Goal: Task Accomplishment & Management: Manage account settings

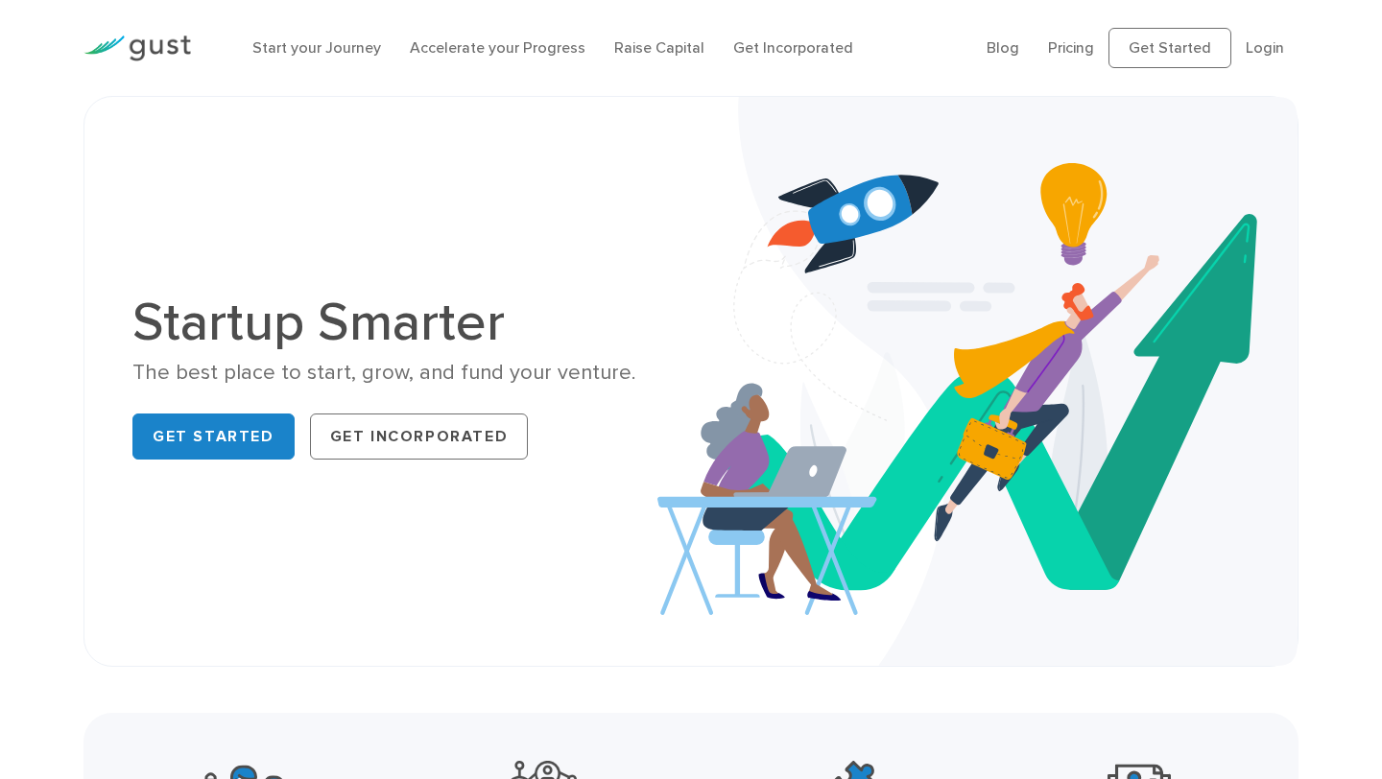
click at [1276, 59] on ul "Blog FAQ Pricing Get Started Login Login" at bounding box center [1142, 48] width 312 height 40
click at [1273, 57] on li "Login" at bounding box center [1264, 47] width 38 height 23
click at [1269, 57] on link "Login" at bounding box center [1264, 47] width 38 height 18
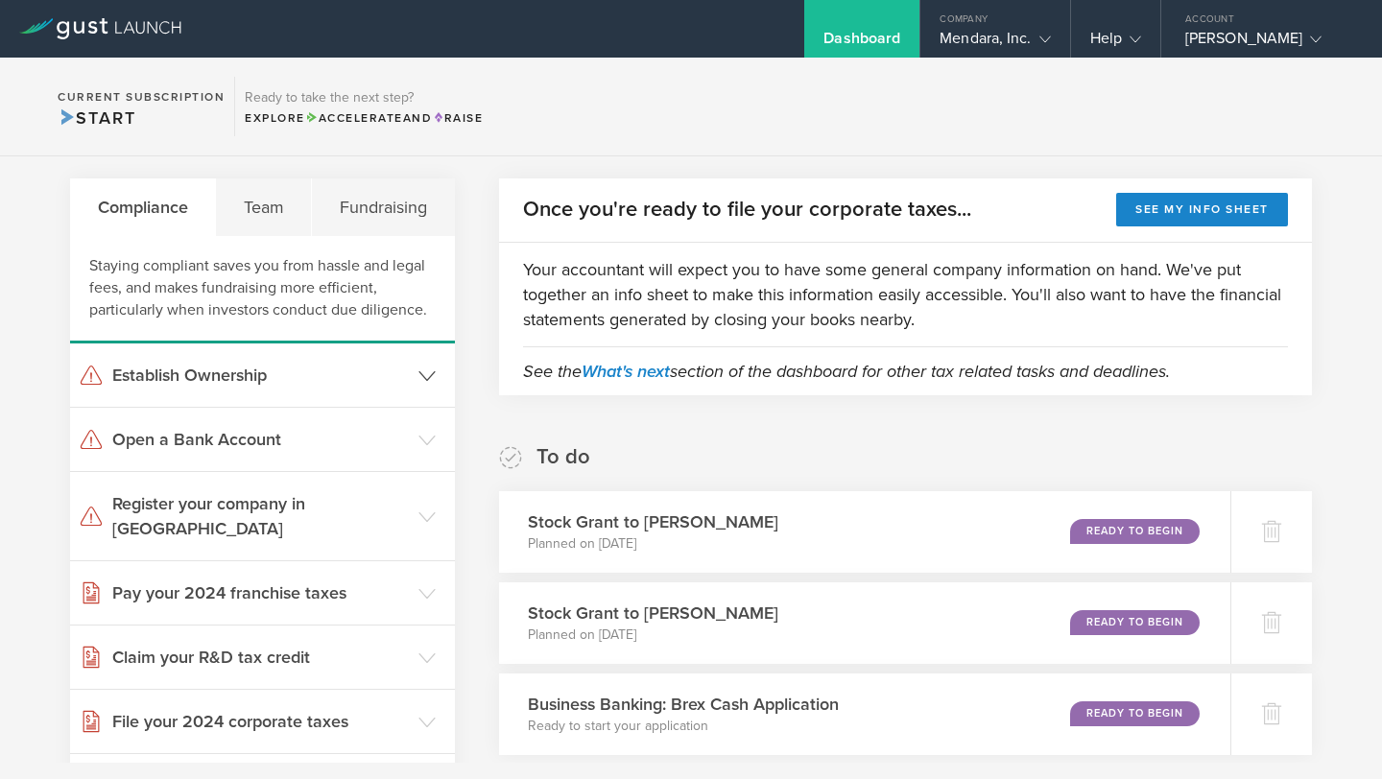
scroll to position [30, 0]
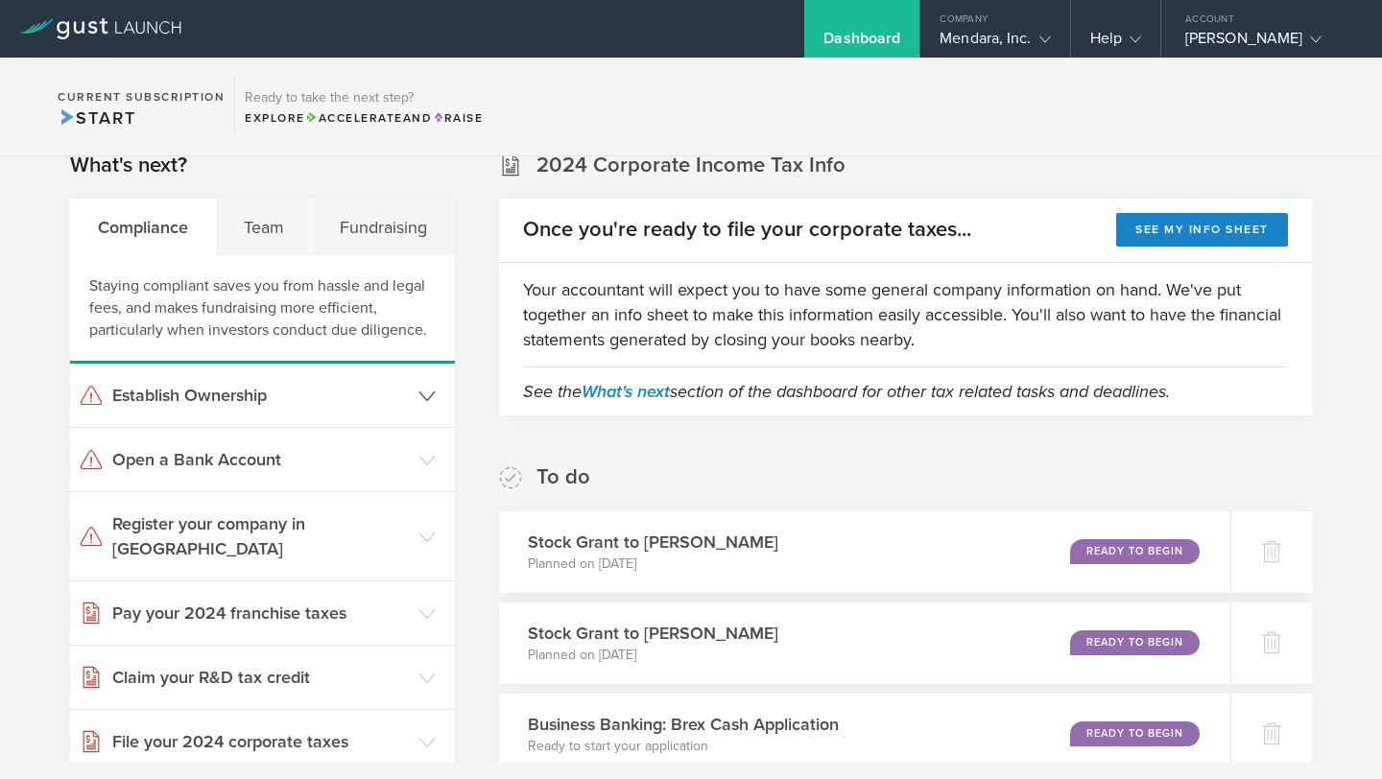
click at [361, 410] on header "Establish Ownership" at bounding box center [262, 395] width 385 height 63
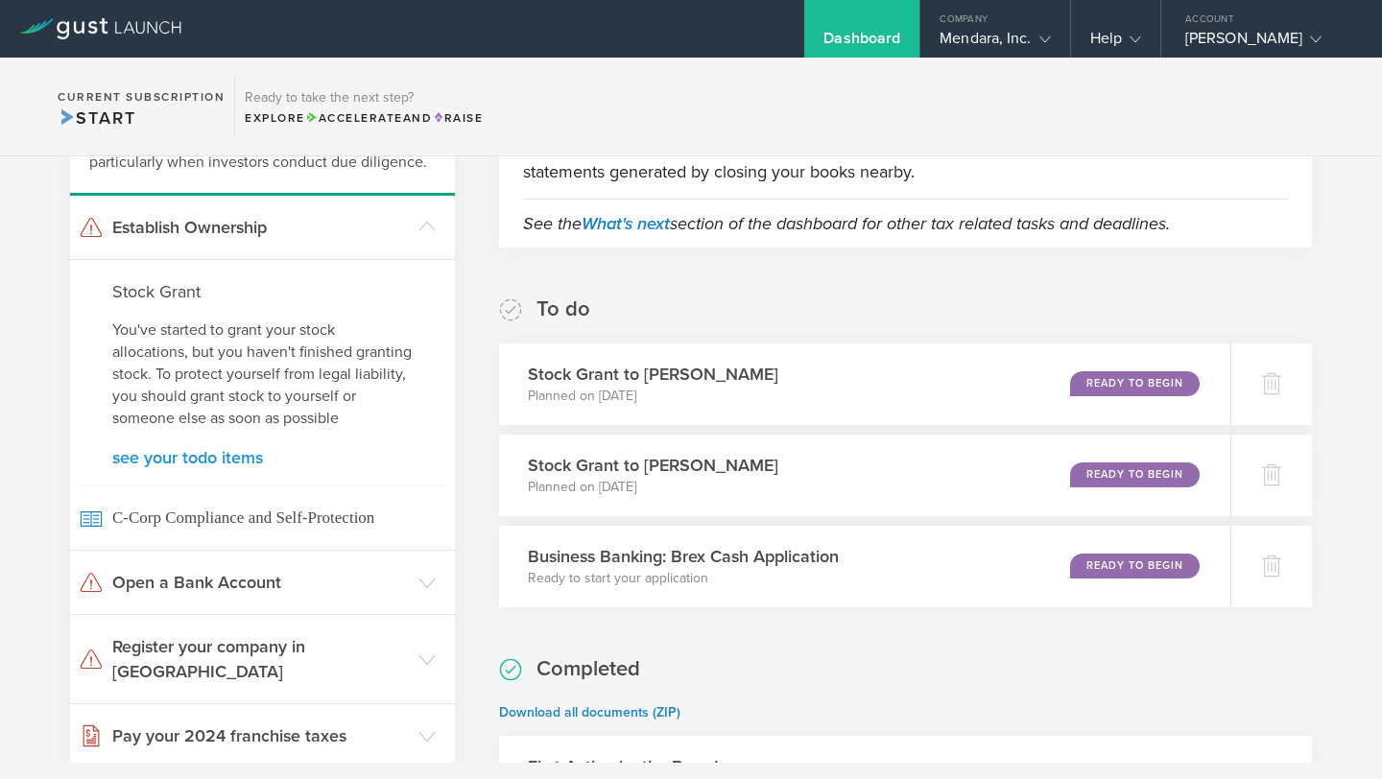
scroll to position [218, 0]
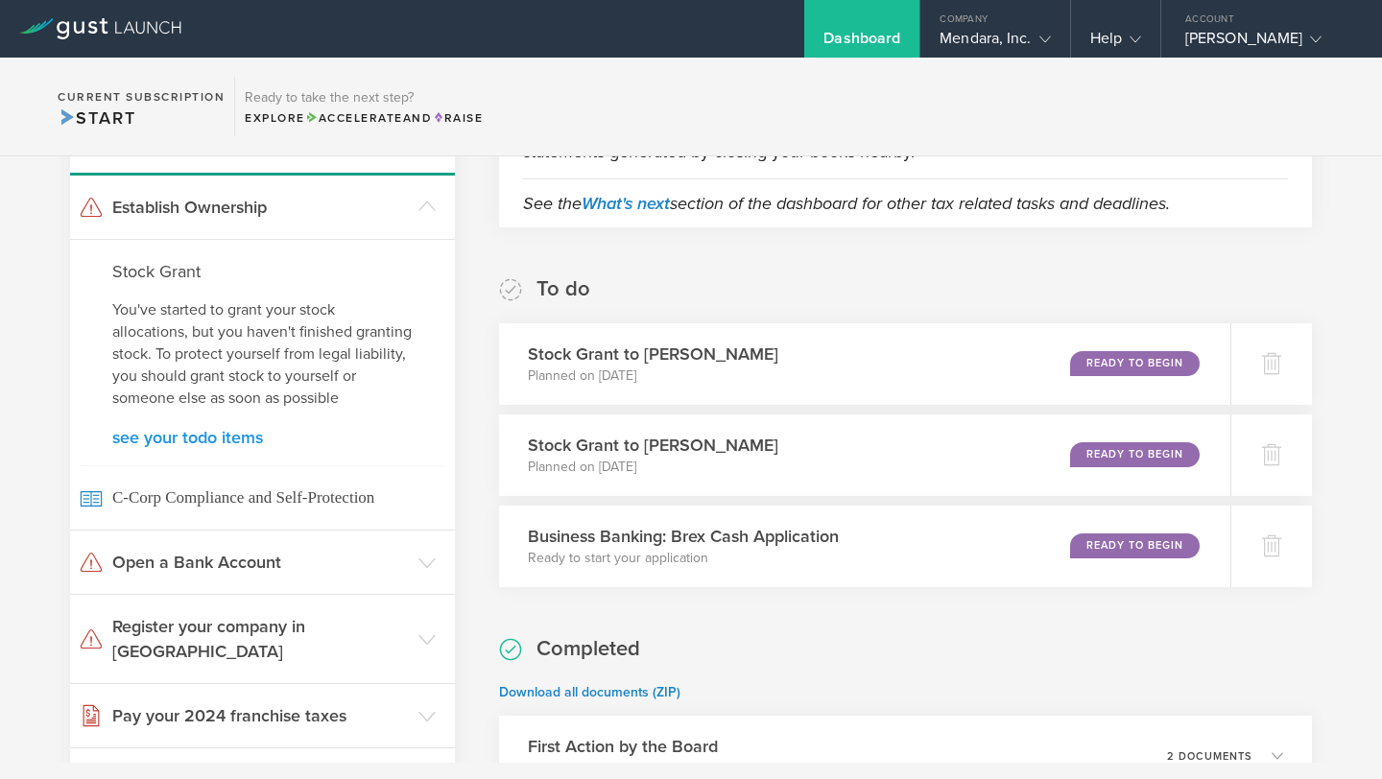
click at [321, 544] on header "Open a Bank Account" at bounding box center [262, 562] width 385 height 63
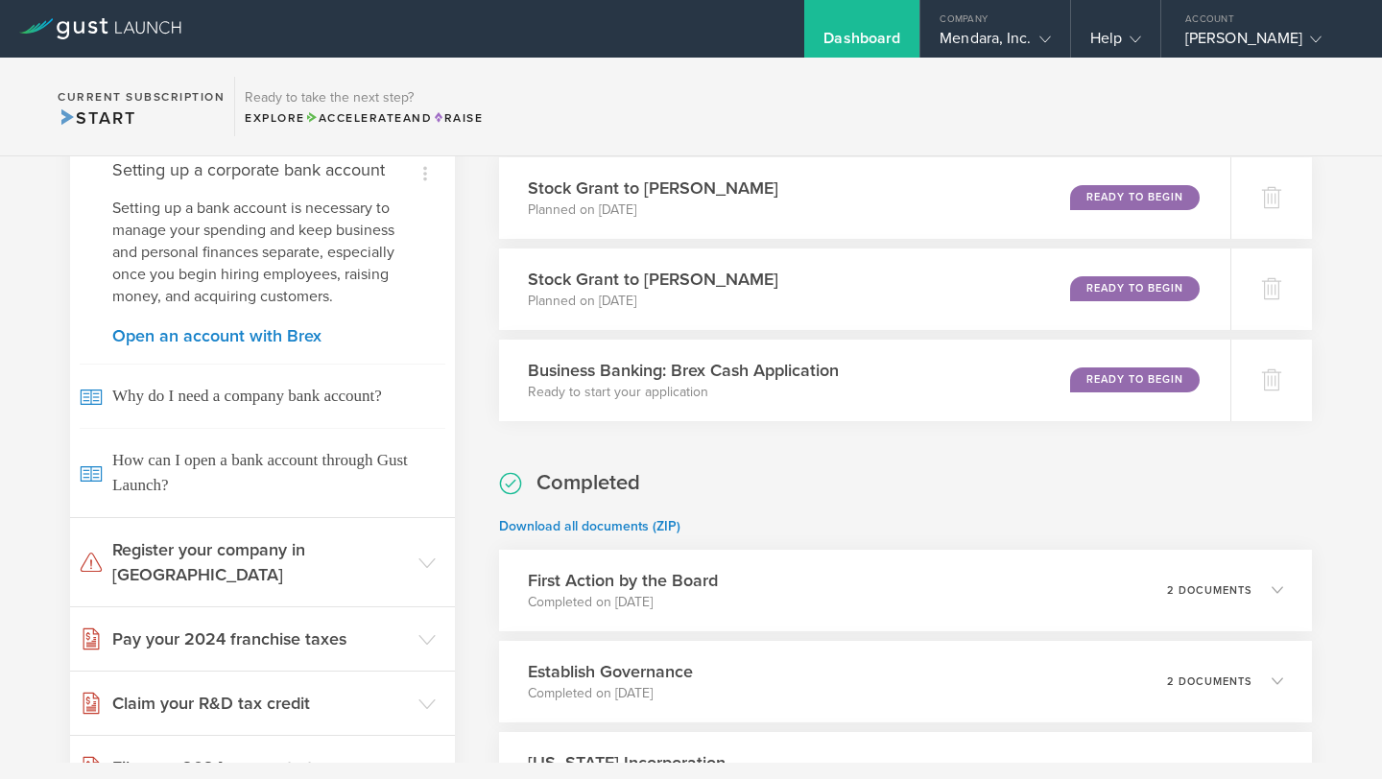
scroll to position [387, 0]
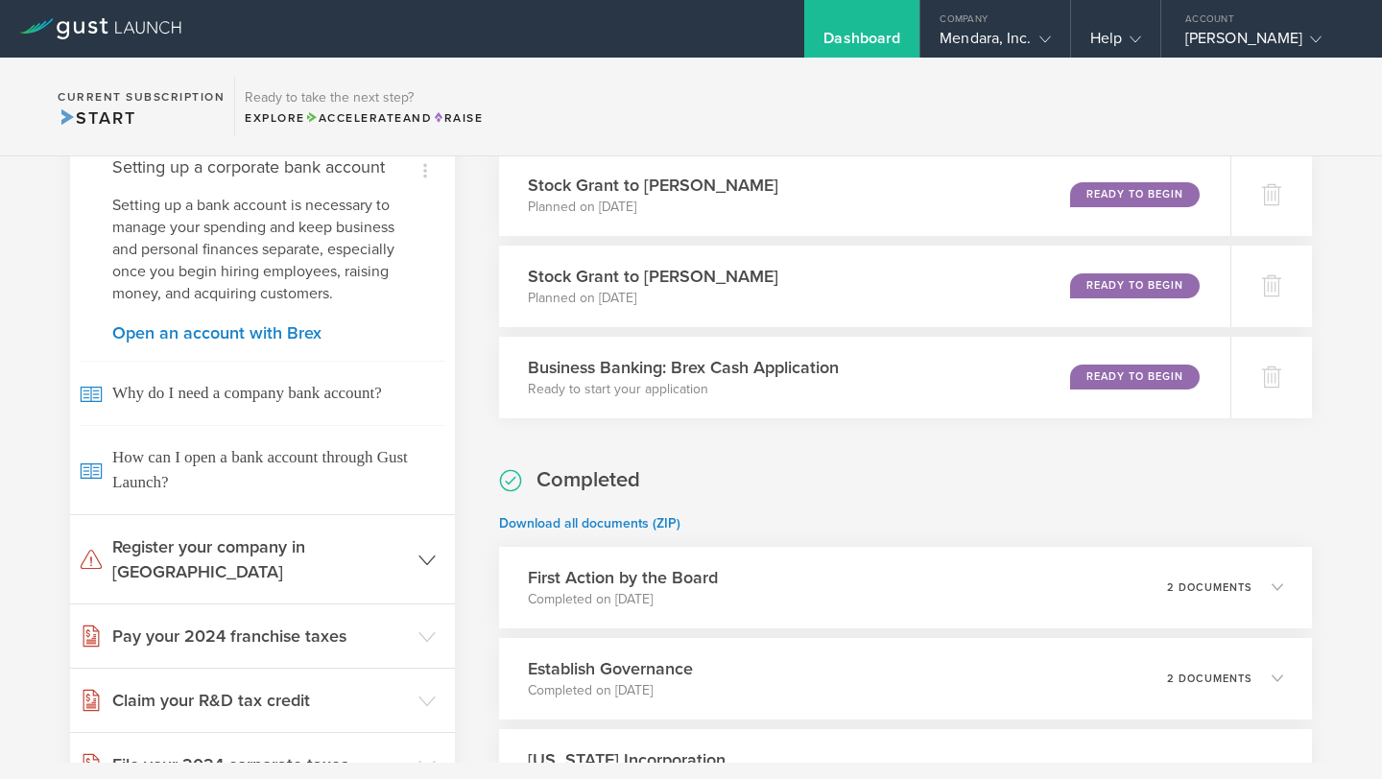
click at [275, 557] on h3 "Register your company in [GEOGRAPHIC_DATA]" at bounding box center [260, 559] width 296 height 50
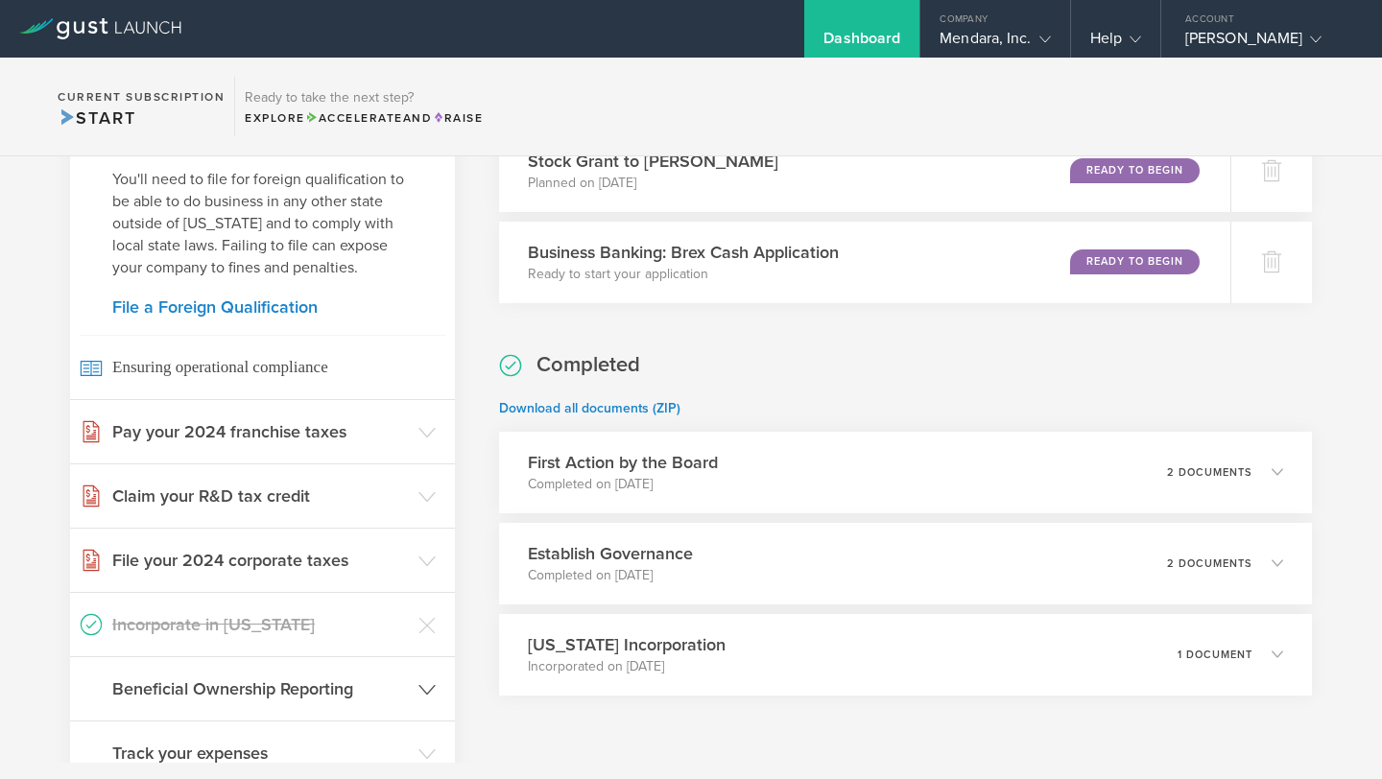
scroll to position [503, 0]
click at [330, 483] on h3 "Claim your R&D tax credit" at bounding box center [260, 495] width 296 height 25
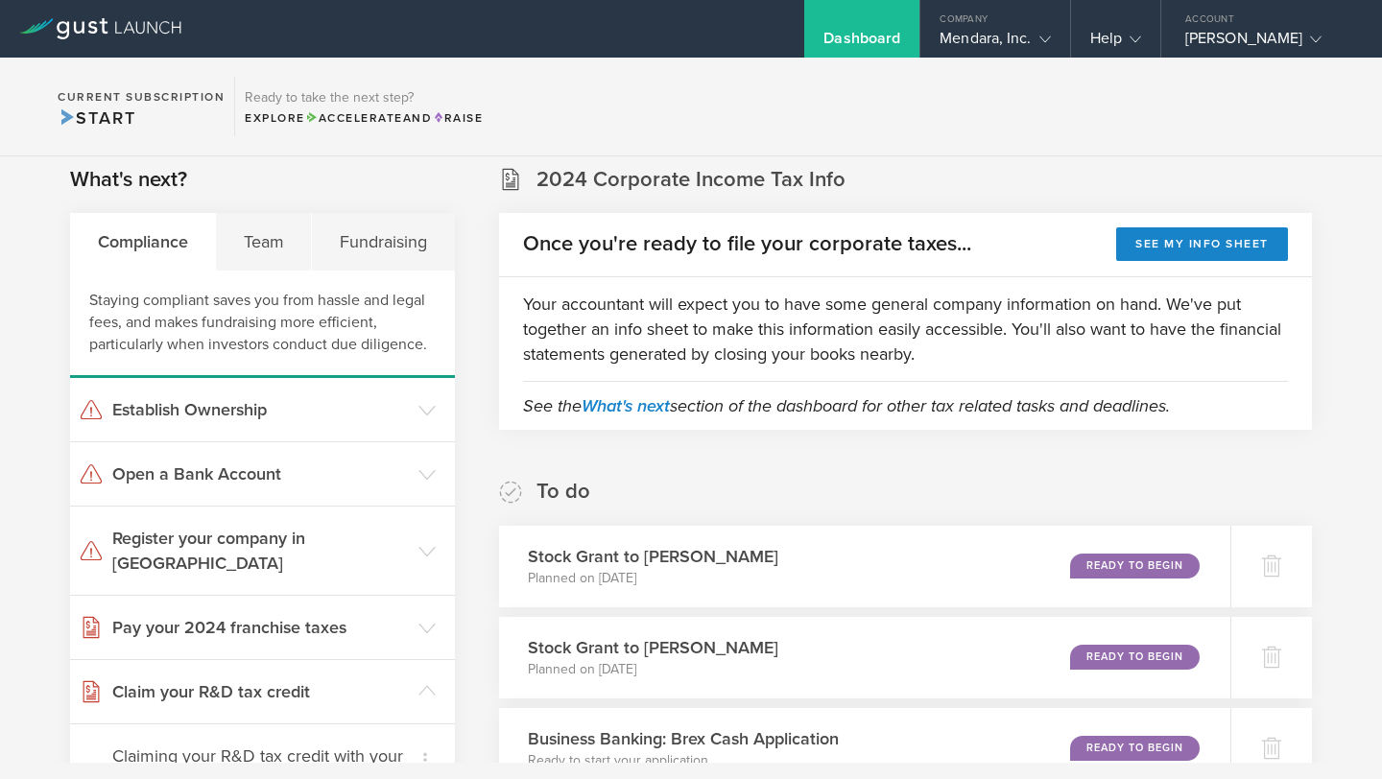
scroll to position [0, 0]
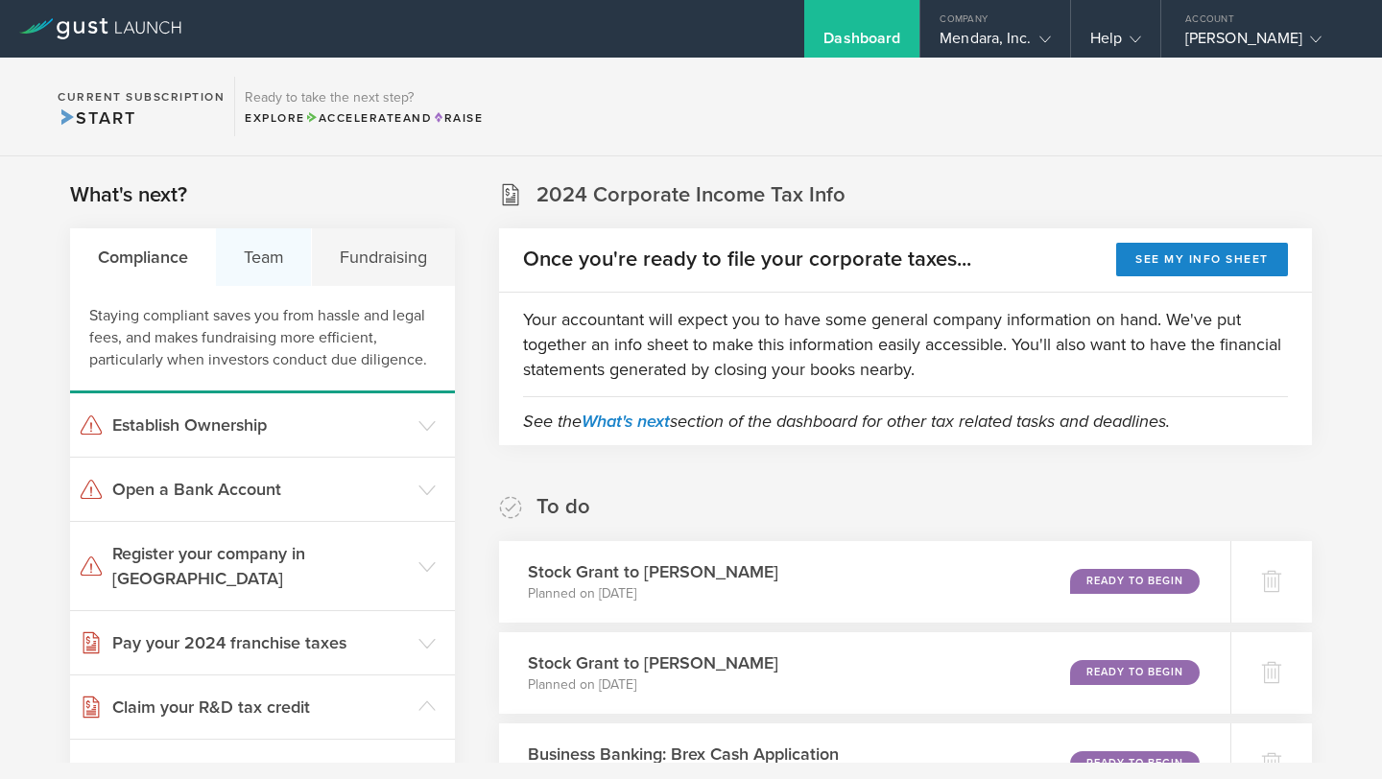
click at [274, 270] on div "Team" at bounding box center [264, 257] width 96 height 58
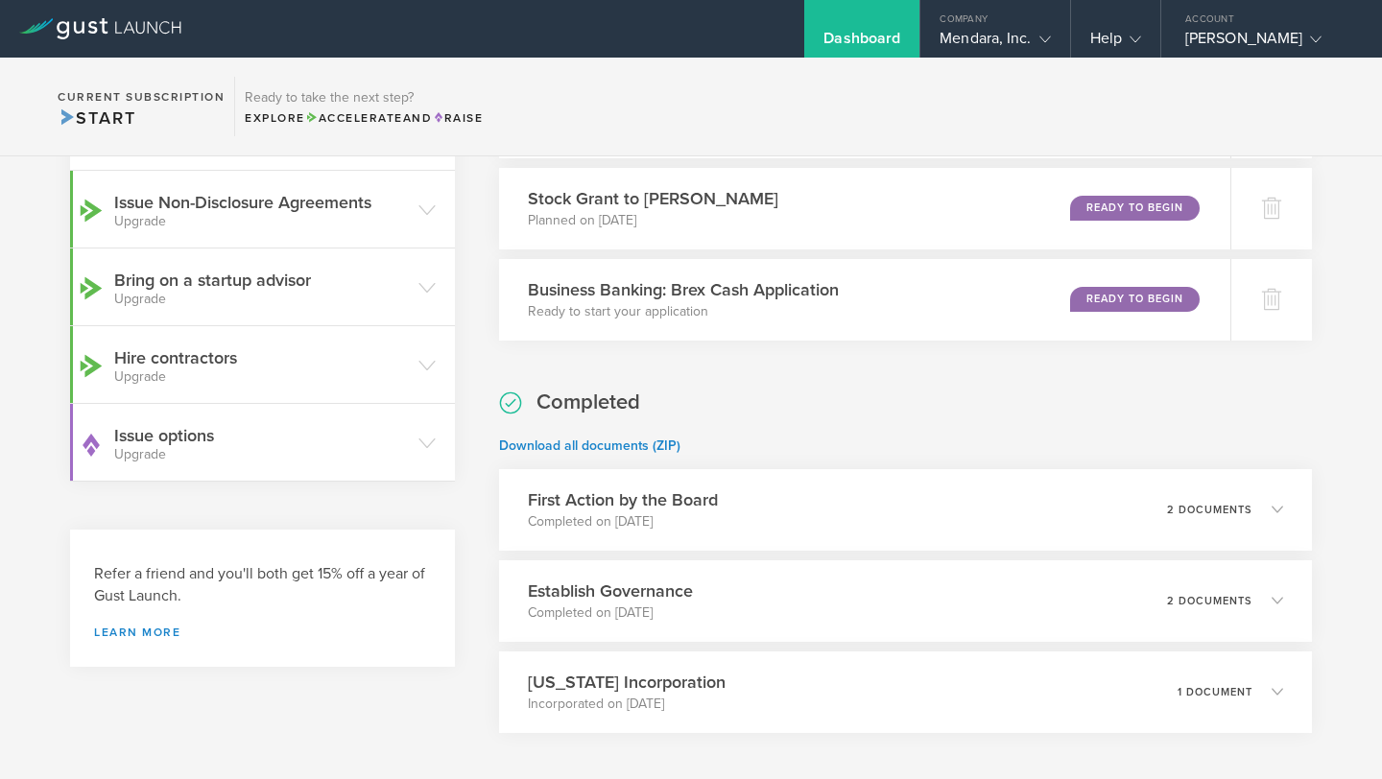
scroll to position [554, 0]
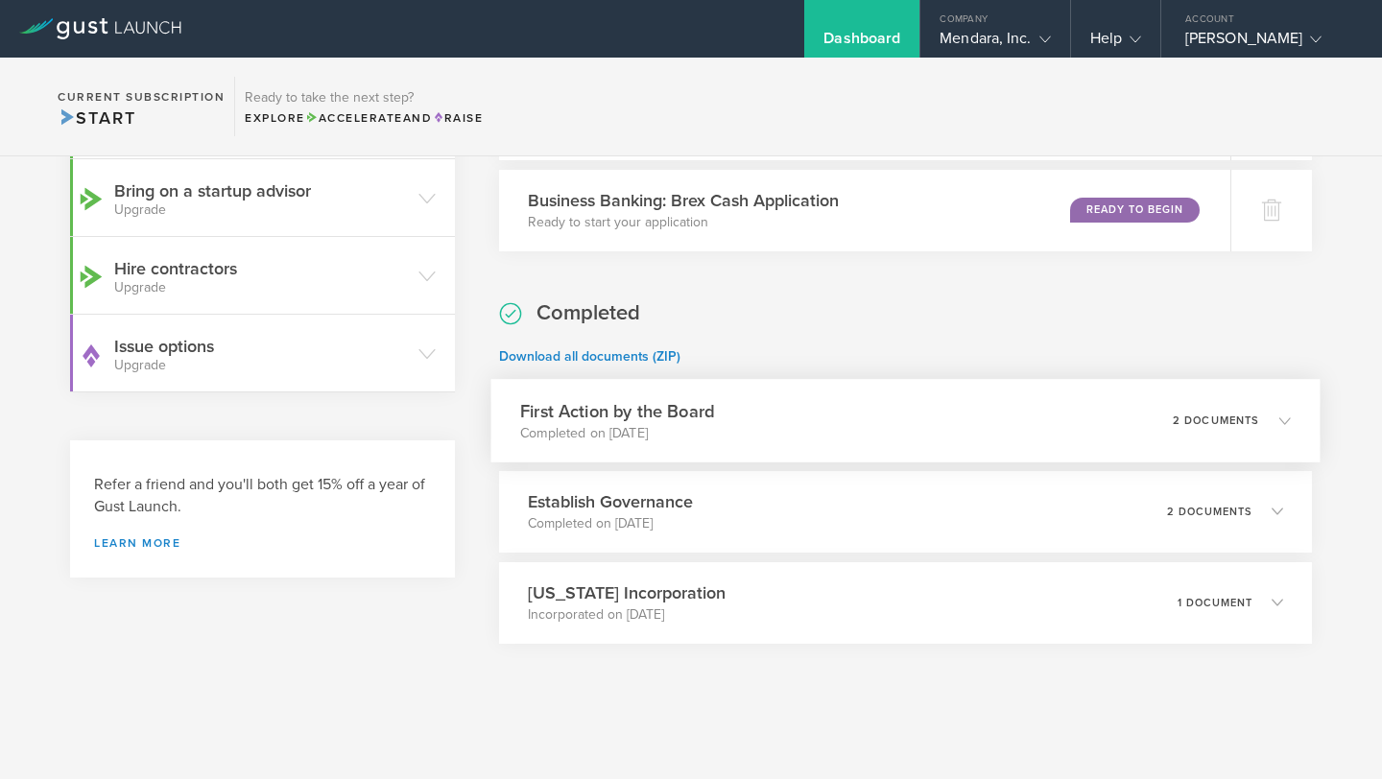
click at [1251, 418] on p "2 documents" at bounding box center [1215, 419] width 87 height 11
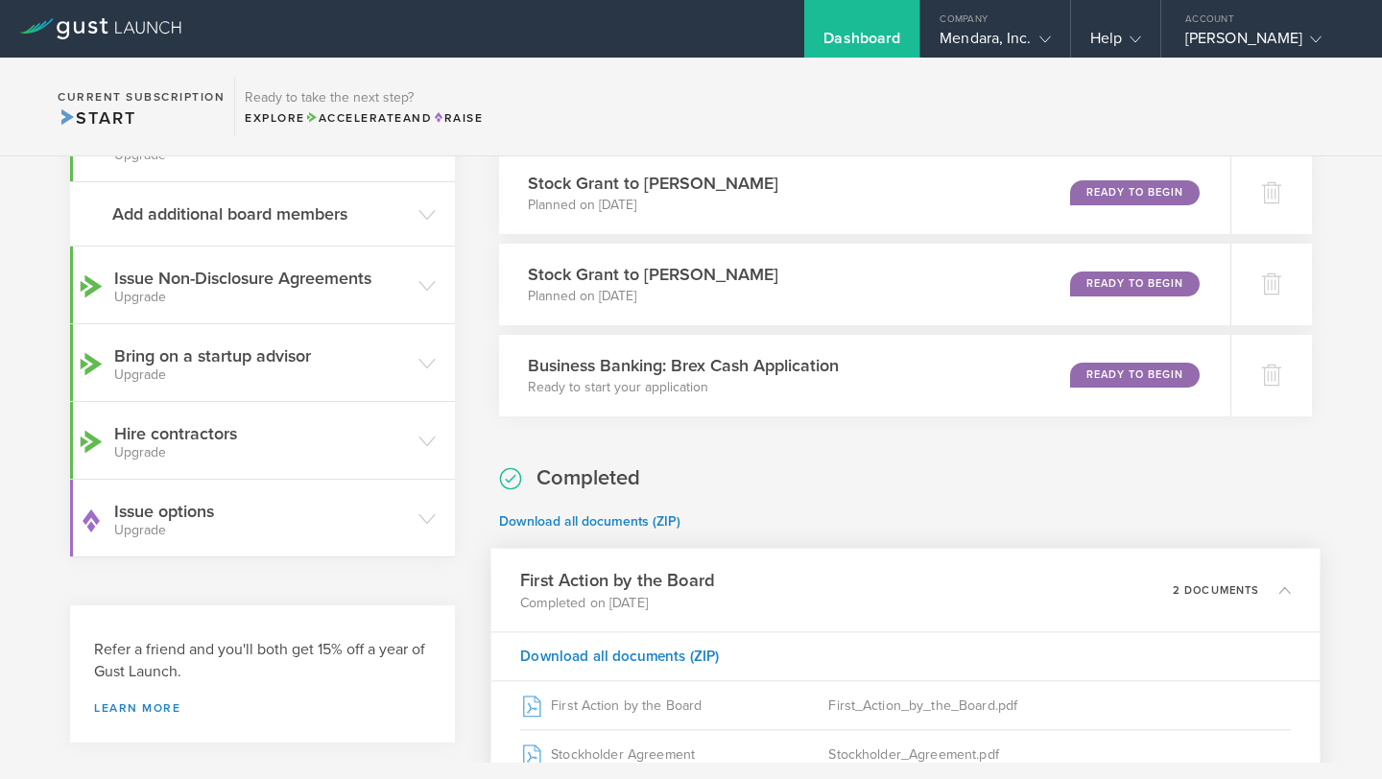
scroll to position [0, 0]
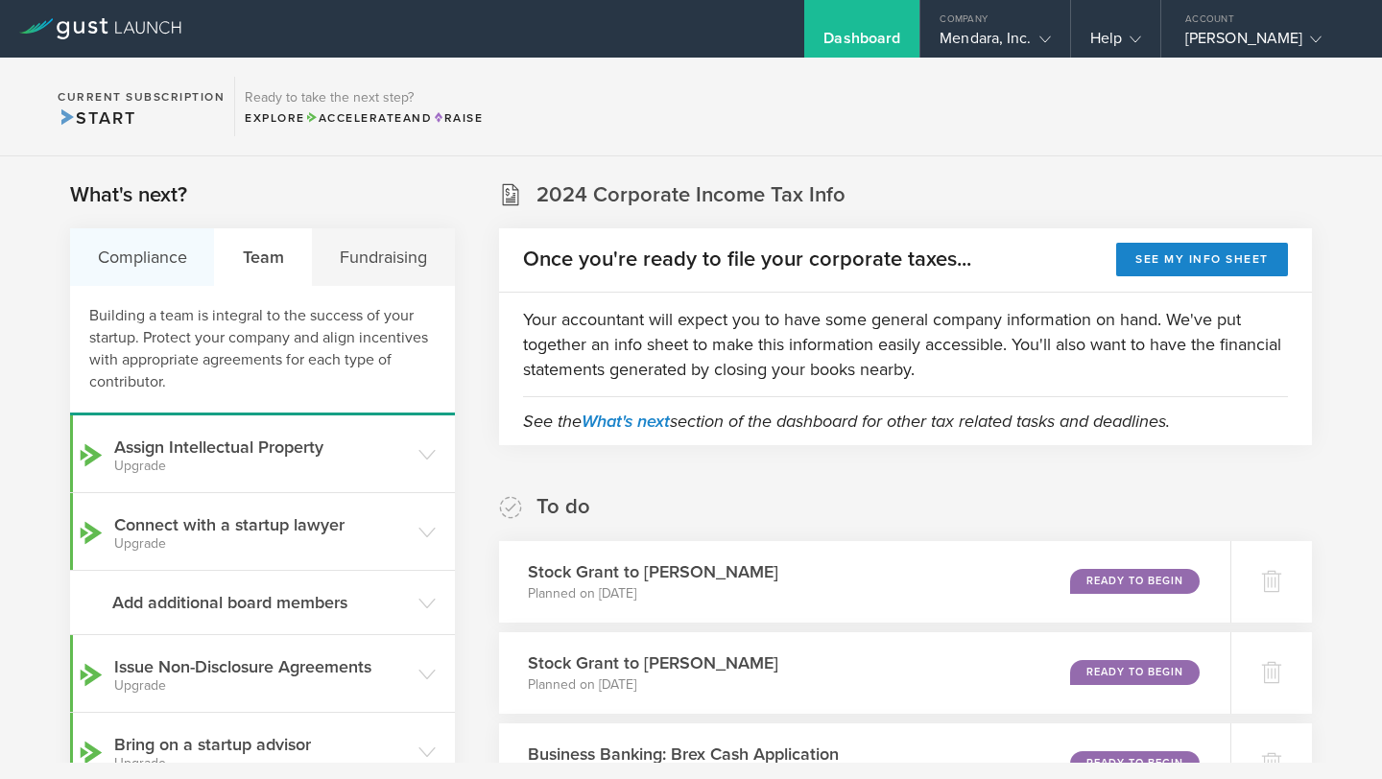
click at [141, 260] on div "Compliance" at bounding box center [142, 257] width 145 height 58
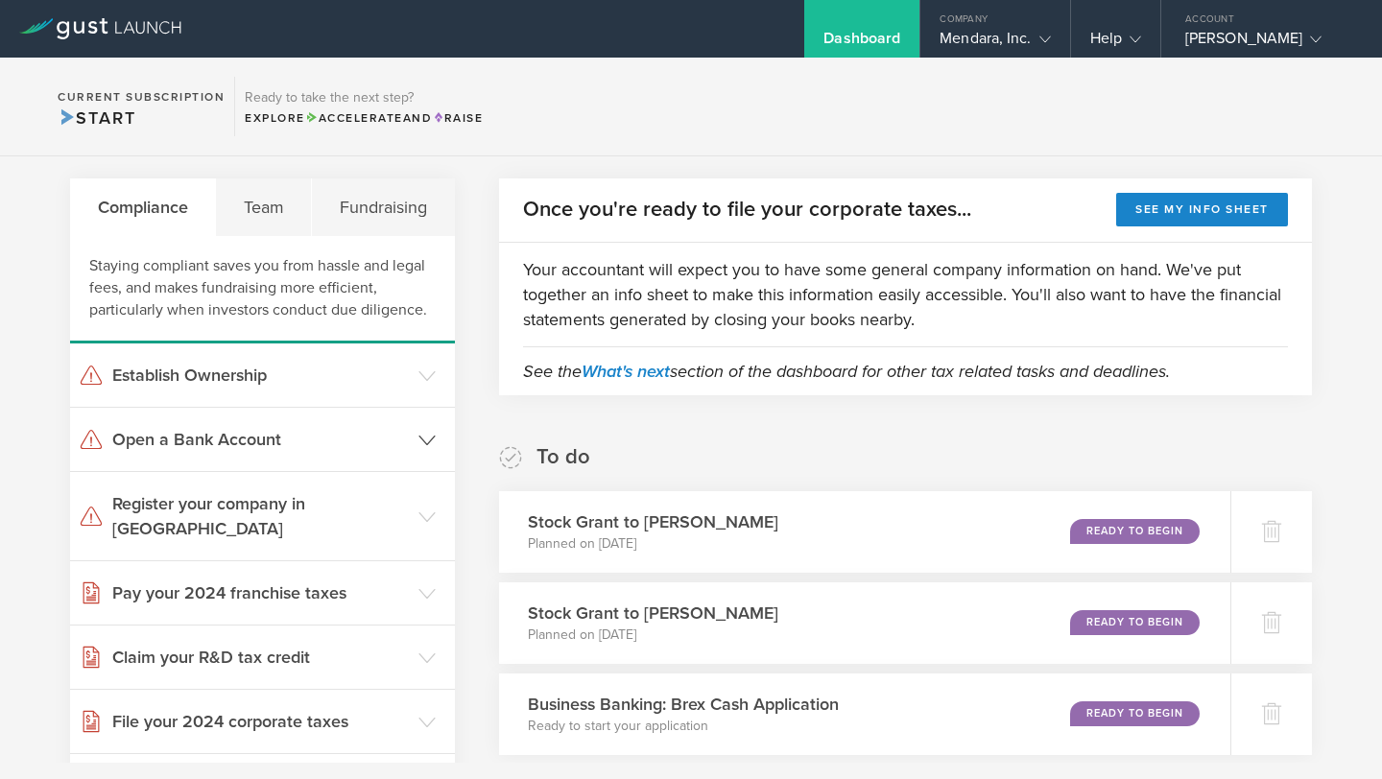
scroll to position [53, 0]
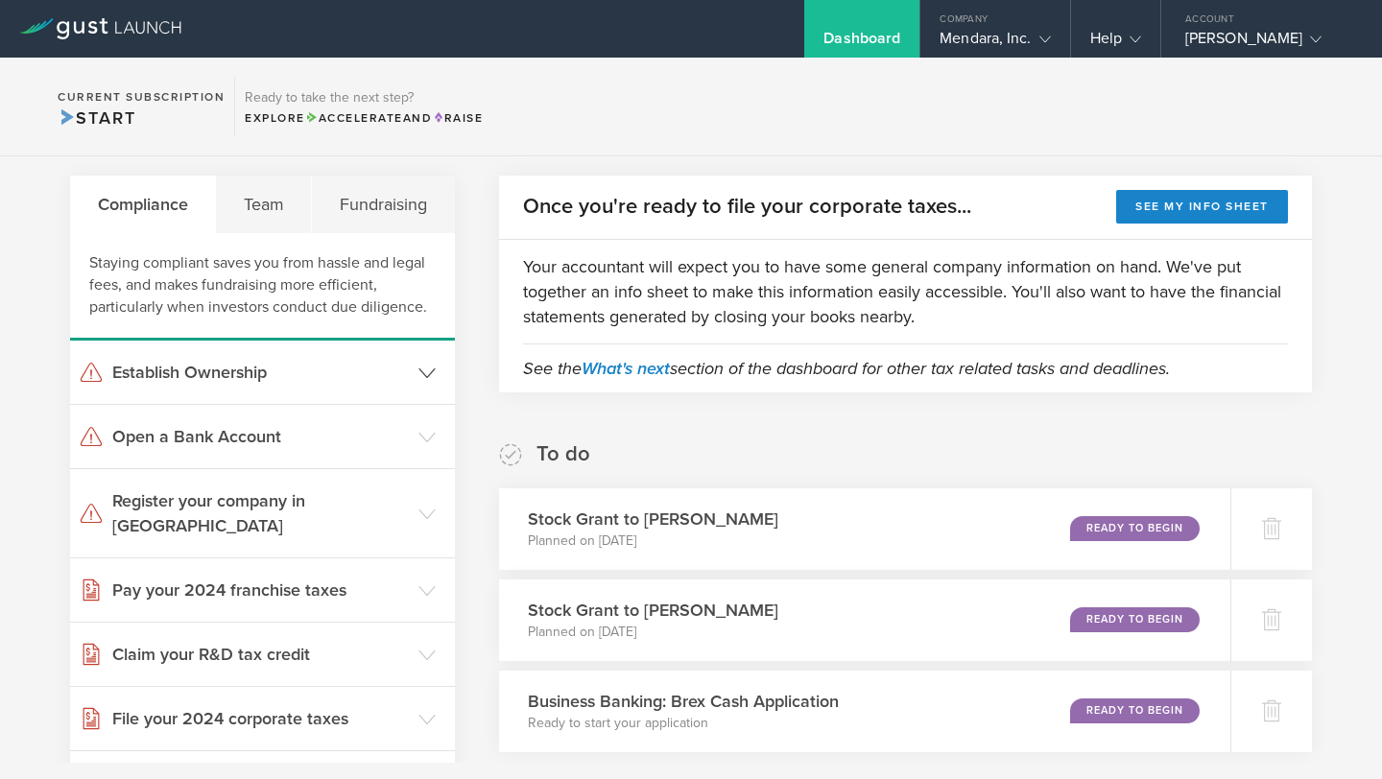
click at [237, 348] on header "Establish Ownership" at bounding box center [262, 372] width 385 height 63
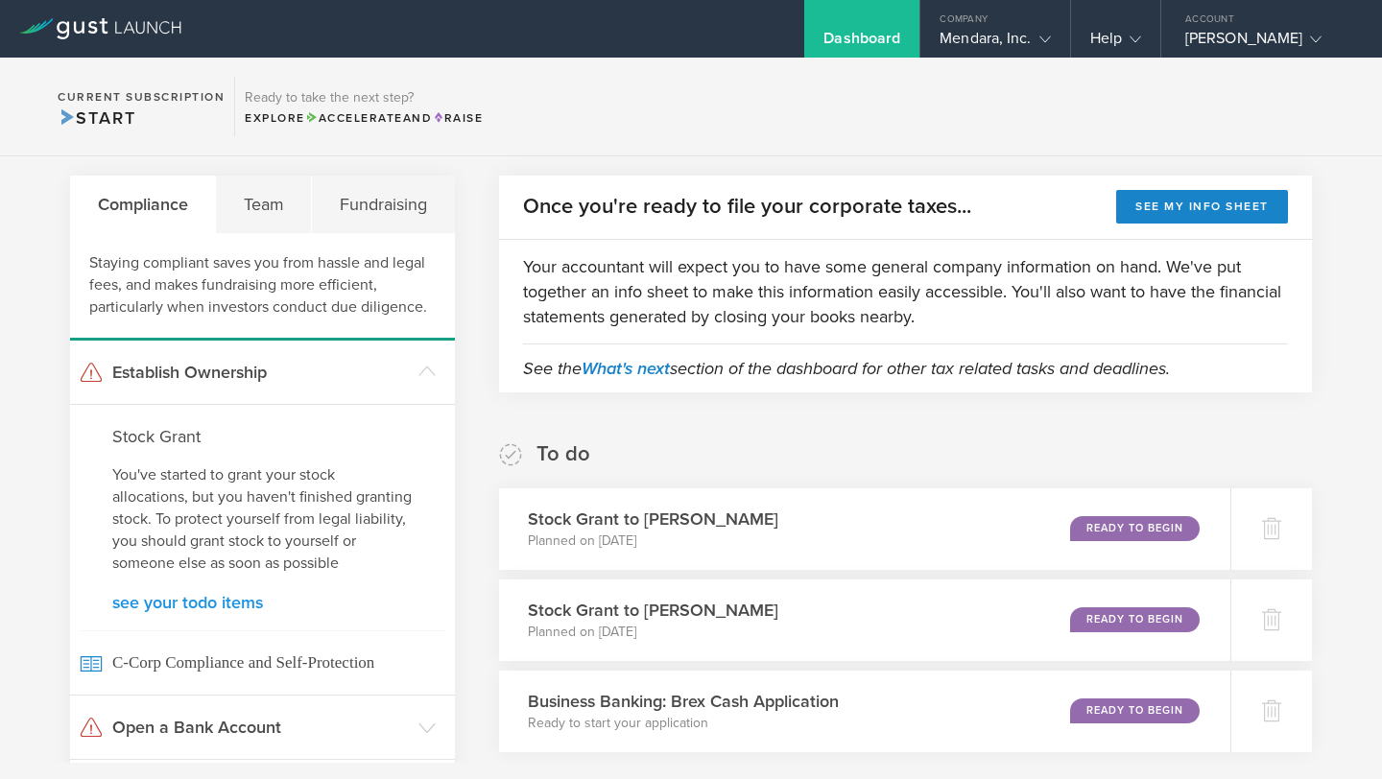
click at [215, 609] on link "see your todo items" at bounding box center [262, 602] width 300 height 17
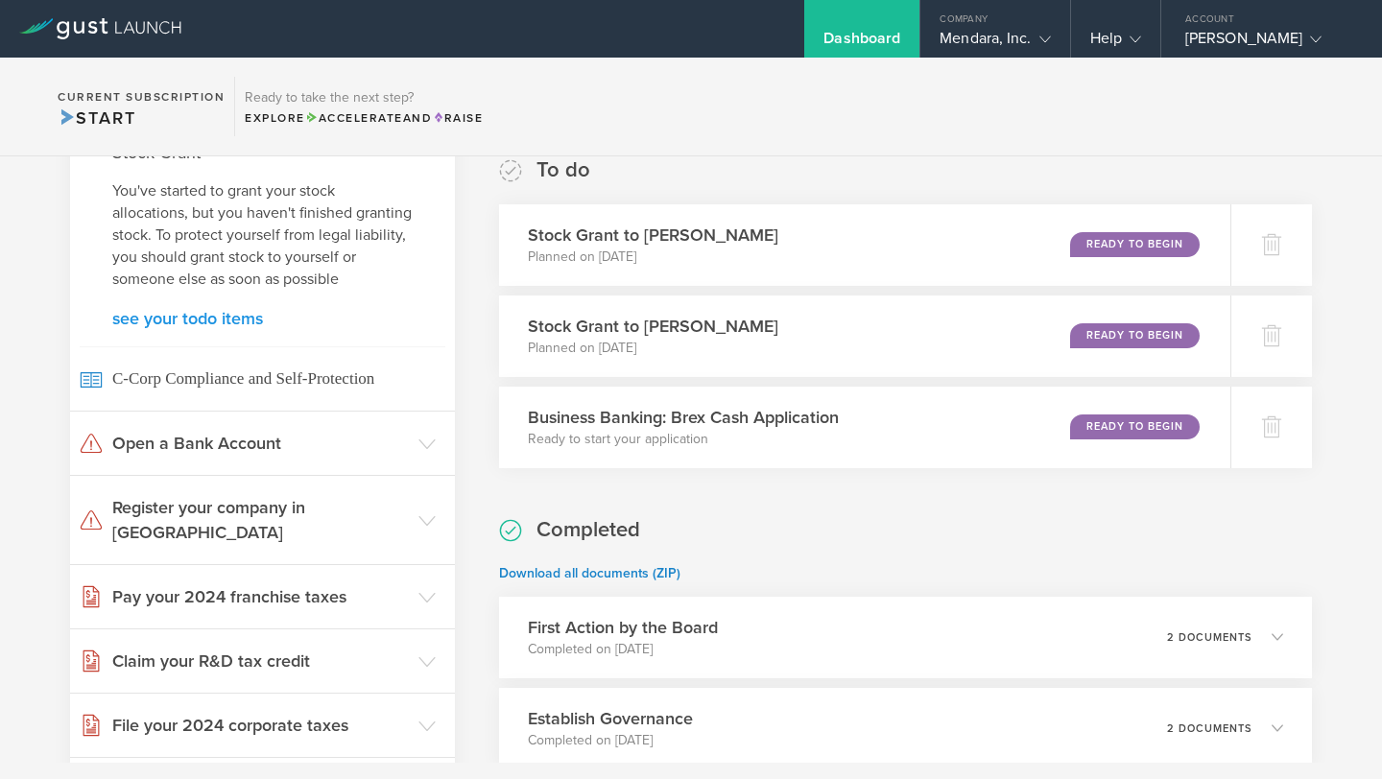
scroll to position [384, 0]
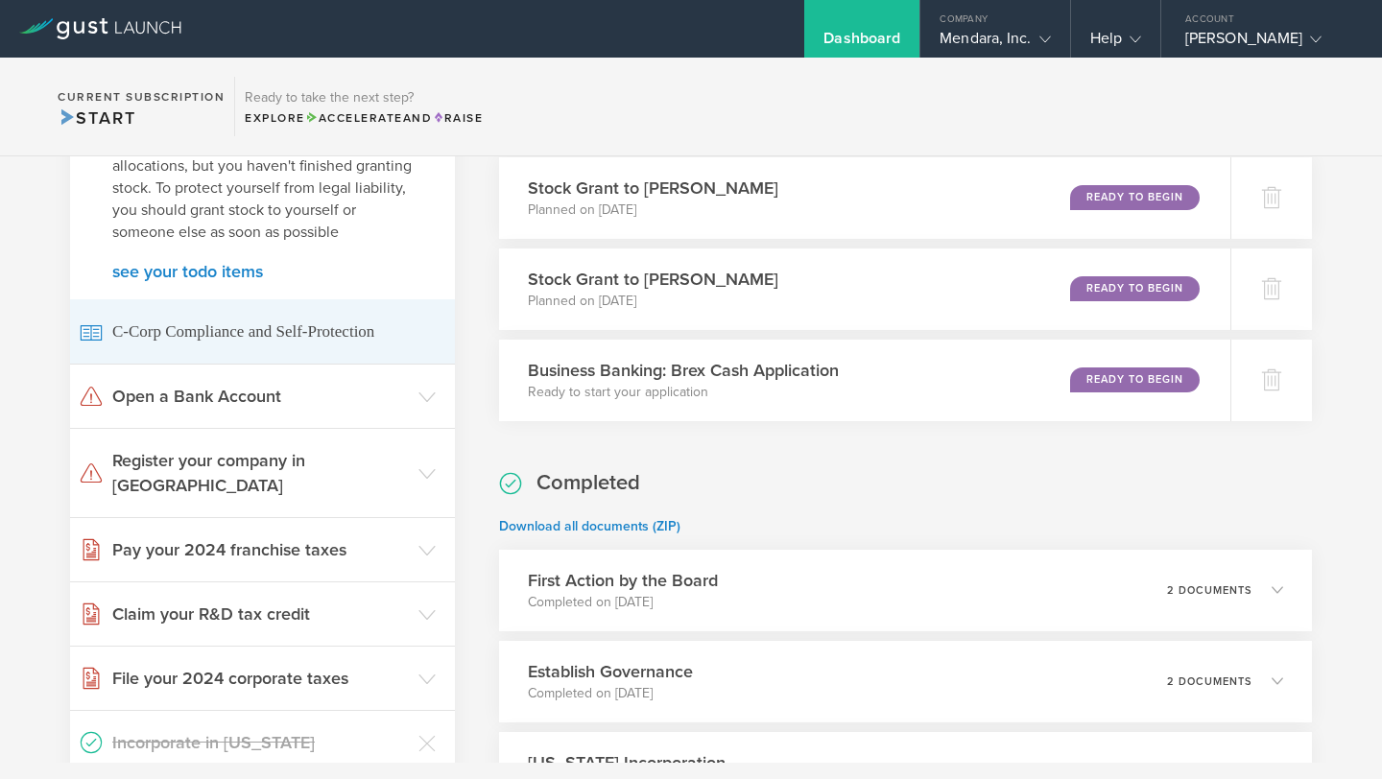
click at [198, 333] on span "C-Corp Compliance and Self-Protection" at bounding box center [263, 331] width 366 height 64
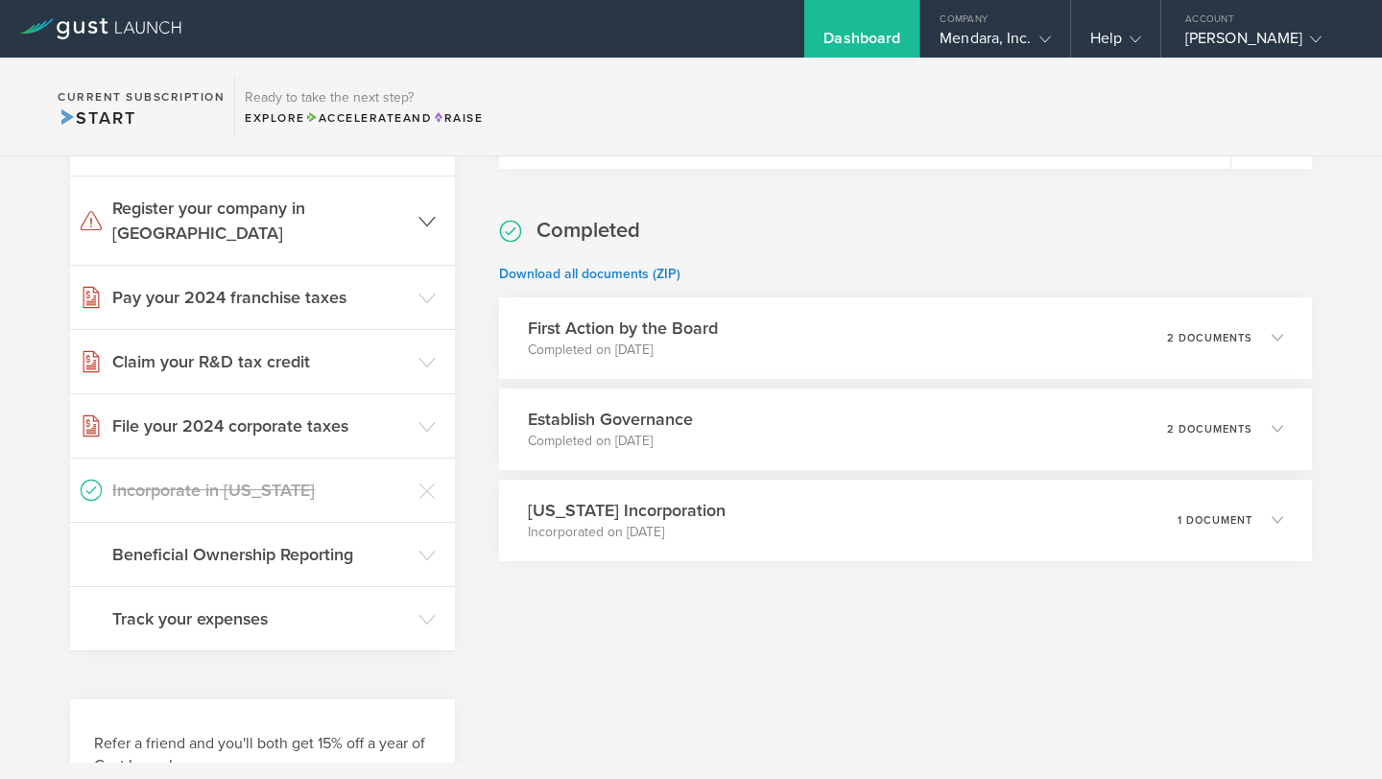
scroll to position [728, 0]
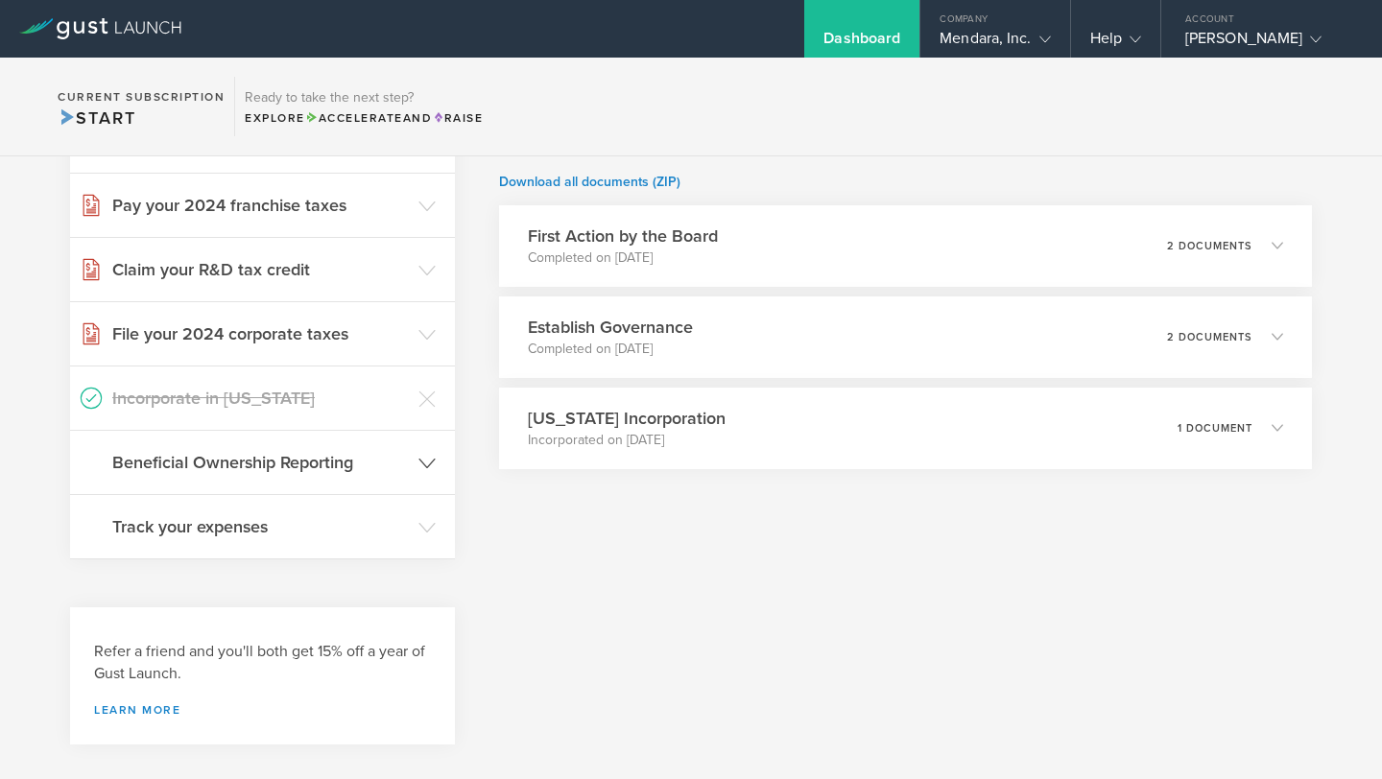
click at [428, 455] on icon at bounding box center [426, 463] width 17 height 17
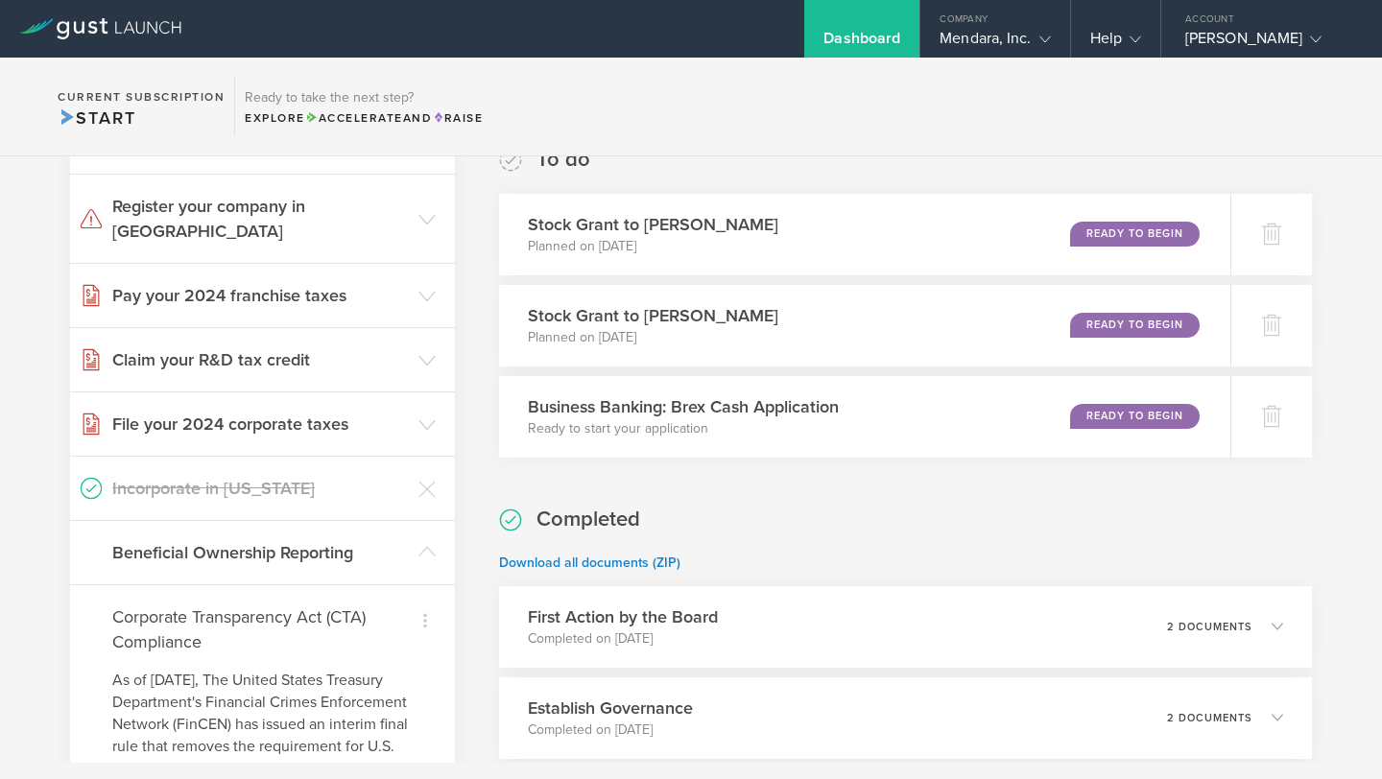
scroll to position [215, 0]
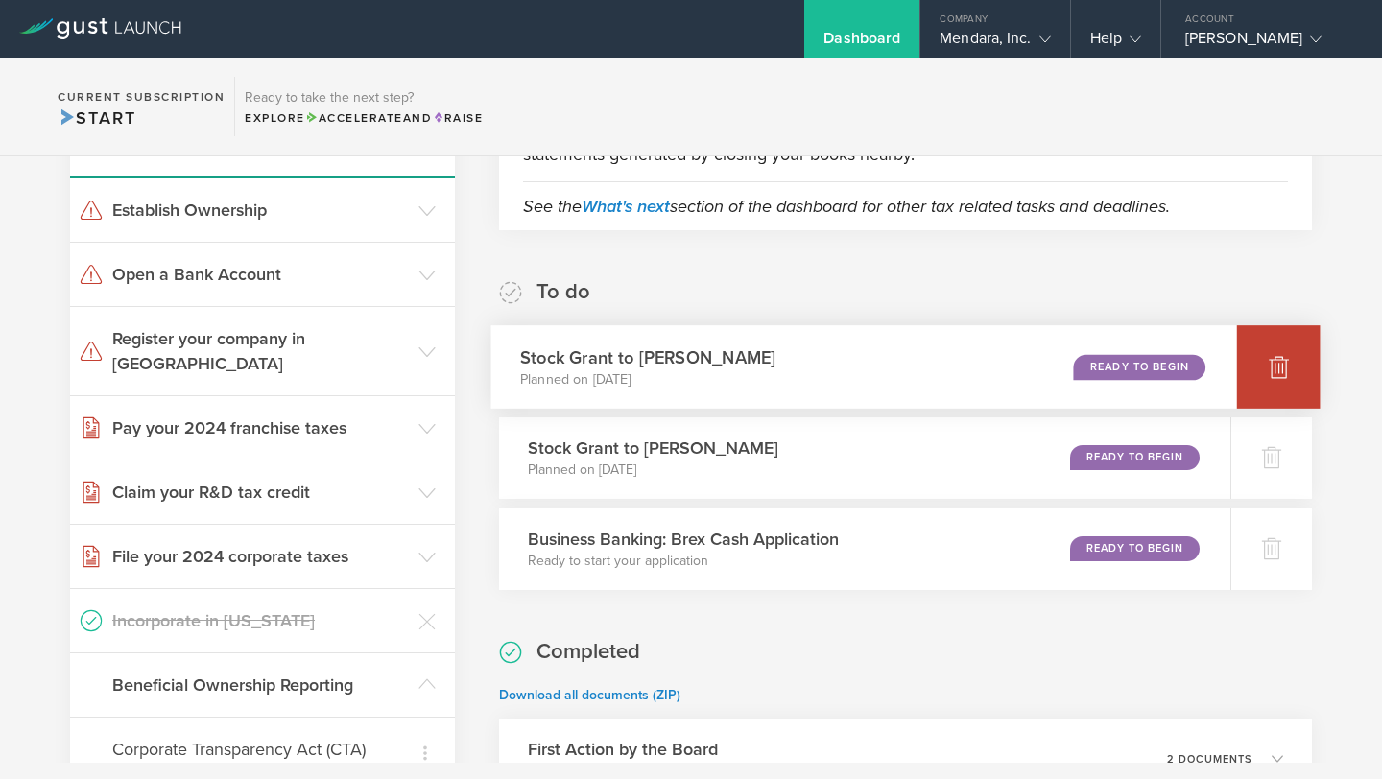
click at [1280, 383] on div at bounding box center [1278, 366] width 83 height 83
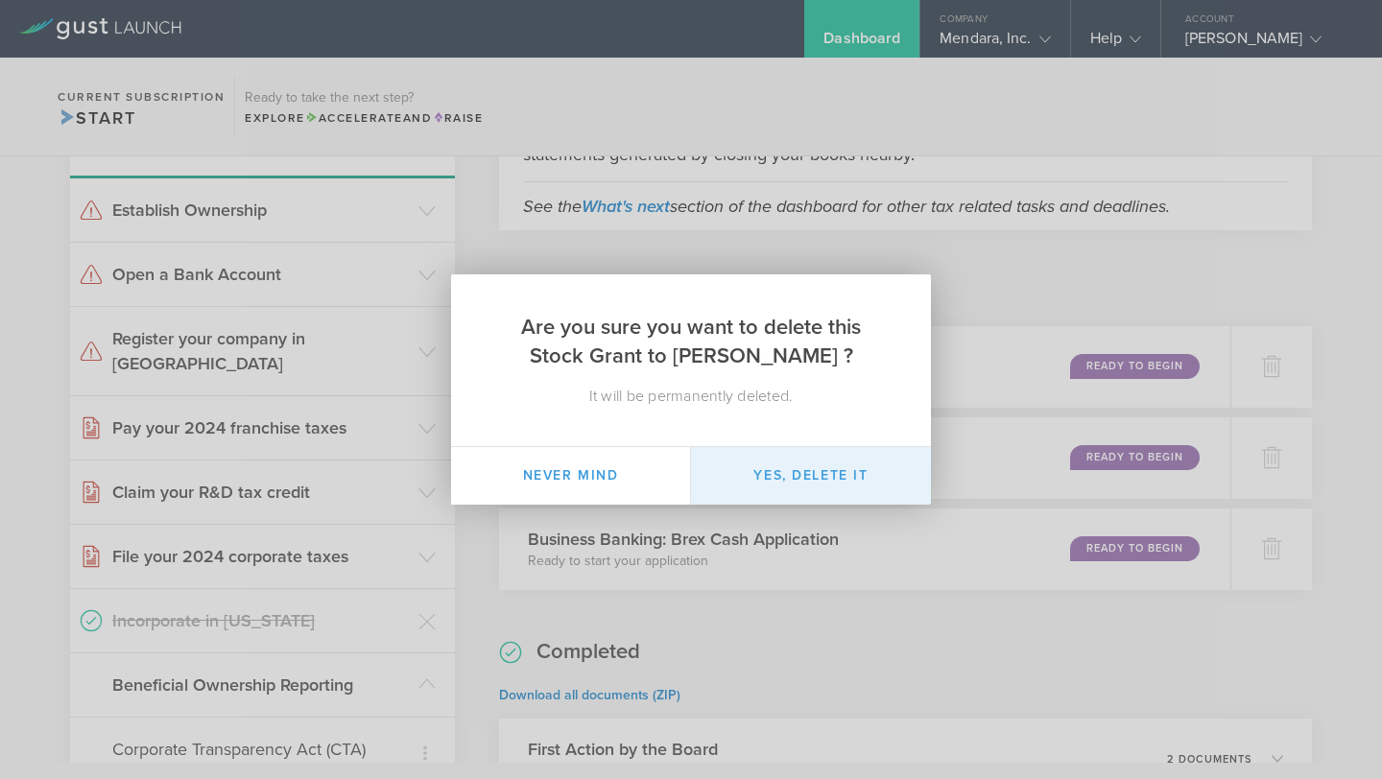
click at [792, 475] on button "Yes, delete it" at bounding box center [811, 476] width 240 height 58
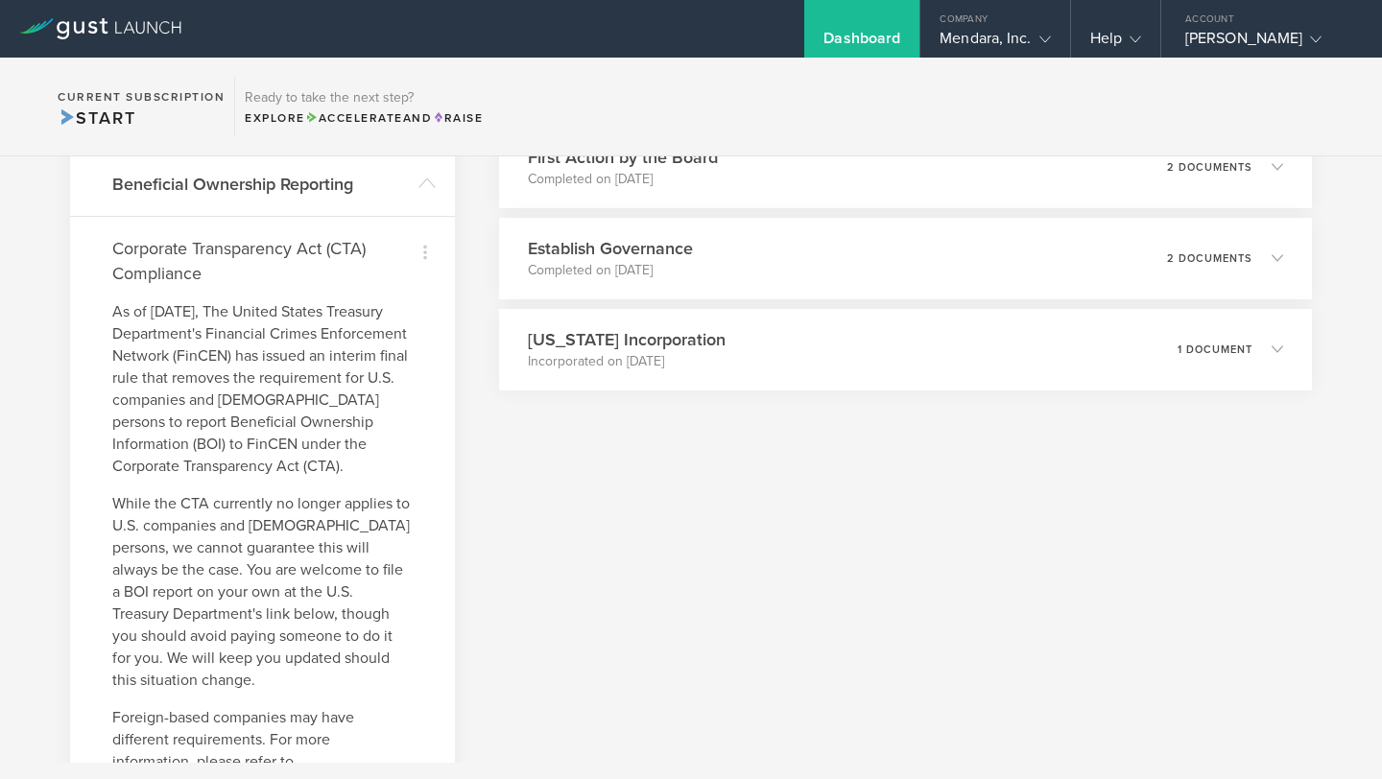
scroll to position [784, 0]
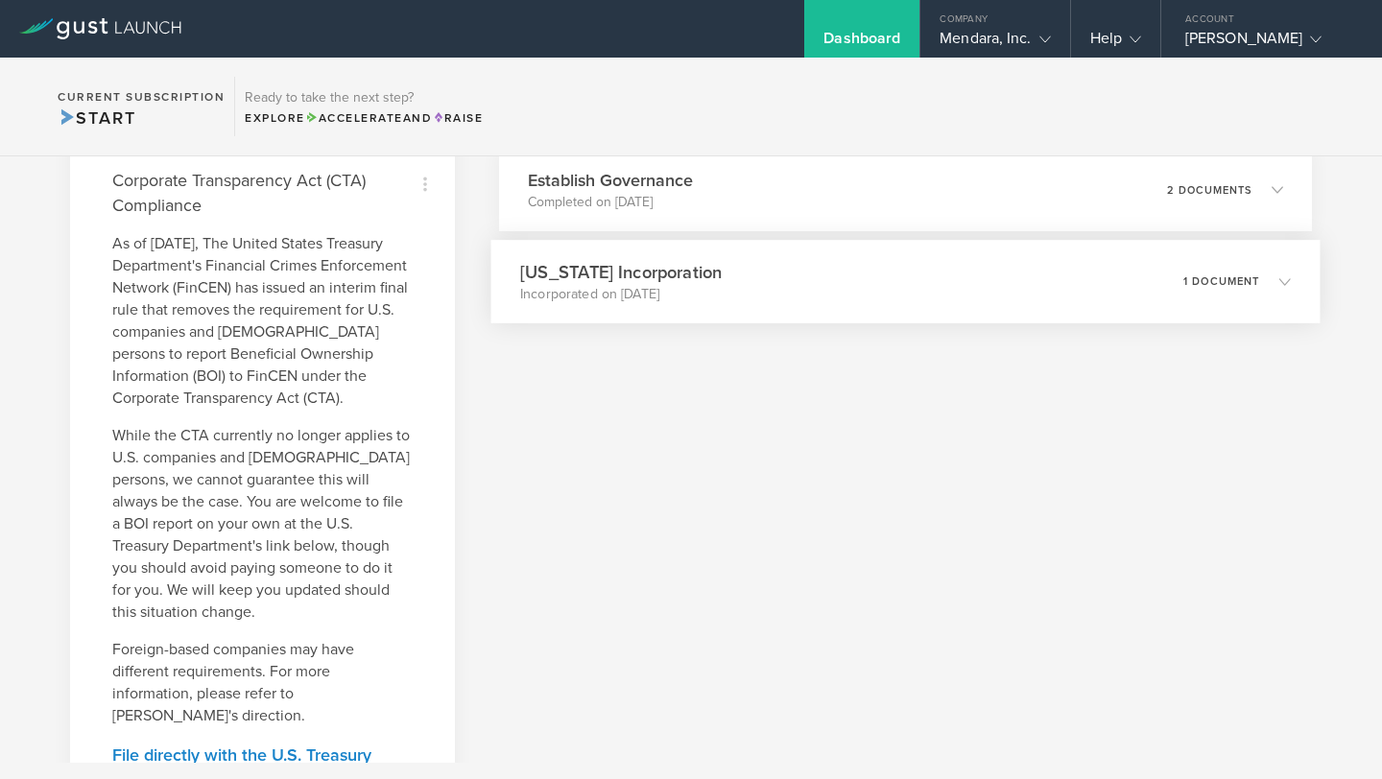
click at [1149, 310] on div "Delaware Incorporation Incorporated on Oct 29, 2024 1 document" at bounding box center [904, 281] width 829 height 83
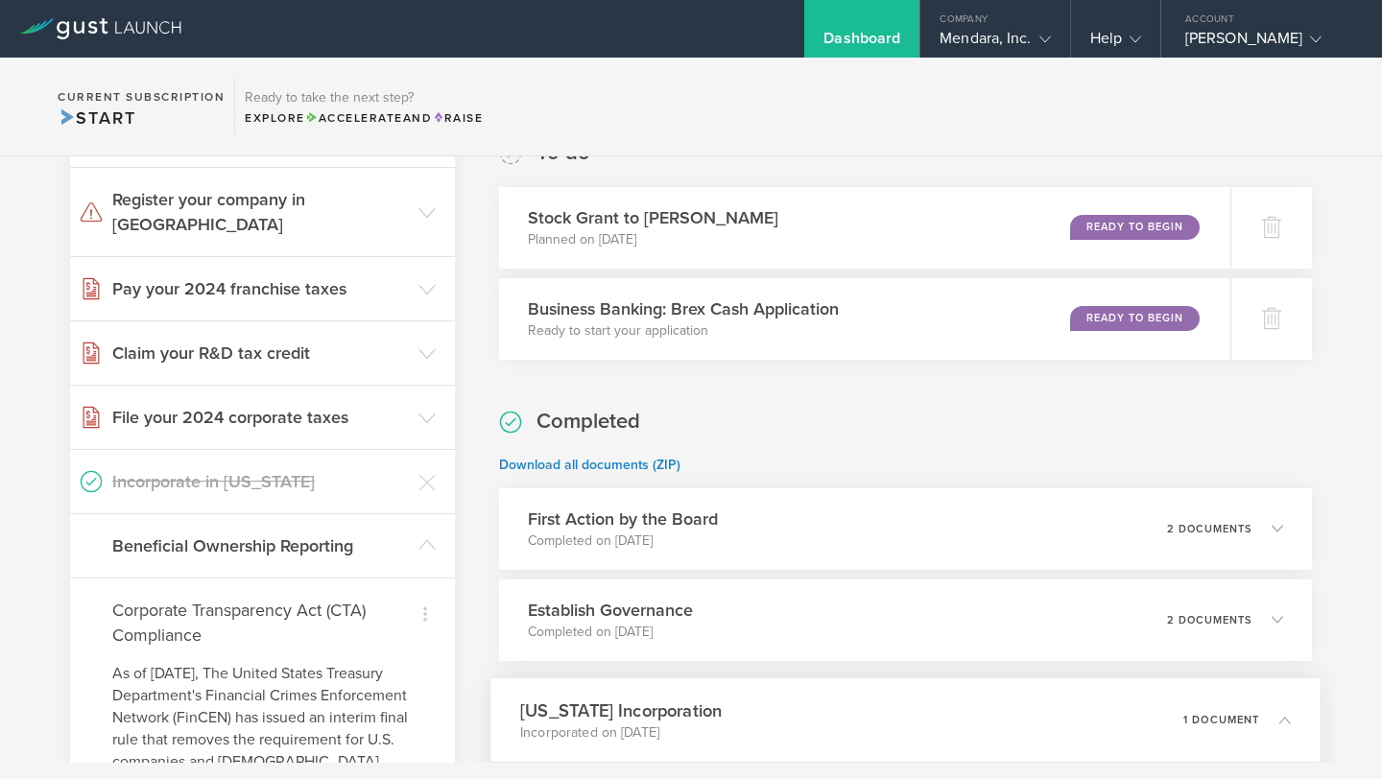
scroll to position [0, 0]
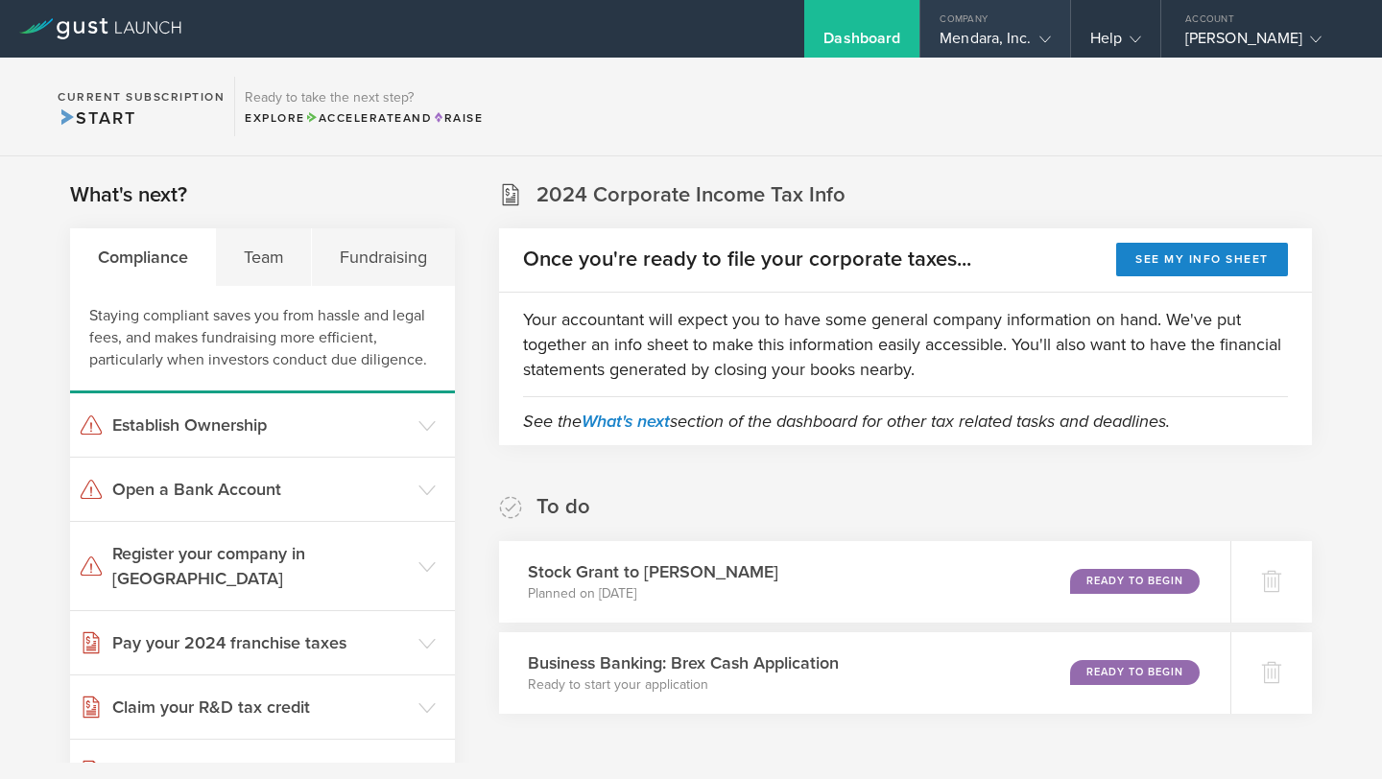
click at [1022, 26] on div "Company" at bounding box center [994, 14] width 149 height 29
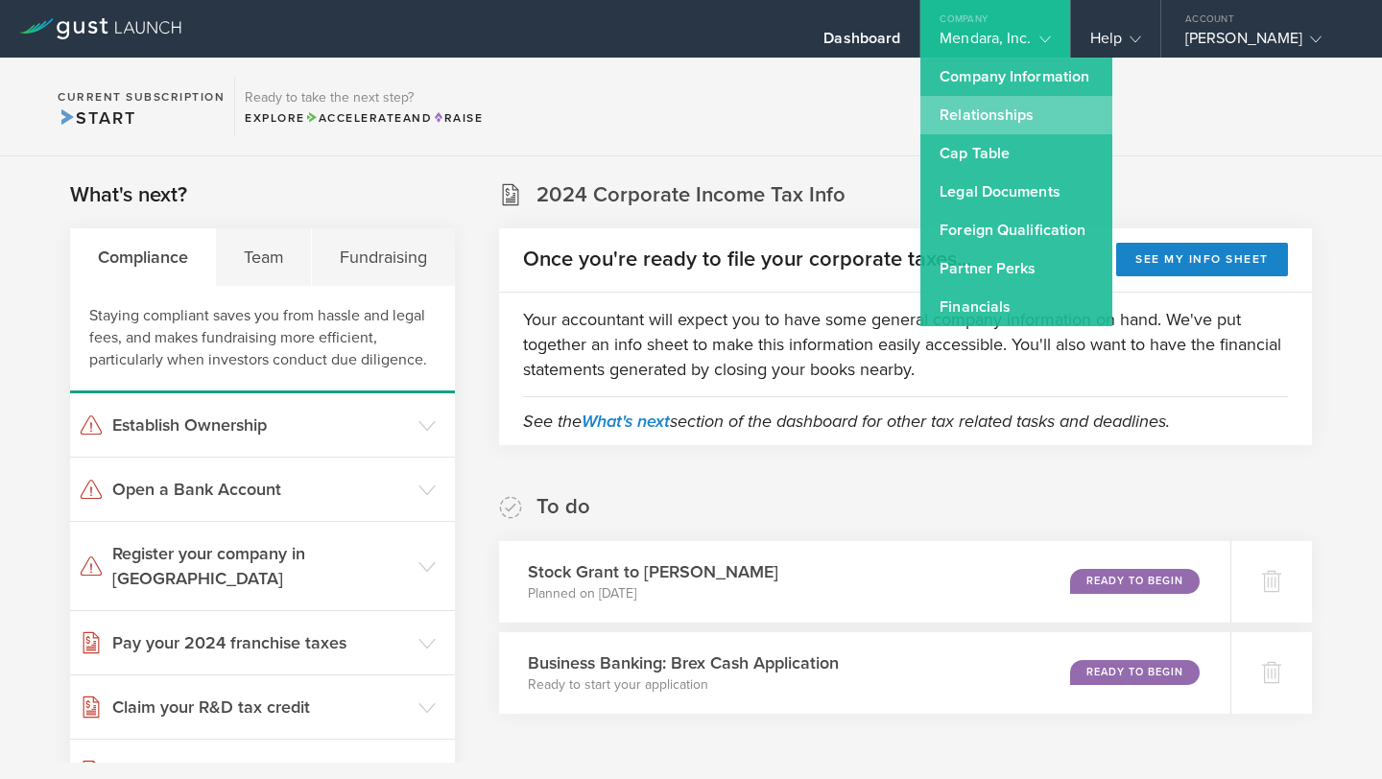
click at [986, 122] on link "Relationships" at bounding box center [1016, 115] width 192 height 38
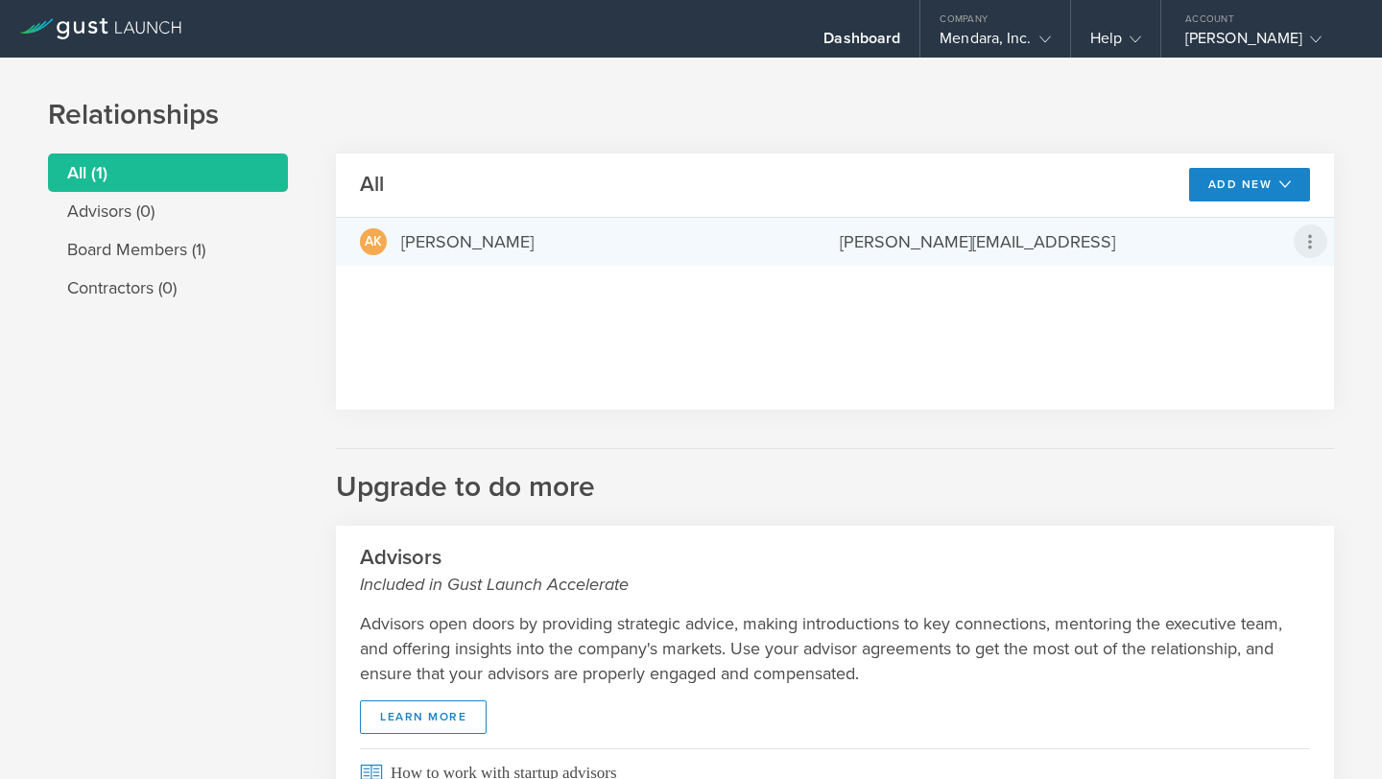
click at [1302, 238] on icon at bounding box center [1309, 241] width 23 height 23
click at [894, 237] on md-backdrop at bounding box center [691, 389] width 1382 height 779
click at [925, 232] on div "shoaib@mendara.ai" at bounding box center [1051, 241] width 422 height 25
click at [879, 233] on div "shoaib@mendara.ai" at bounding box center [1051, 241] width 422 height 25
click at [932, 232] on div "shoaib@mendara.ai" at bounding box center [1051, 241] width 422 height 25
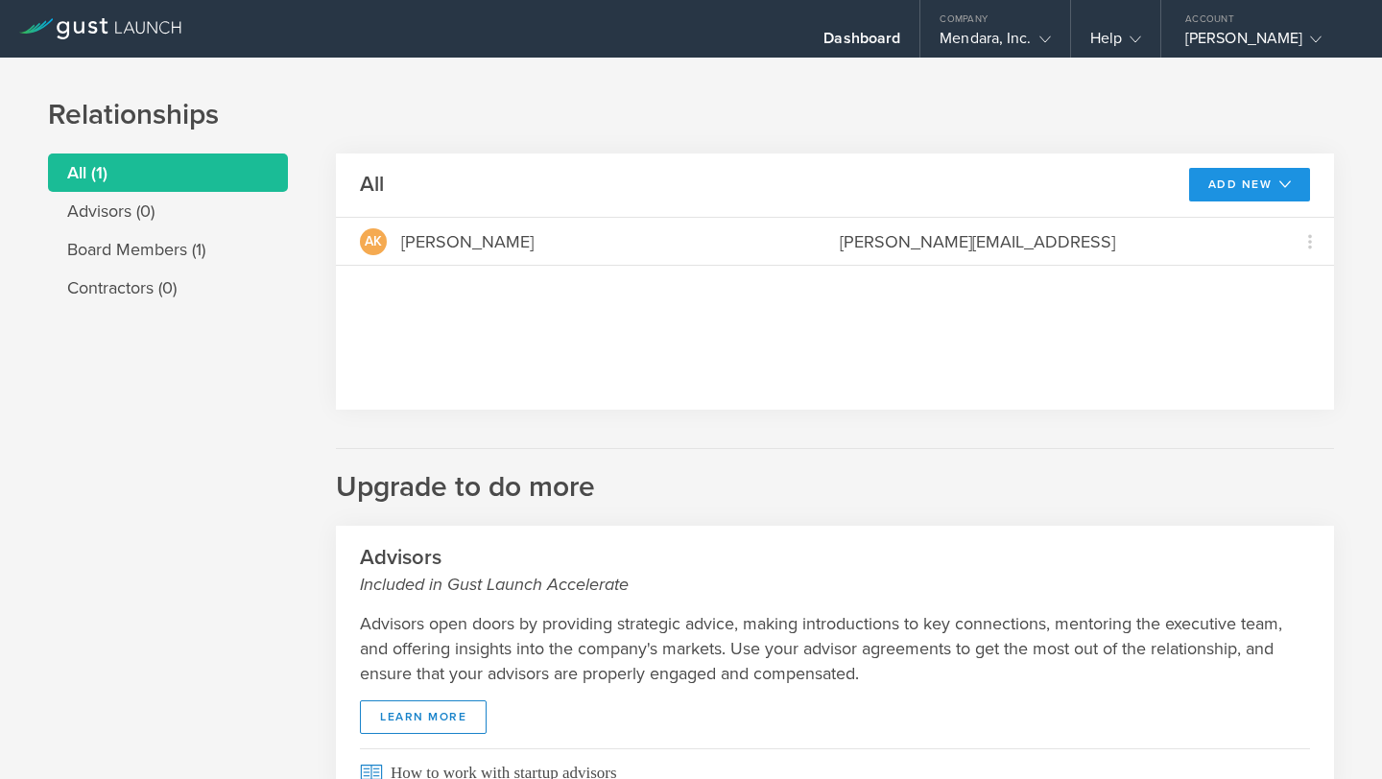
click at [1226, 189] on button "Add New" at bounding box center [1250, 185] width 122 height 34
click at [1234, 242] on li "Modify board" at bounding box center [1246, 227] width 111 height 37
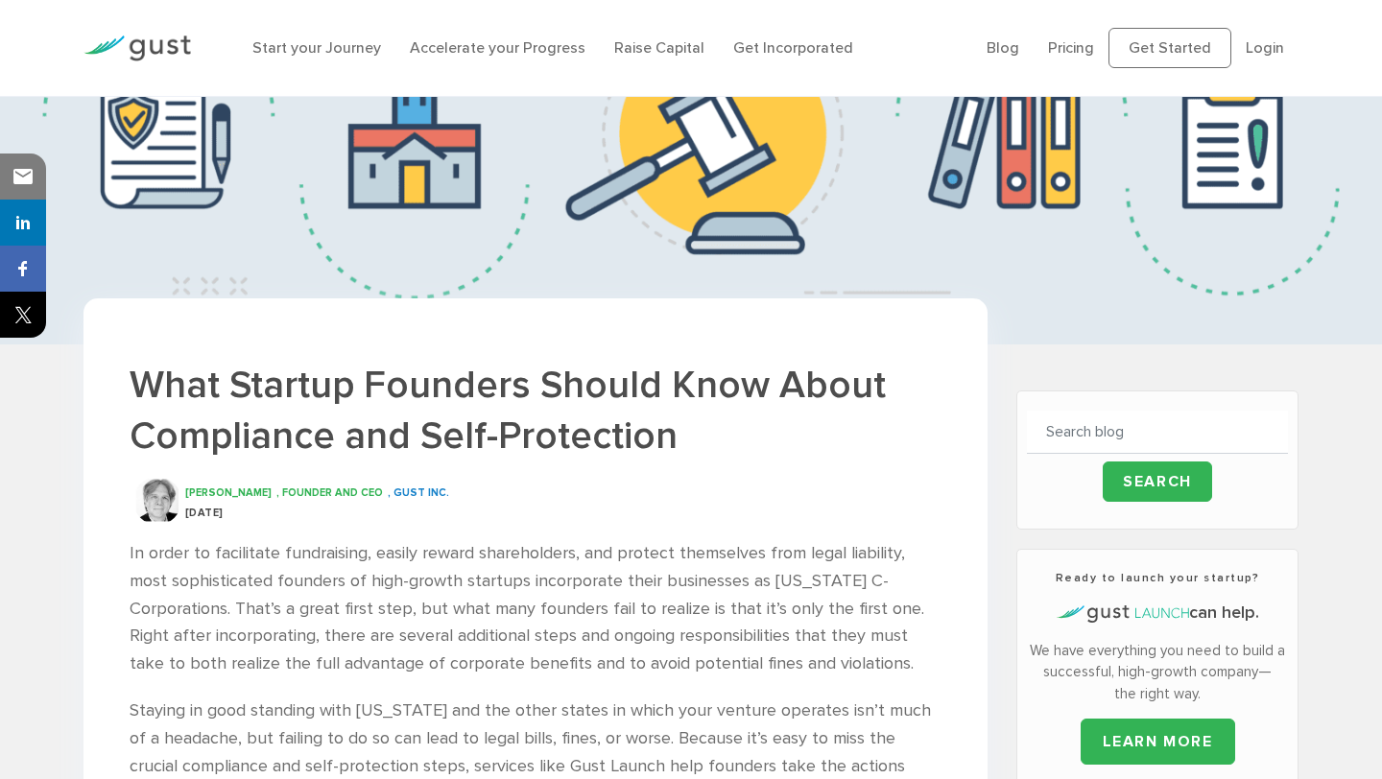
scroll to position [141, 0]
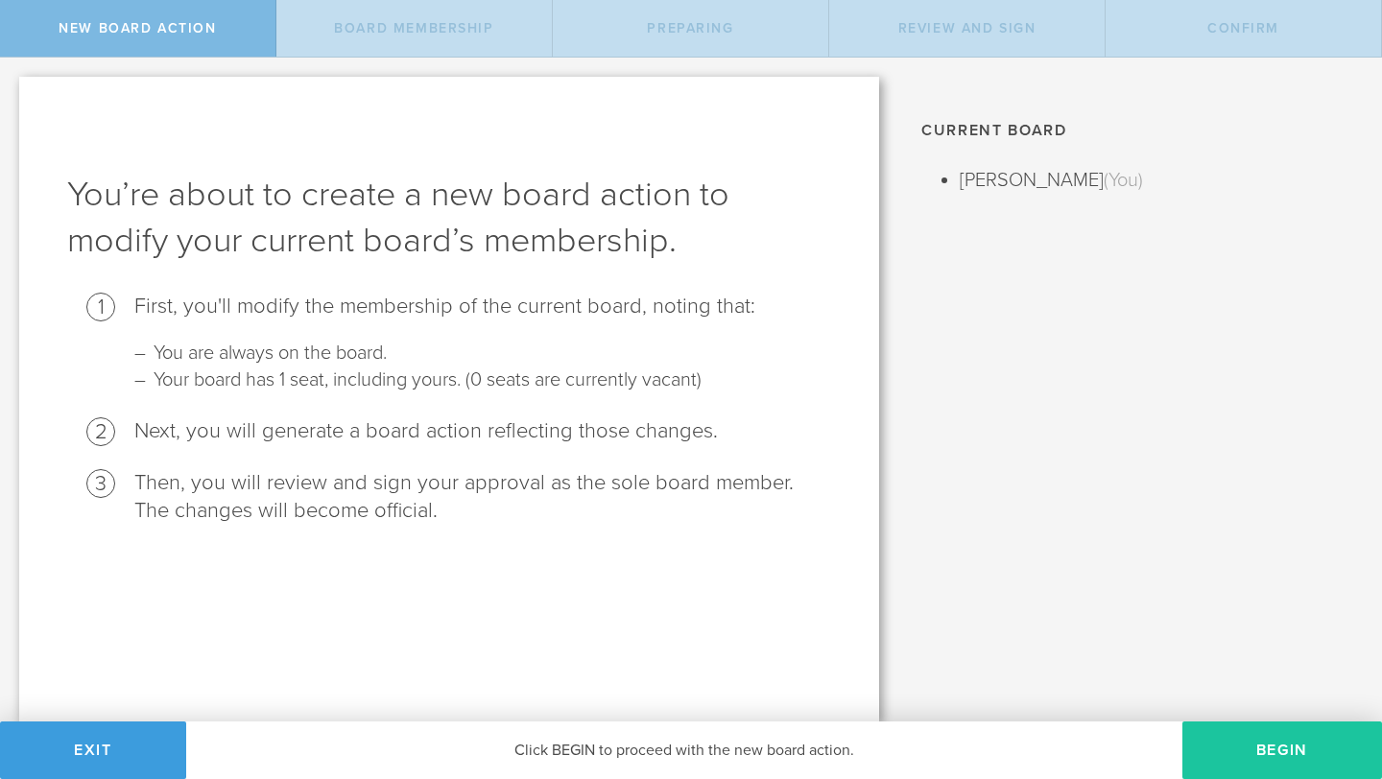
click at [1282, 740] on button "Begin" at bounding box center [1282, 751] width 200 height 58
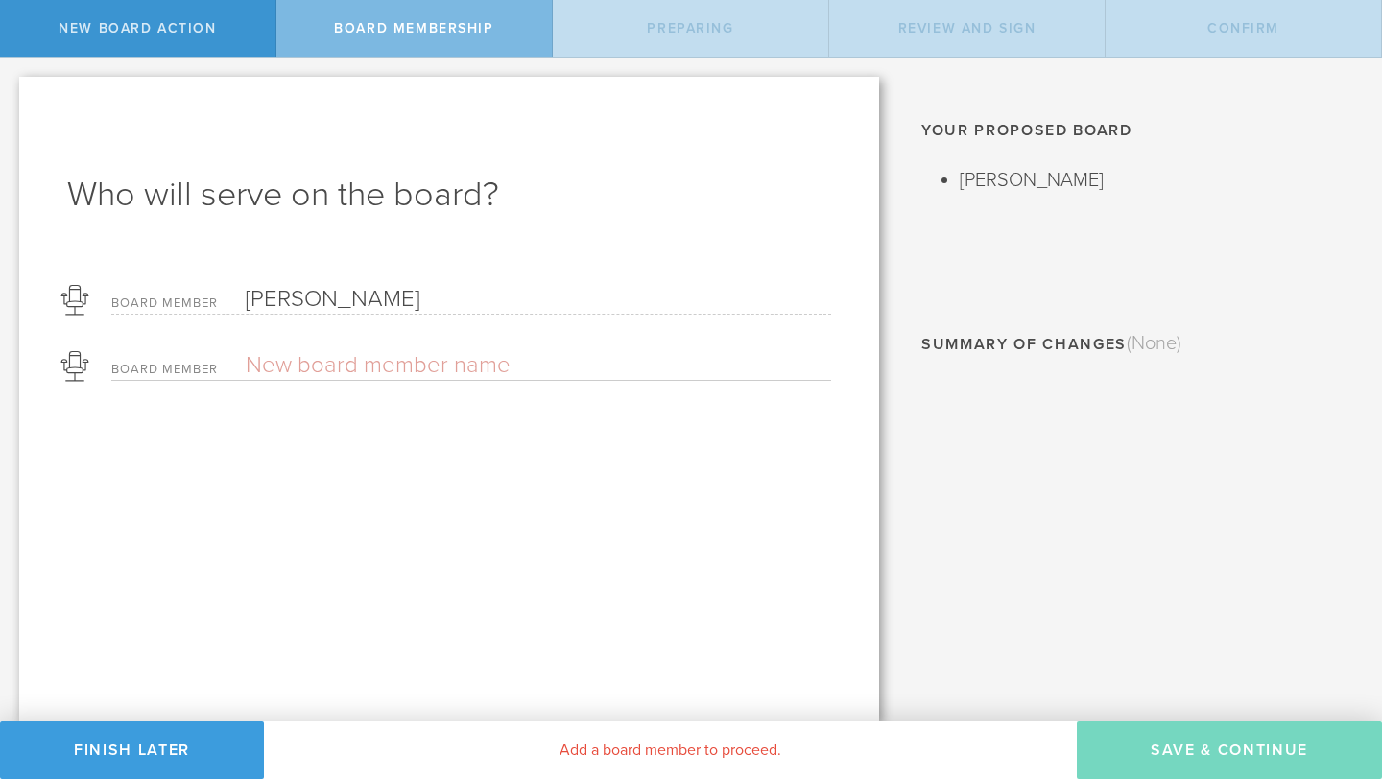
click at [1013, 186] on li "[PERSON_NAME]" at bounding box center [1155, 180] width 393 height 31
click at [119, 751] on button "Finish Later" at bounding box center [132, 751] width 264 height 58
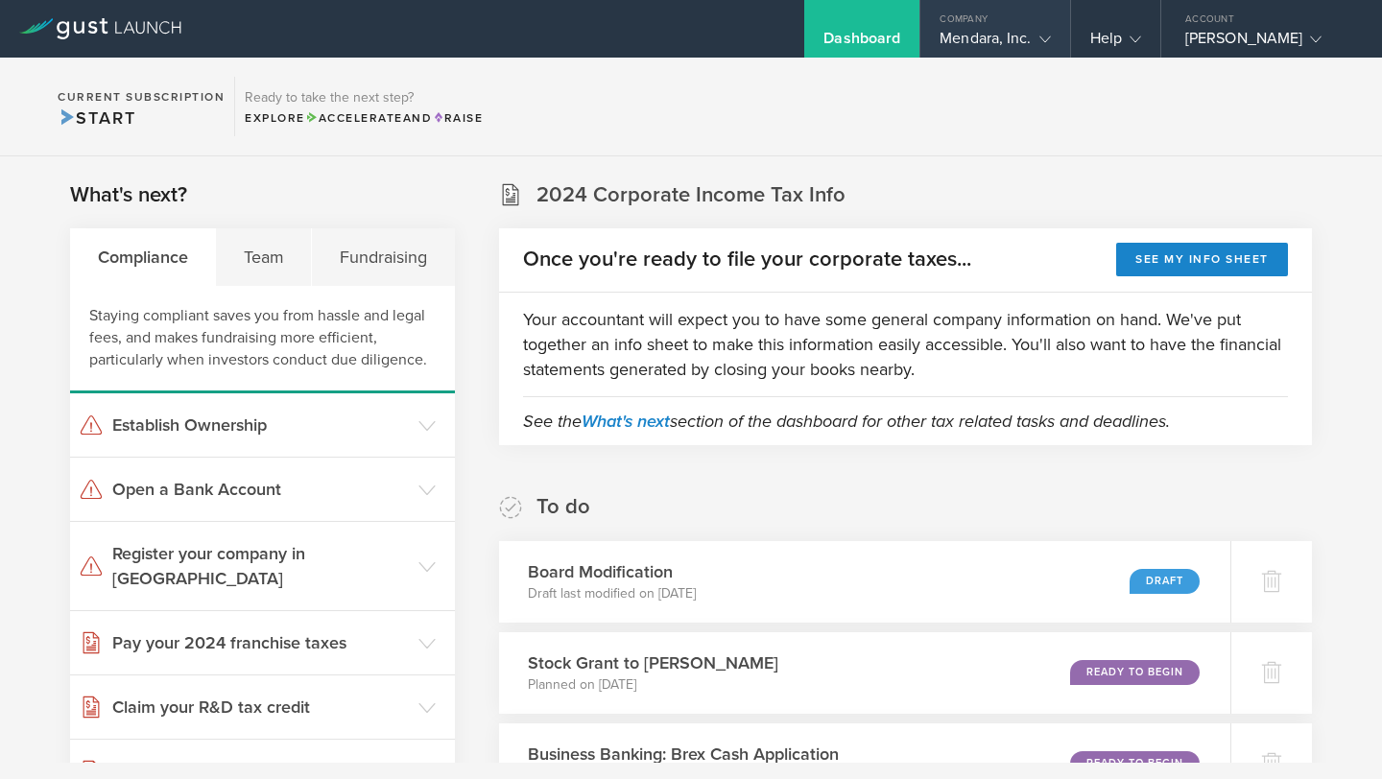
click at [996, 49] on div "Mendara, Inc." at bounding box center [994, 43] width 110 height 29
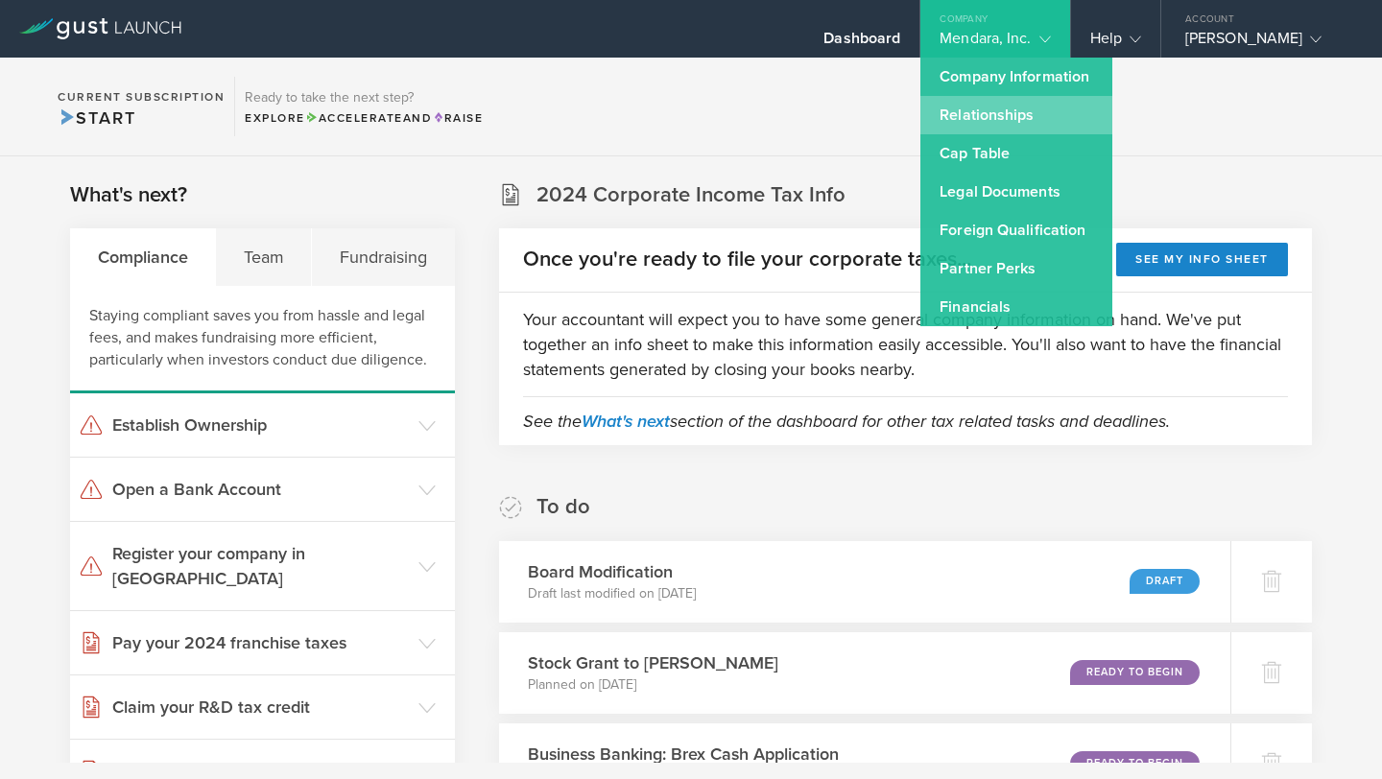
click at [984, 119] on link "Relationships" at bounding box center [1016, 115] width 192 height 38
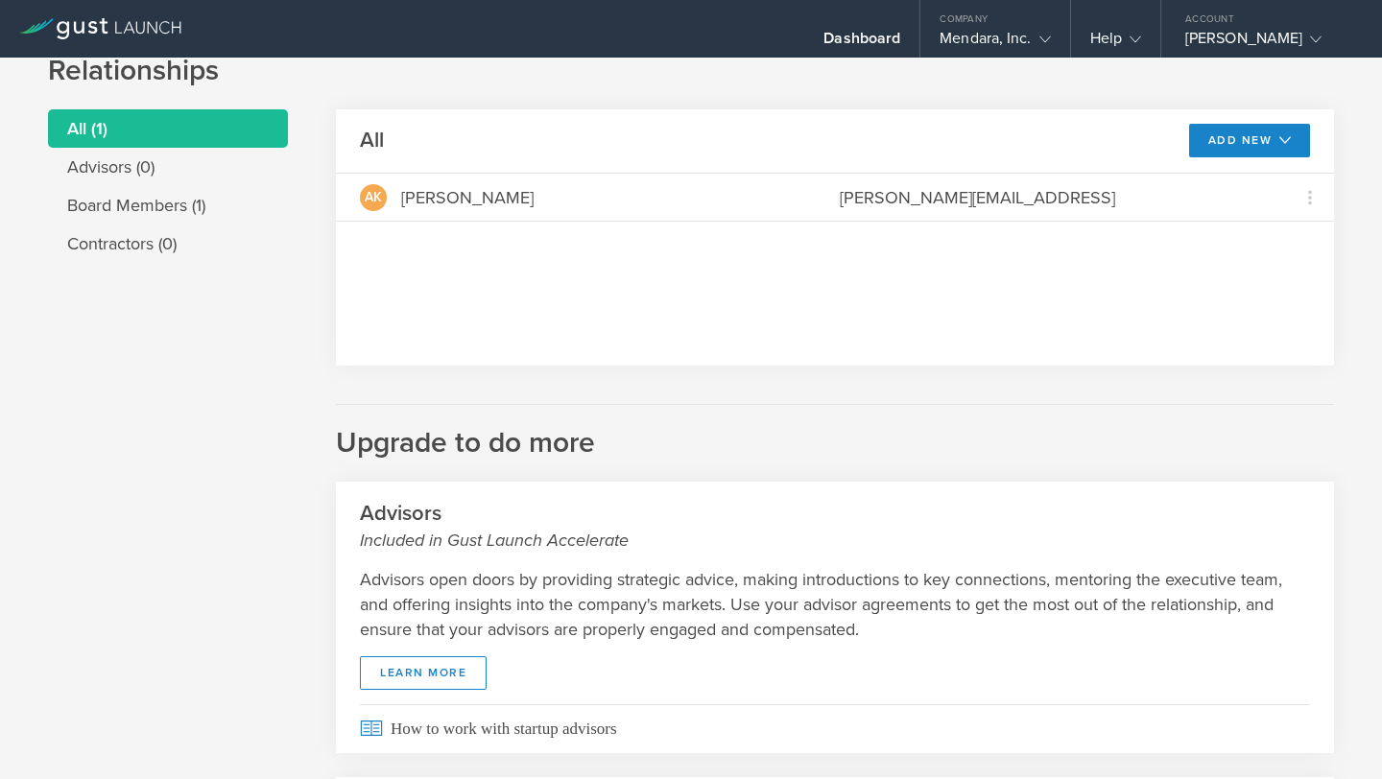
scroll to position [41, 0]
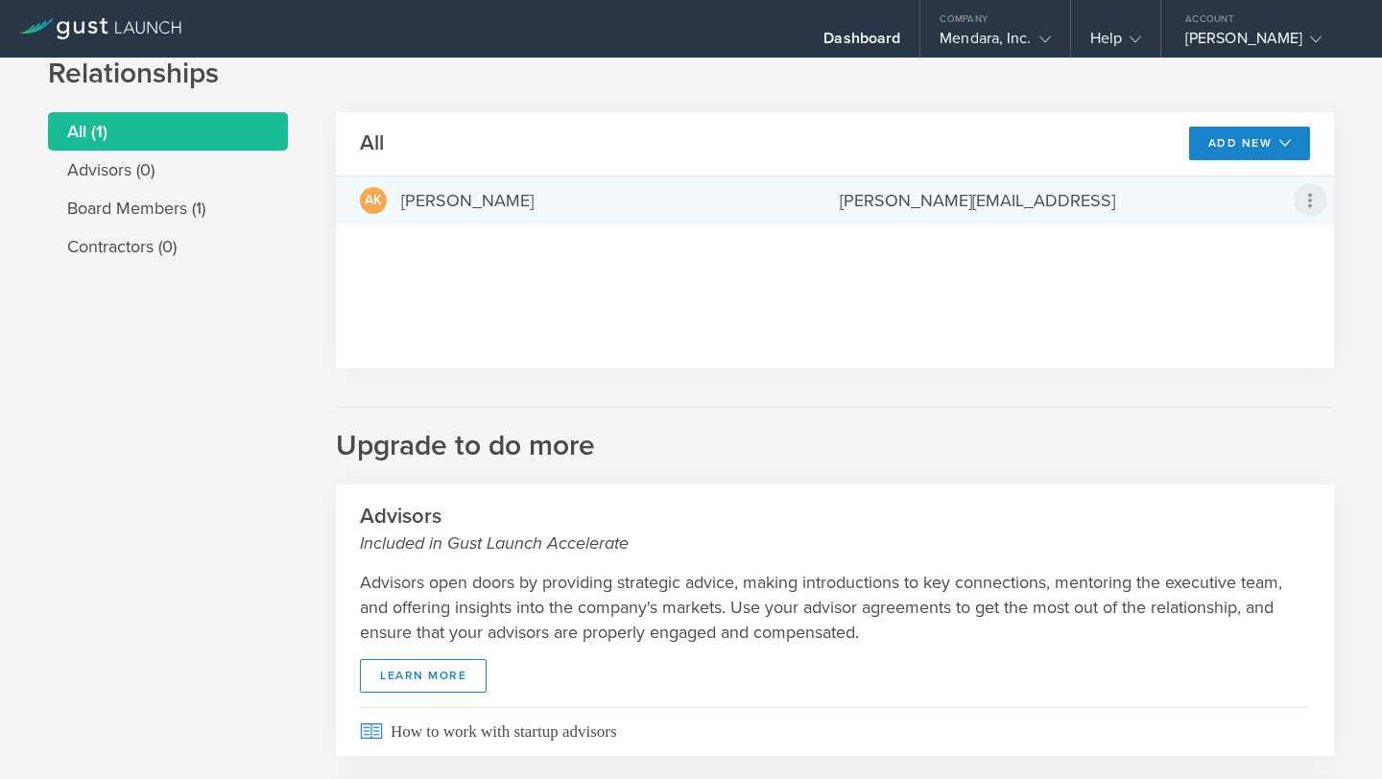
click at [1306, 208] on icon at bounding box center [1309, 200] width 23 height 23
click at [1228, 357] on md-backdrop at bounding box center [691, 389] width 1382 height 779
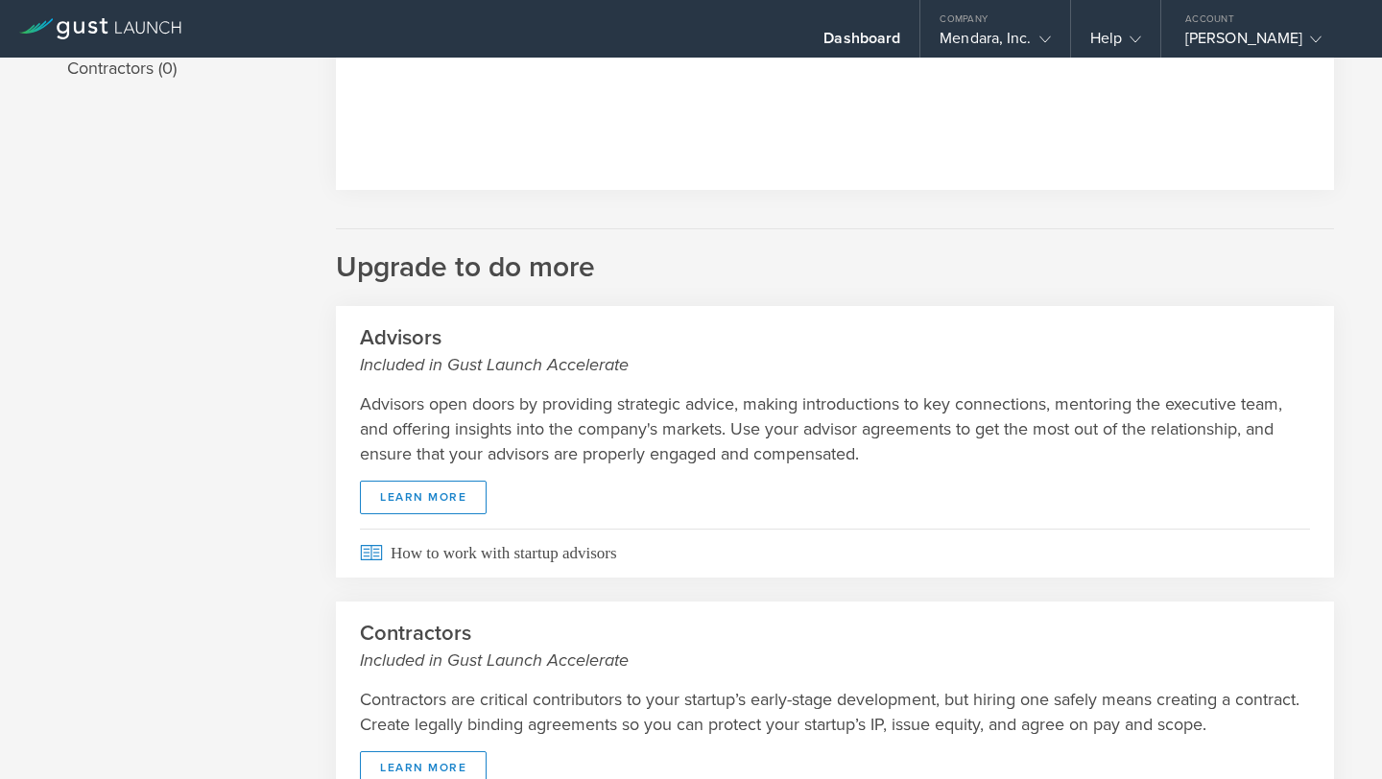
scroll to position [361, 0]
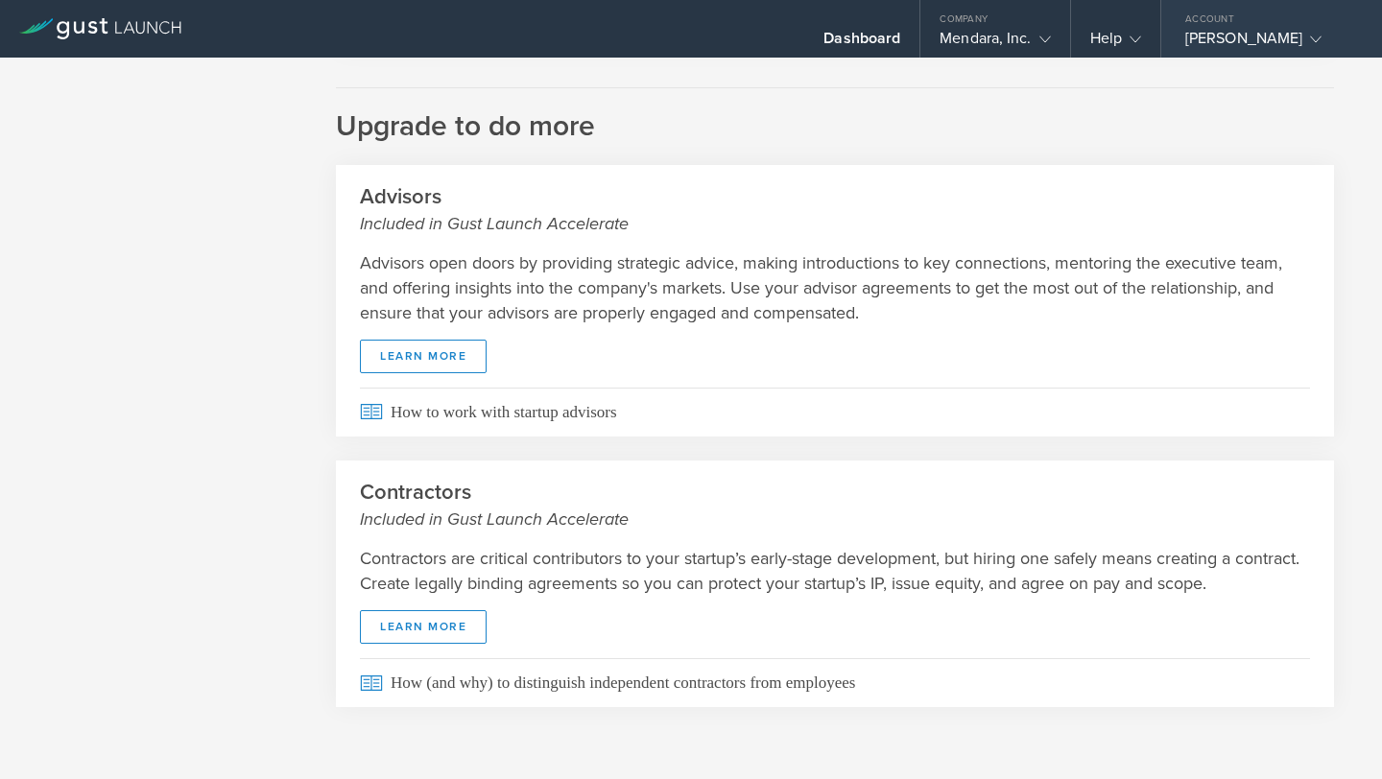
click at [1217, 26] on div "Account" at bounding box center [1271, 14] width 221 height 29
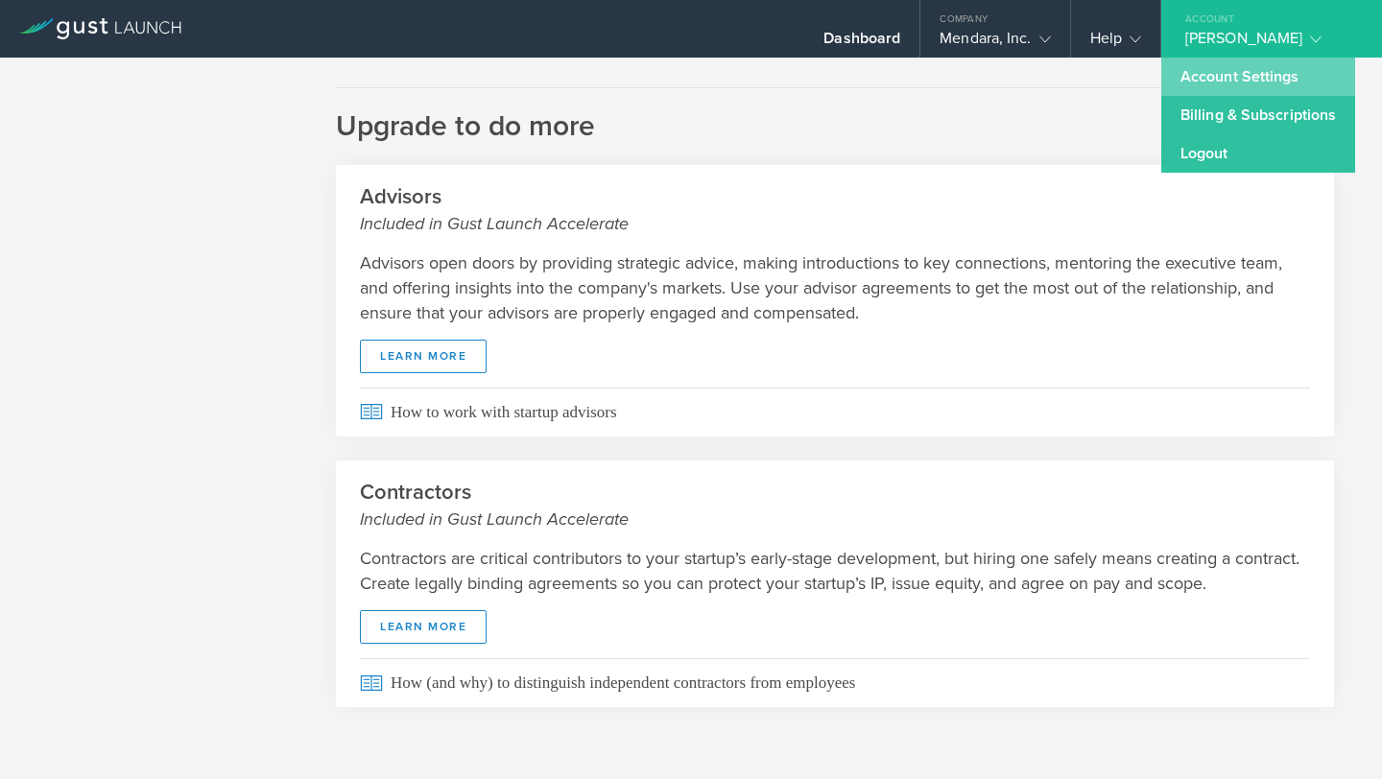
click at [1210, 79] on link "Account Settings" at bounding box center [1258, 77] width 194 height 38
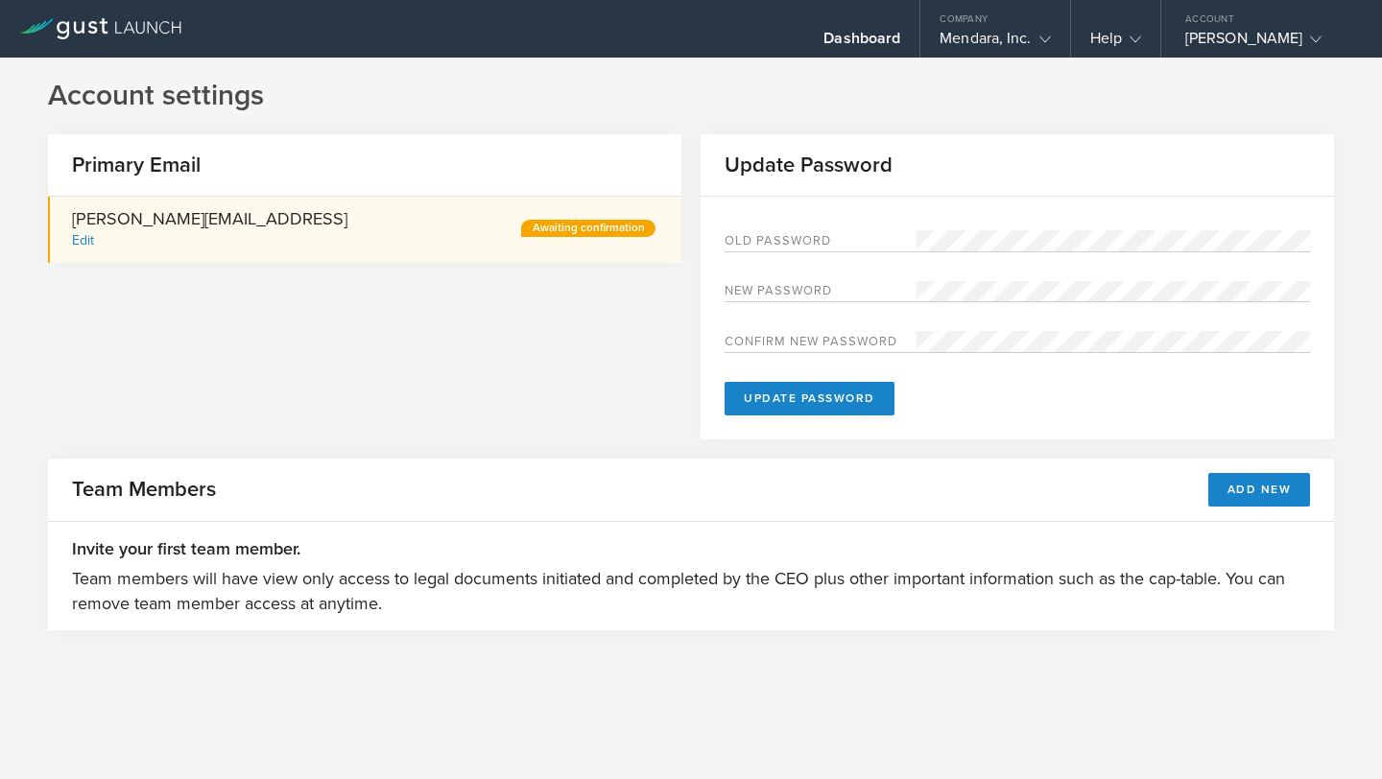
click at [81, 245] on div "Edit" at bounding box center [83, 240] width 22 height 16
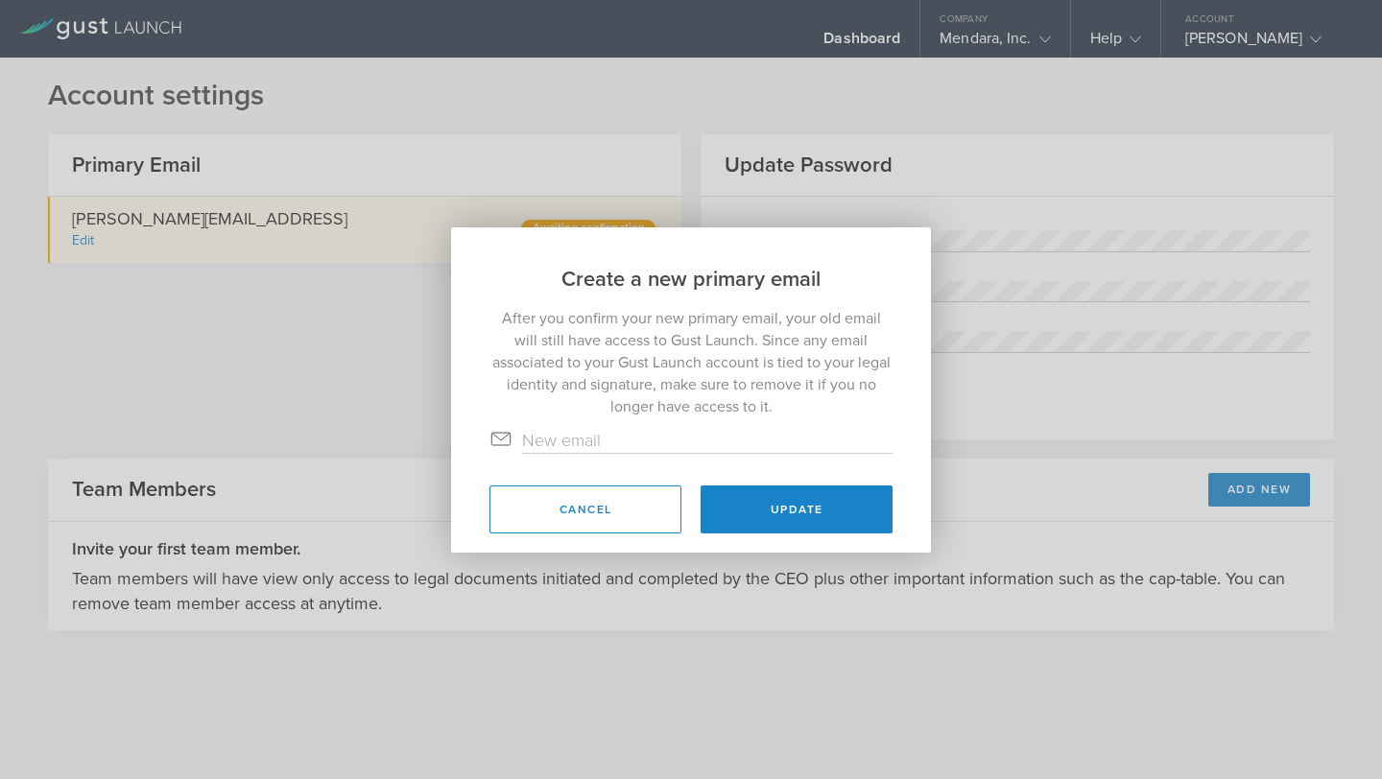
click at [580, 442] on input "text" at bounding box center [707, 440] width 370 height 25
type input "alyssa@mendara.ai"
click at [770, 516] on button "Update" at bounding box center [796, 510] width 192 height 48
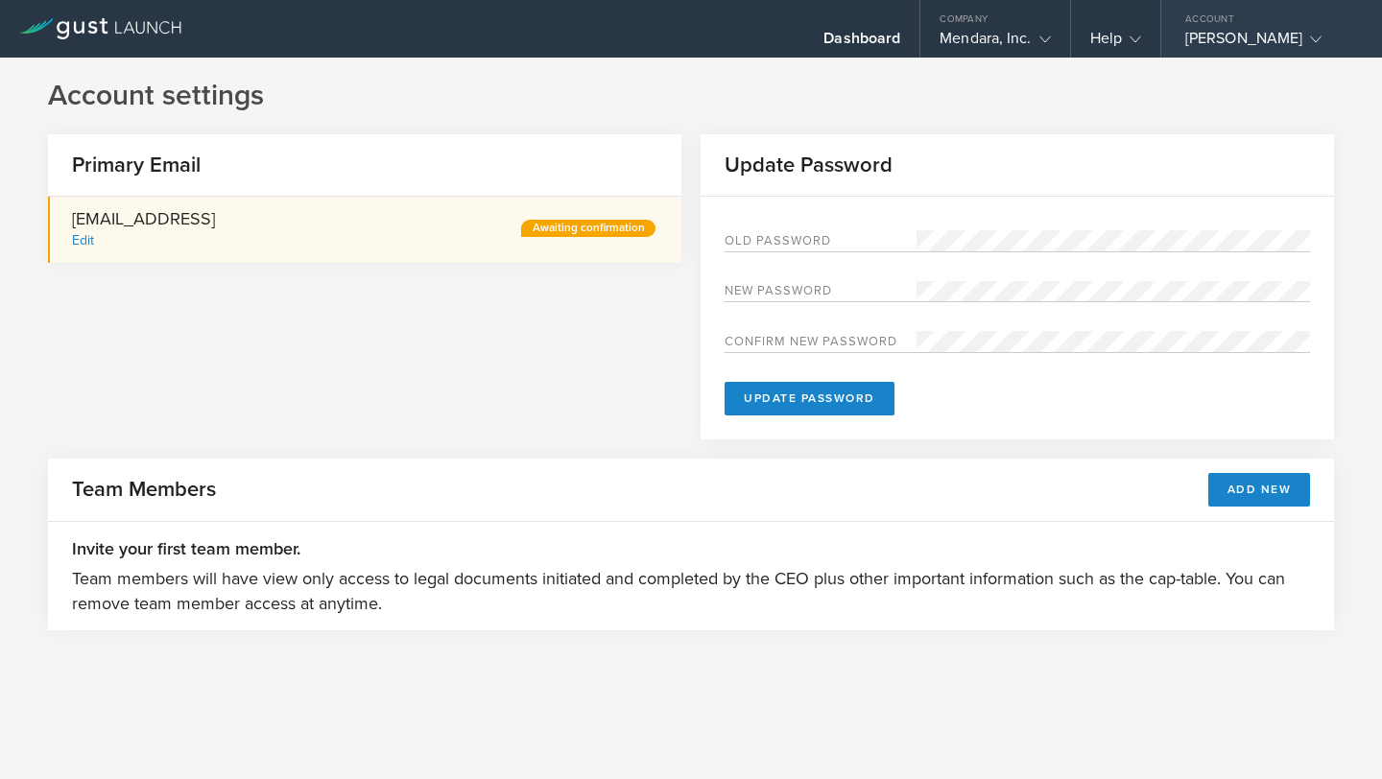
click at [1267, 43] on div "Alyssa Kennedy" at bounding box center [1266, 43] width 163 height 29
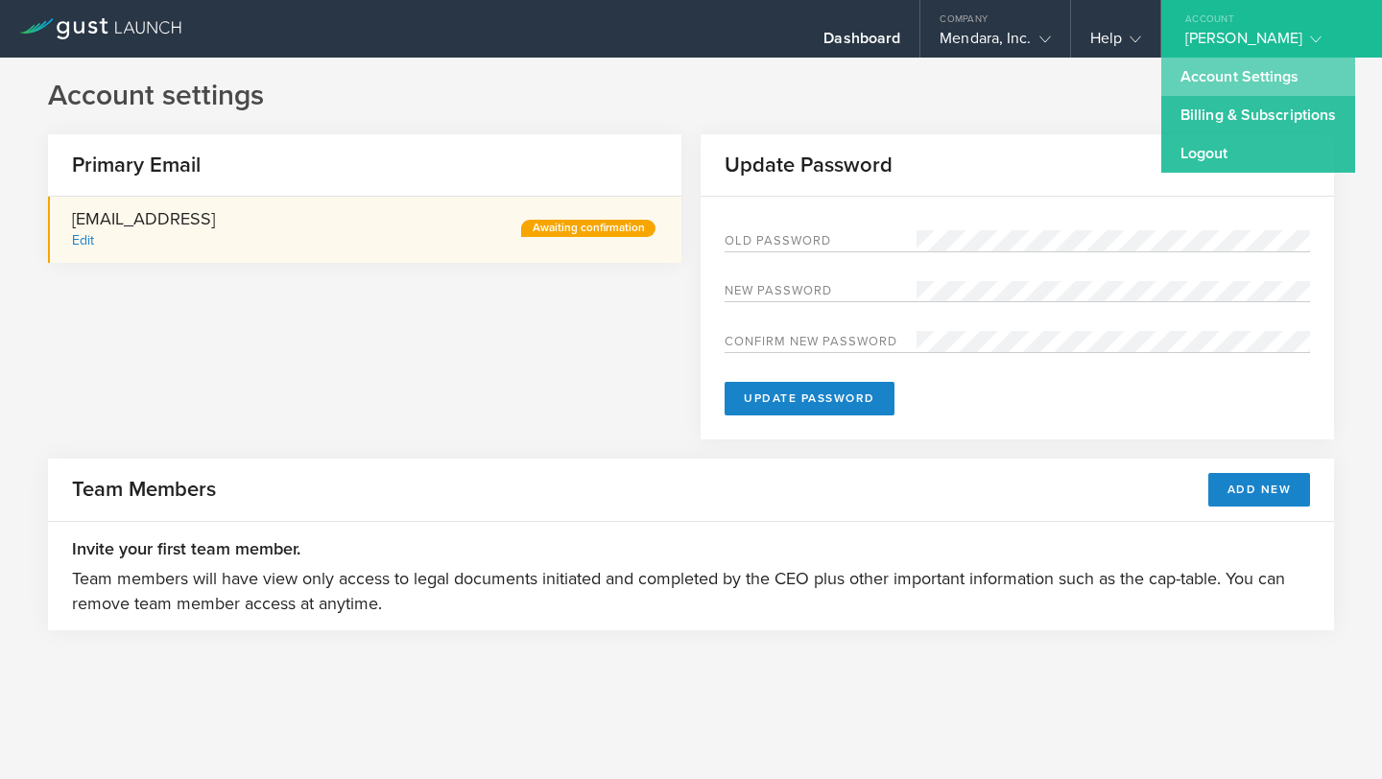
click at [1250, 74] on link "Account Settings" at bounding box center [1258, 77] width 194 height 38
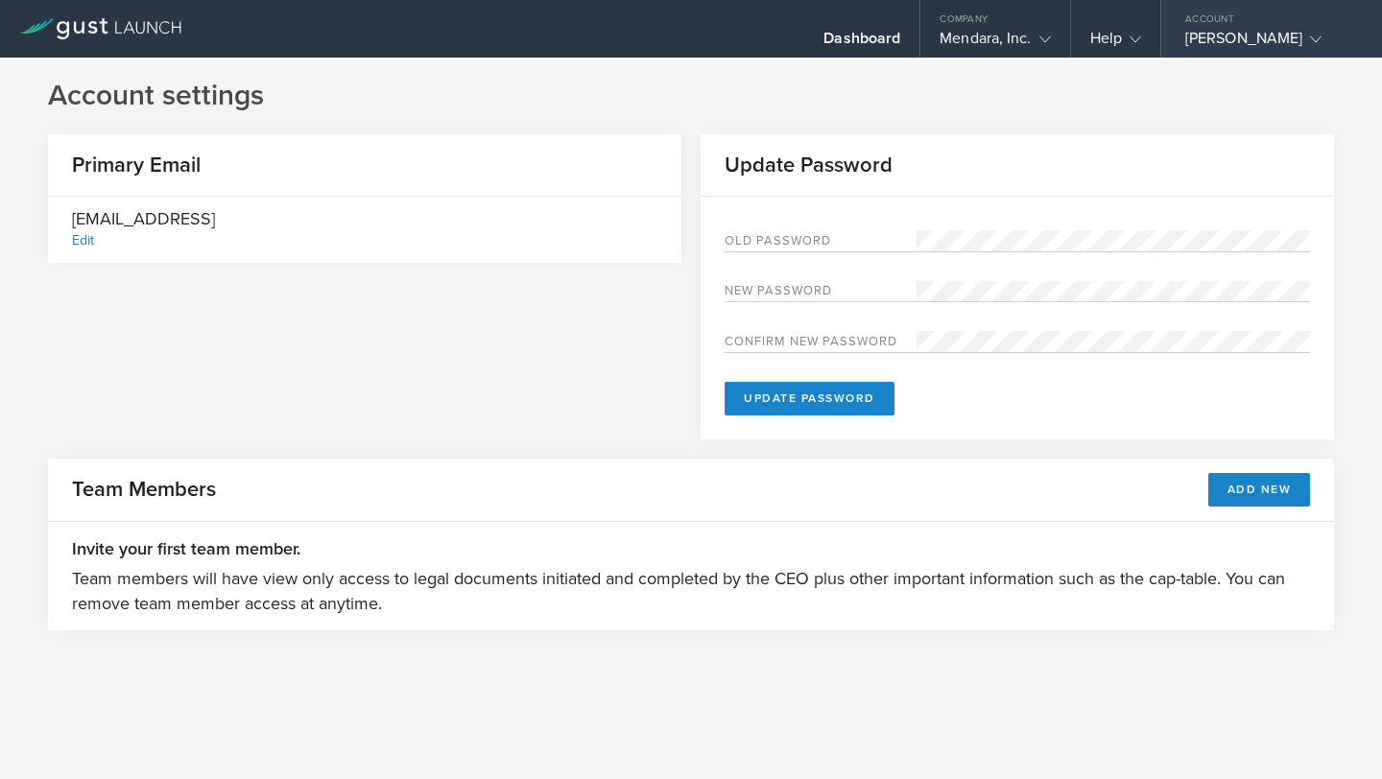
click at [1220, 39] on div "Alyssa Kennedy" at bounding box center [1266, 43] width 163 height 29
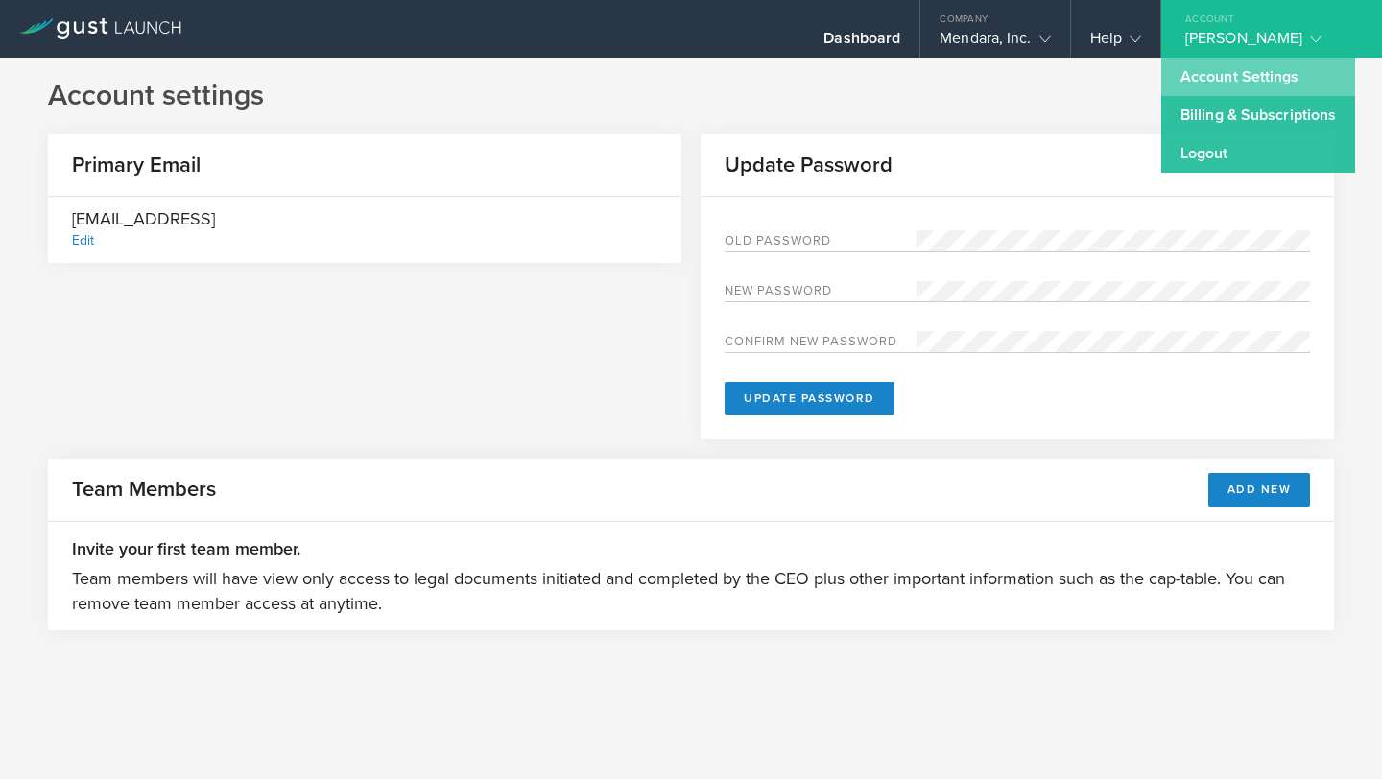
click at [1213, 76] on link "Account Settings" at bounding box center [1258, 77] width 194 height 38
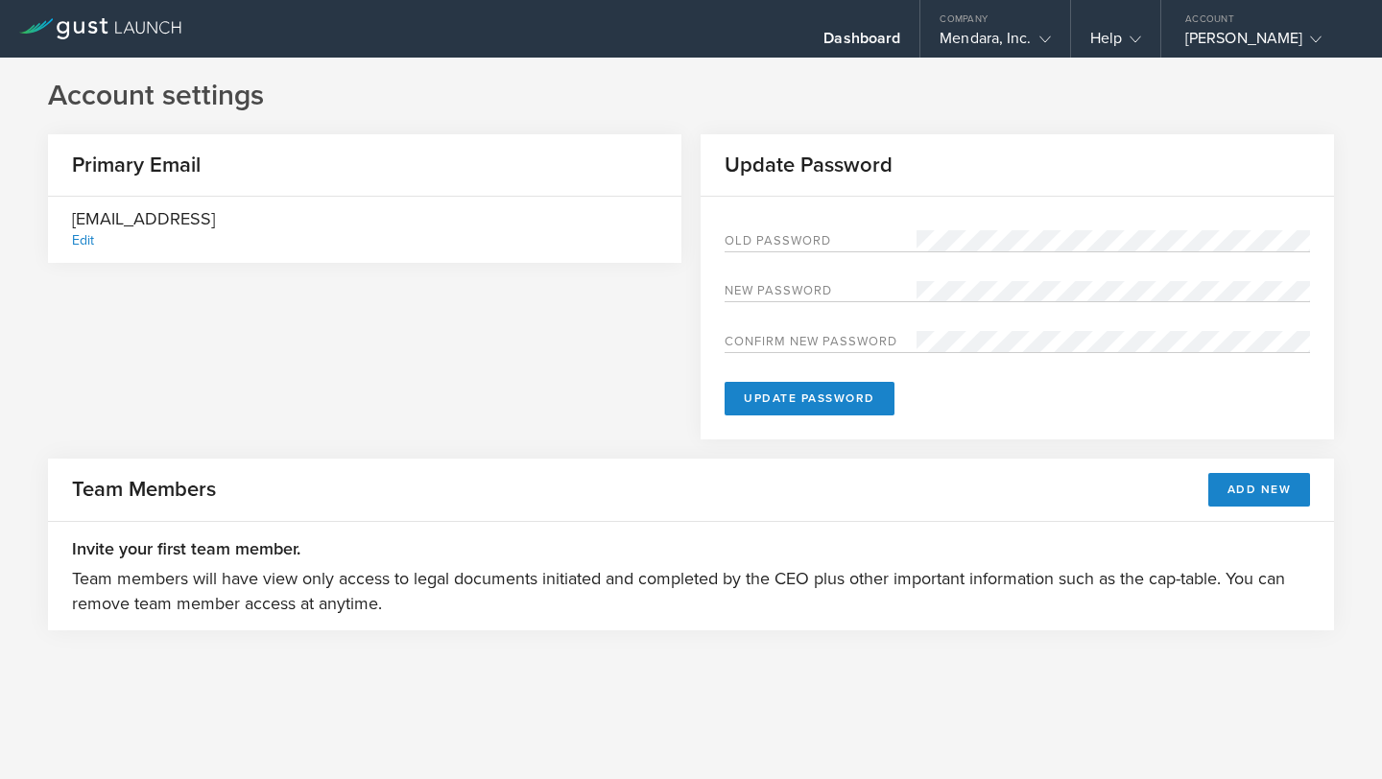
click at [767, 231] on div "Old Password" at bounding box center [1016, 241] width 585 height 22
click at [785, 330] on form "Old Password New password Confirm new password Update Password" at bounding box center [1016, 322] width 585 height 185
click at [785, 265] on form "Old Password New password Confirm new password Update Password" at bounding box center [1016, 322] width 585 height 185
click at [785, 246] on label "Old Password" at bounding box center [820, 243] width 192 height 16
click at [455, 214] on div "alyssa@mendara.ai Edit" at bounding box center [364, 230] width 633 height 66
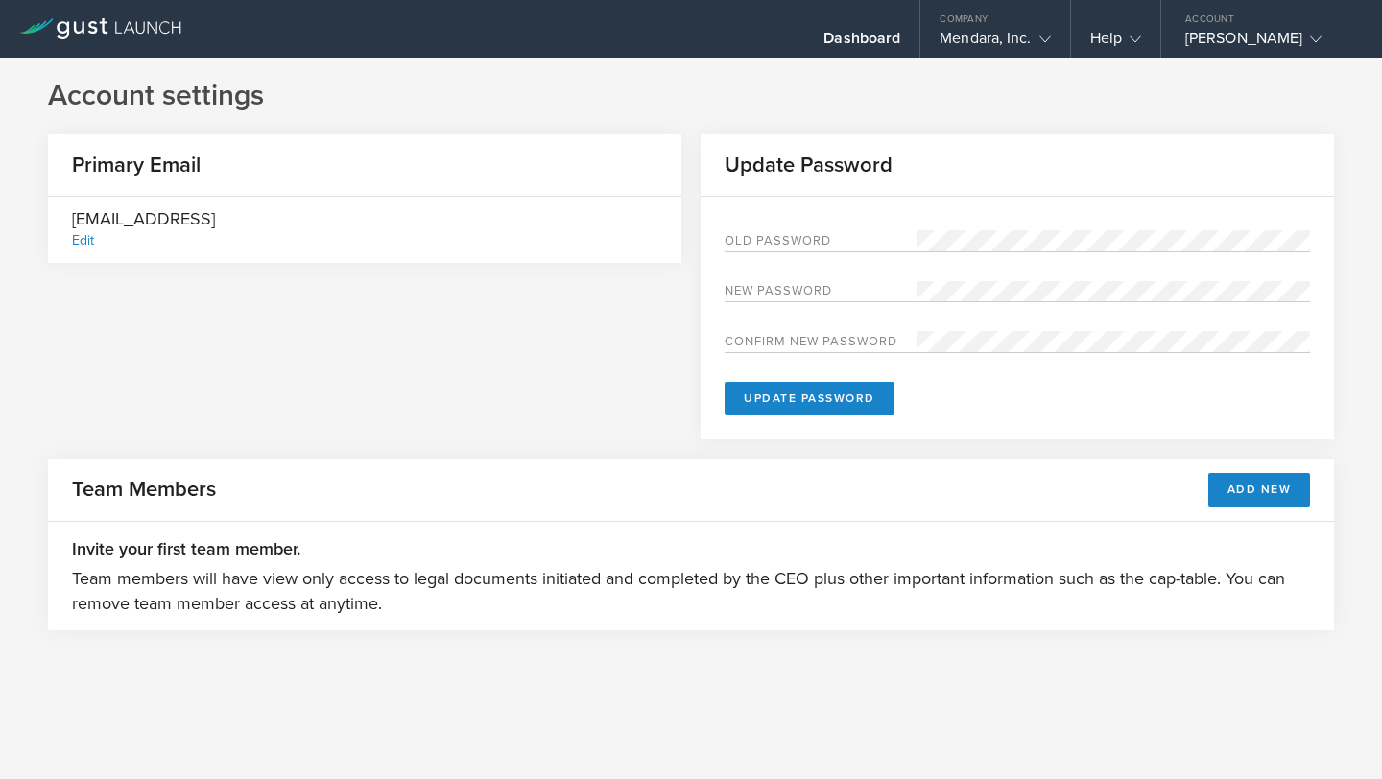
click at [746, 221] on div "Old Password New password Confirm new password Update Password" at bounding box center [1016, 318] width 633 height 243
click at [778, 389] on button "Update Password" at bounding box center [809, 399] width 170 height 34
click at [891, 283] on div "New password" at bounding box center [1016, 292] width 585 height 22
click at [865, 390] on button "Update Password" at bounding box center [809, 399] width 170 height 34
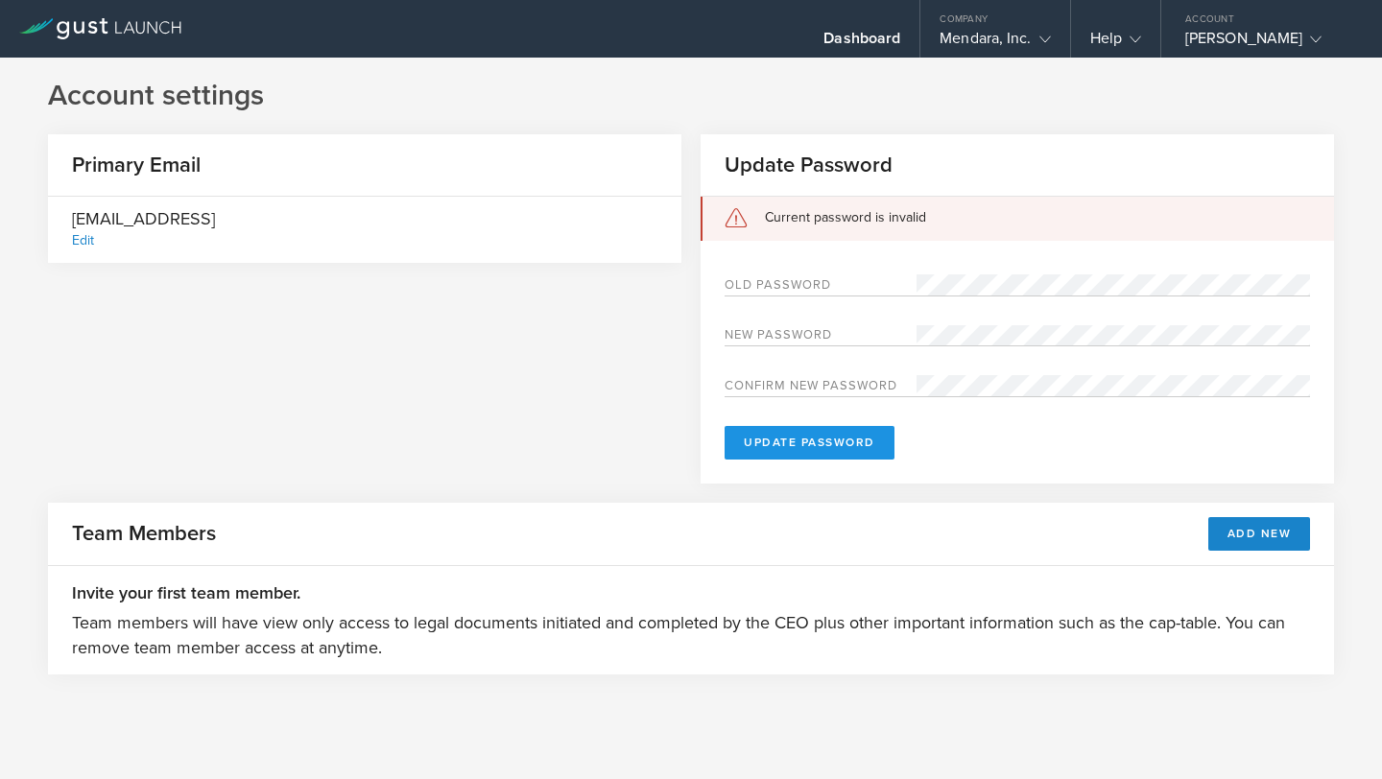
click at [832, 451] on button "Update Password" at bounding box center [809, 443] width 170 height 34
click at [841, 441] on button "Update Password" at bounding box center [809, 443] width 170 height 34
click at [824, 451] on button "Update Password" at bounding box center [809, 443] width 170 height 34
click at [875, 32] on div "Dashboard" at bounding box center [861, 43] width 77 height 29
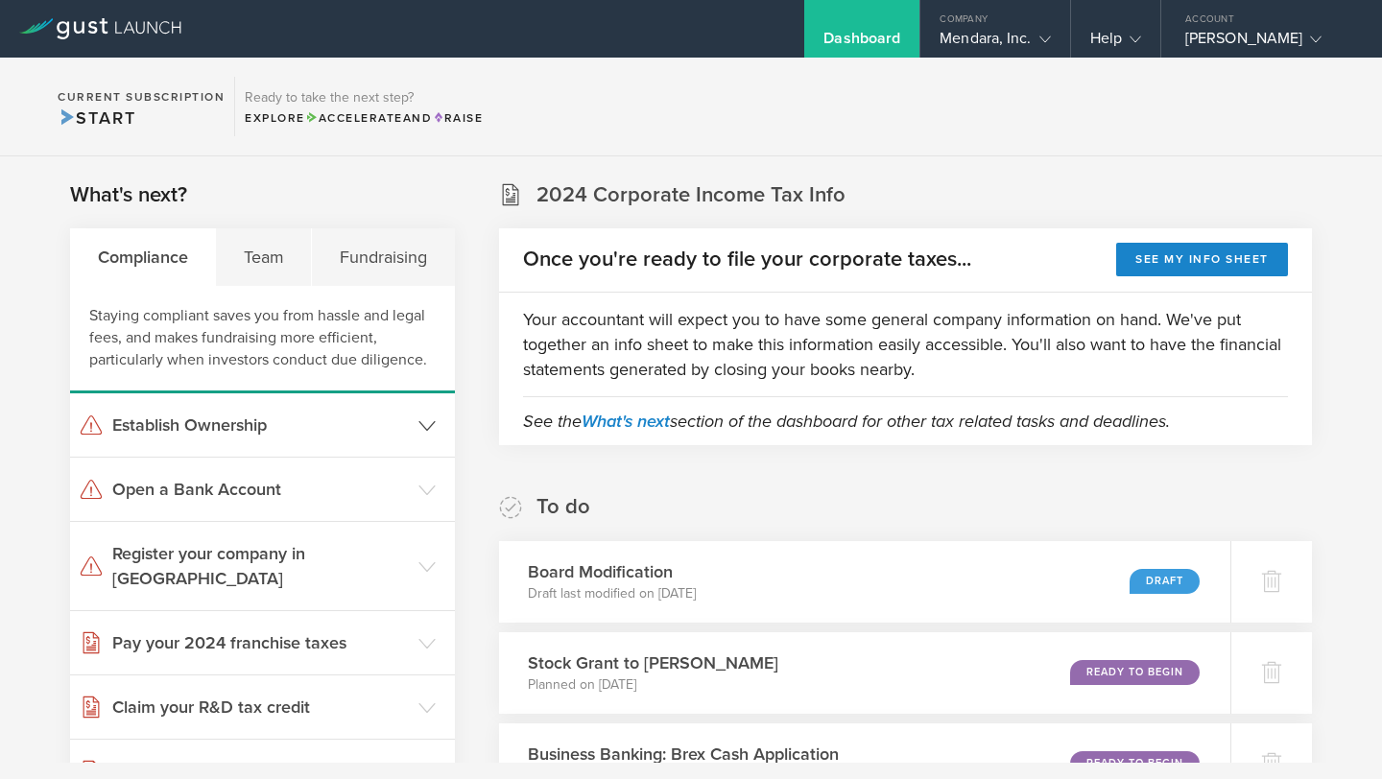
click at [351, 417] on h3 "Establish Ownership" at bounding box center [260, 425] width 296 height 25
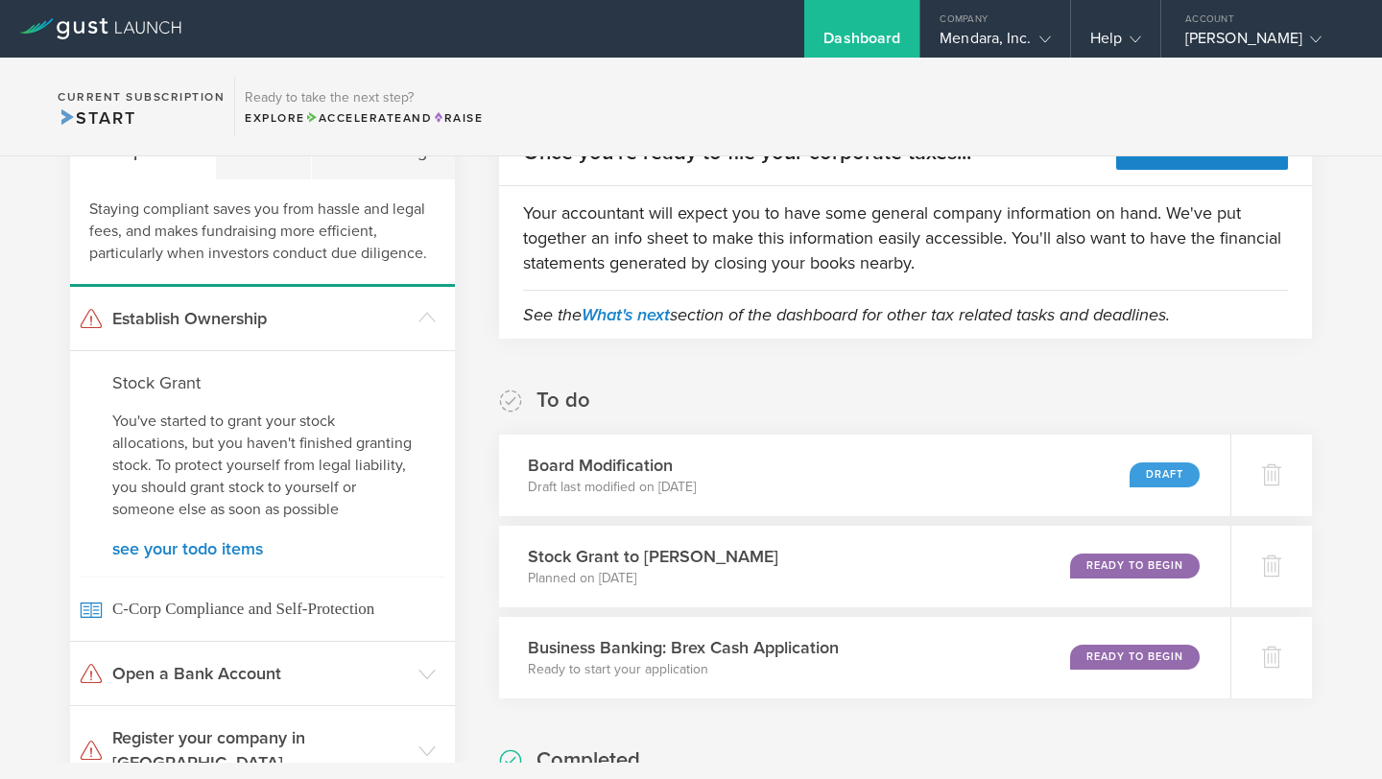
scroll to position [116, 0]
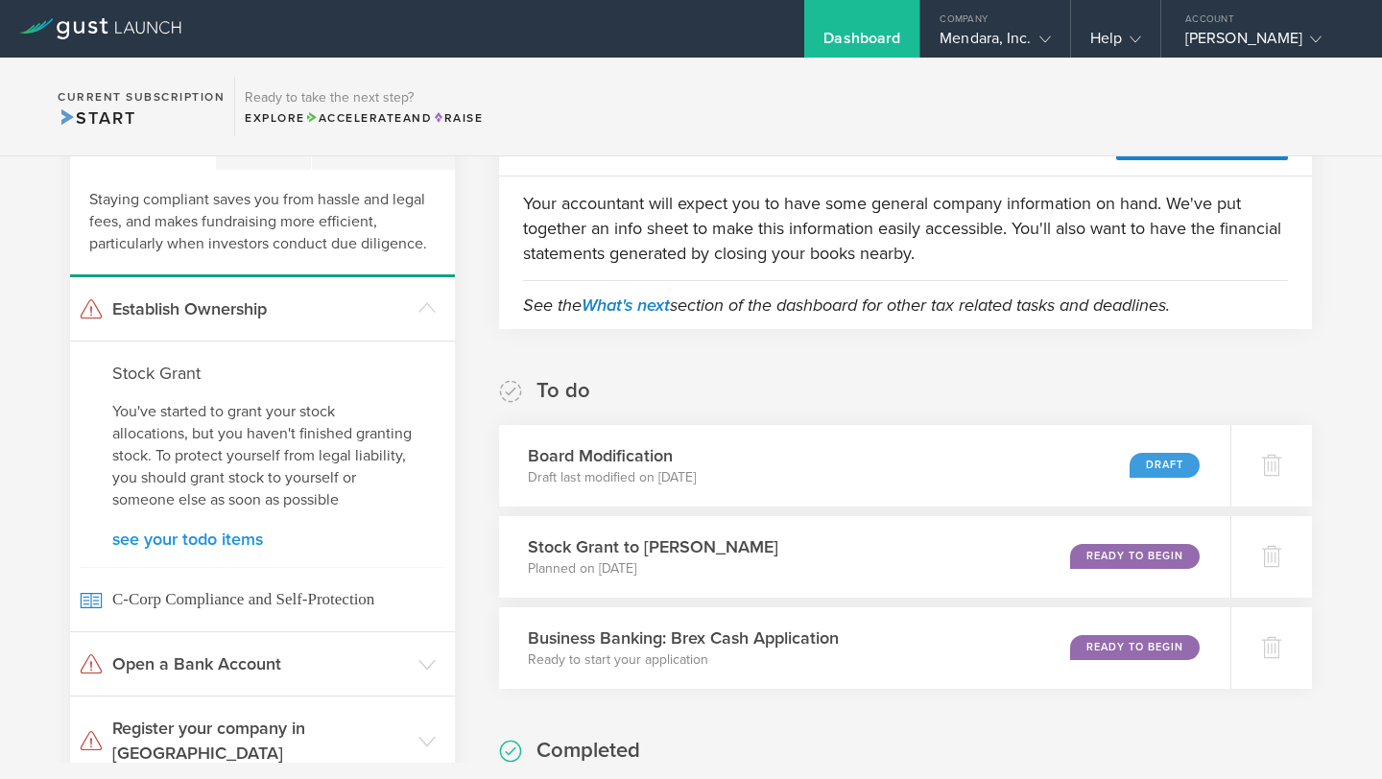
click at [219, 544] on link "see your todo items" at bounding box center [262, 539] width 300 height 17
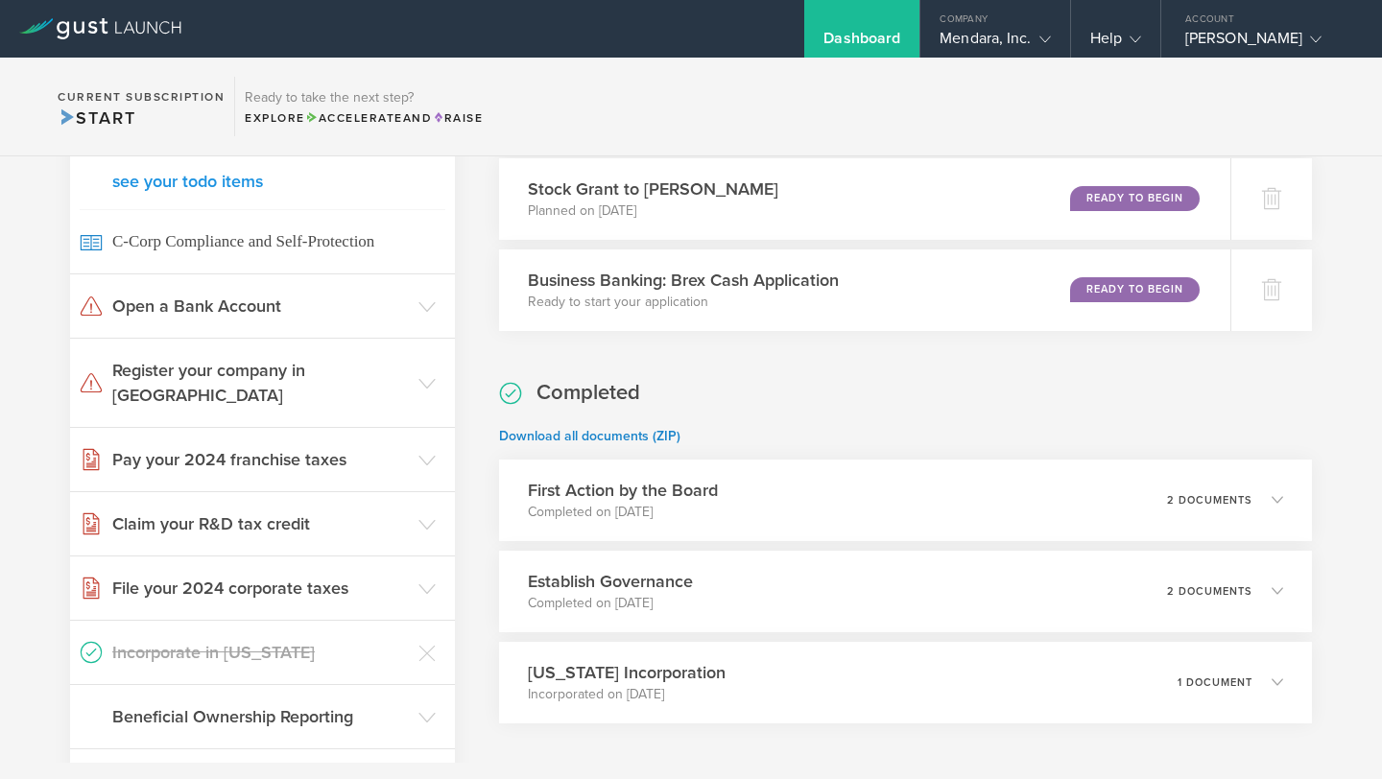
scroll to position [475, 0]
click at [256, 302] on h3 "Open a Bank Account" at bounding box center [260, 305] width 296 height 25
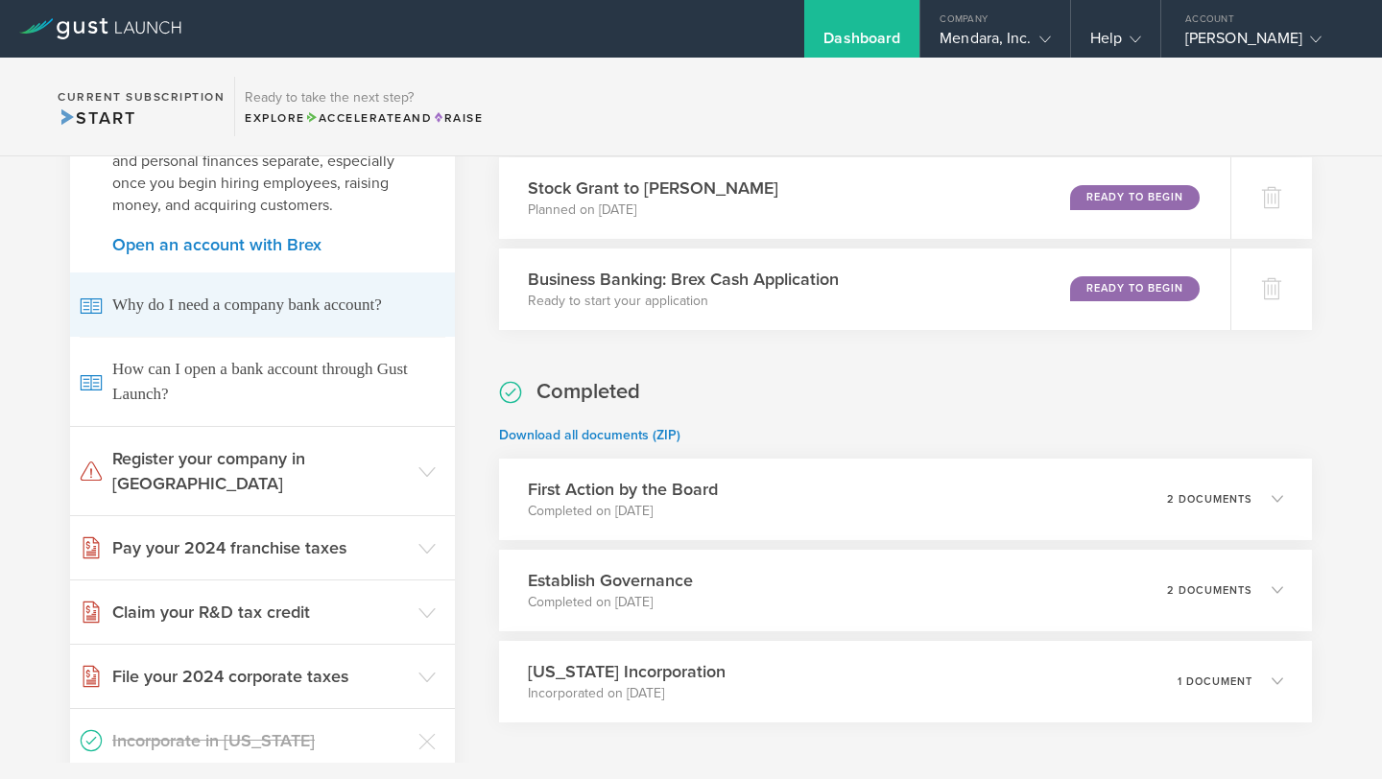
click at [256, 302] on span "Why do I need a company bank account?" at bounding box center [263, 304] width 366 height 64
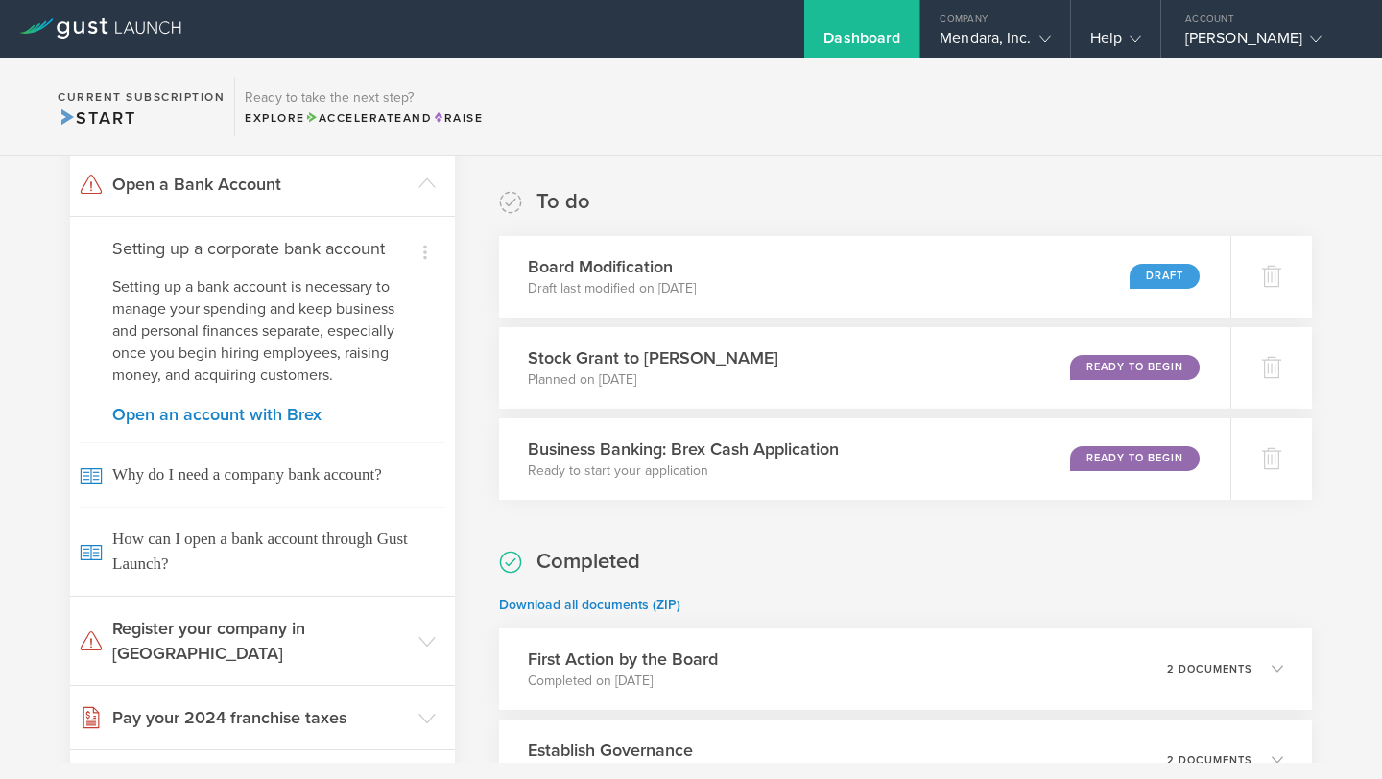
scroll to position [303, 0]
click at [1030, 46] on div "Mendara, Inc." at bounding box center [994, 43] width 110 height 29
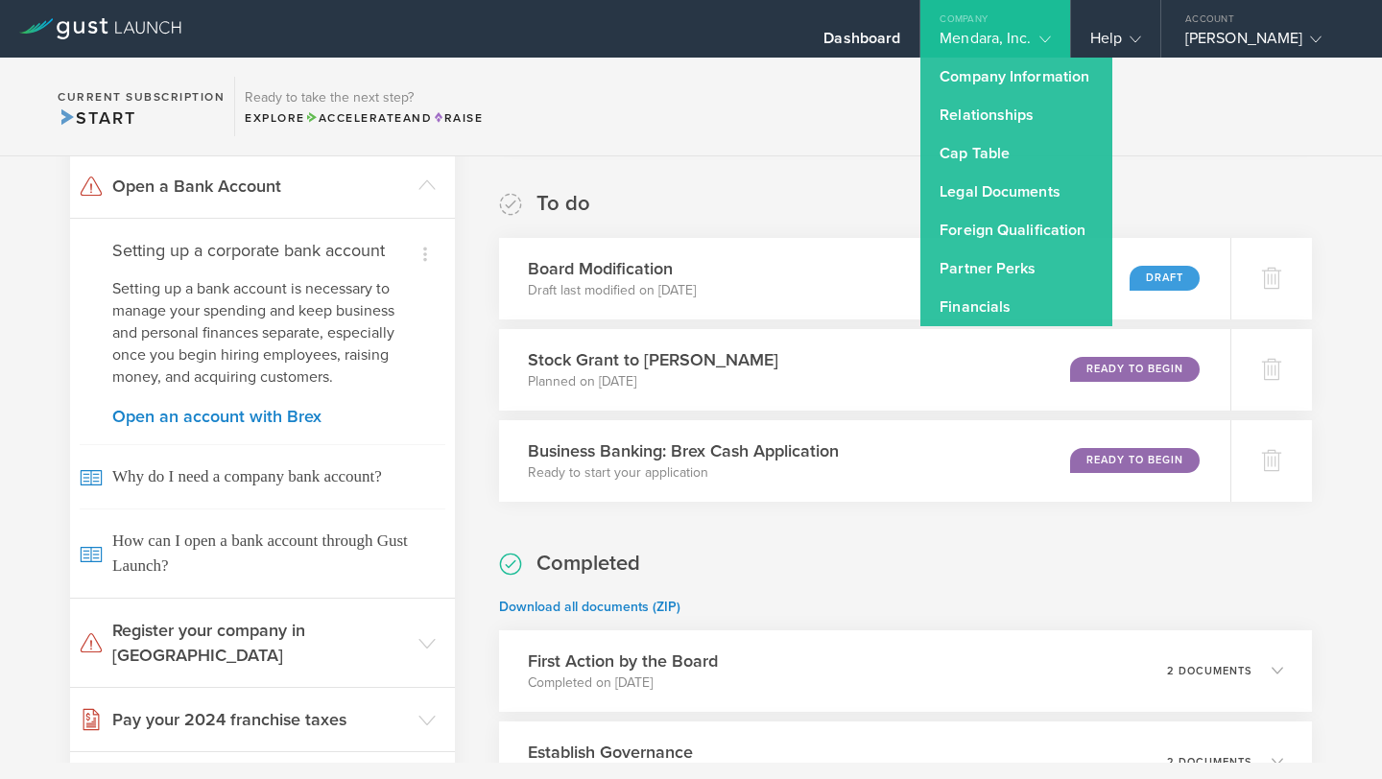
click at [913, 514] on section "To do Board Modification Draft last modified on Aug 24, 2025 Draft Stock Grant …" at bounding box center [905, 566] width 813 height 752
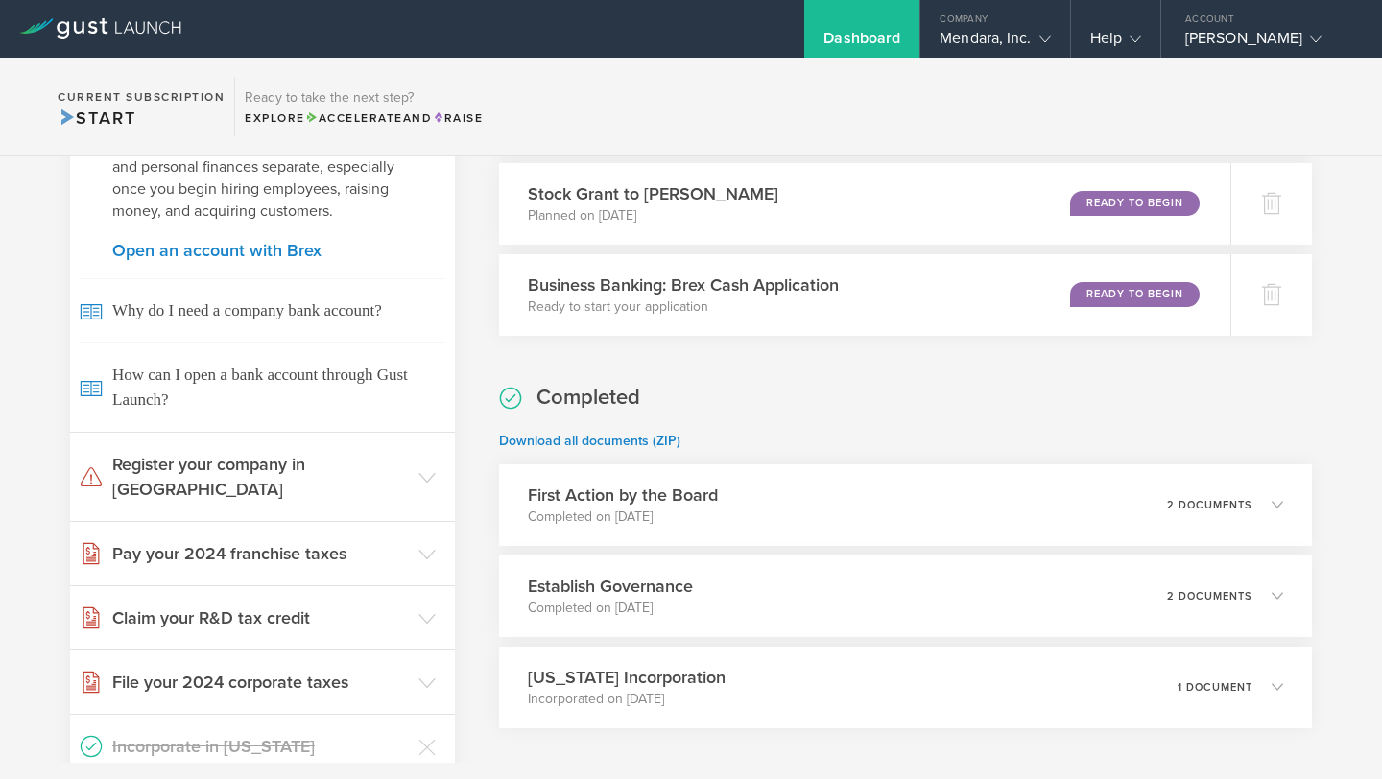
scroll to position [472, 0]
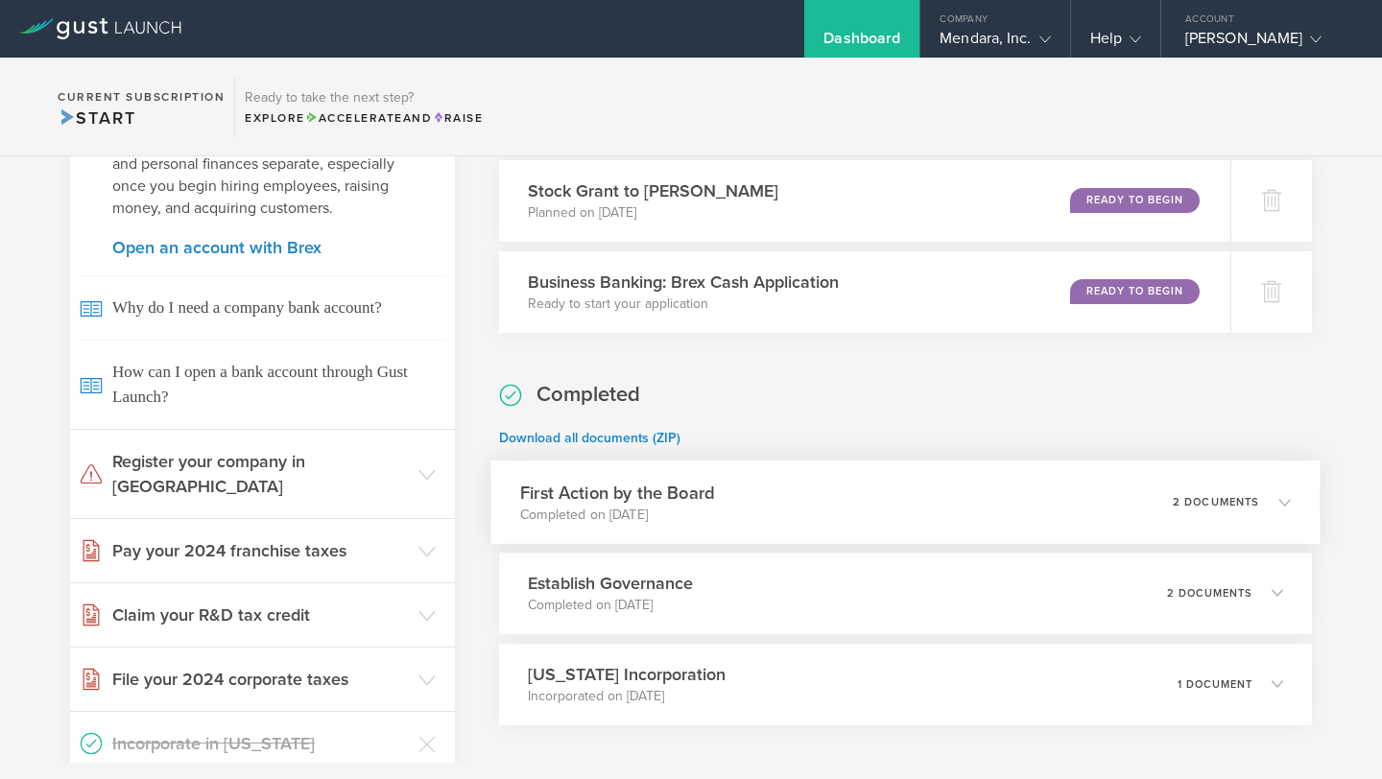
click at [1166, 523] on div "First Action by the Board Completed on Nov 4, 2024 2 documents" at bounding box center [904, 502] width 829 height 83
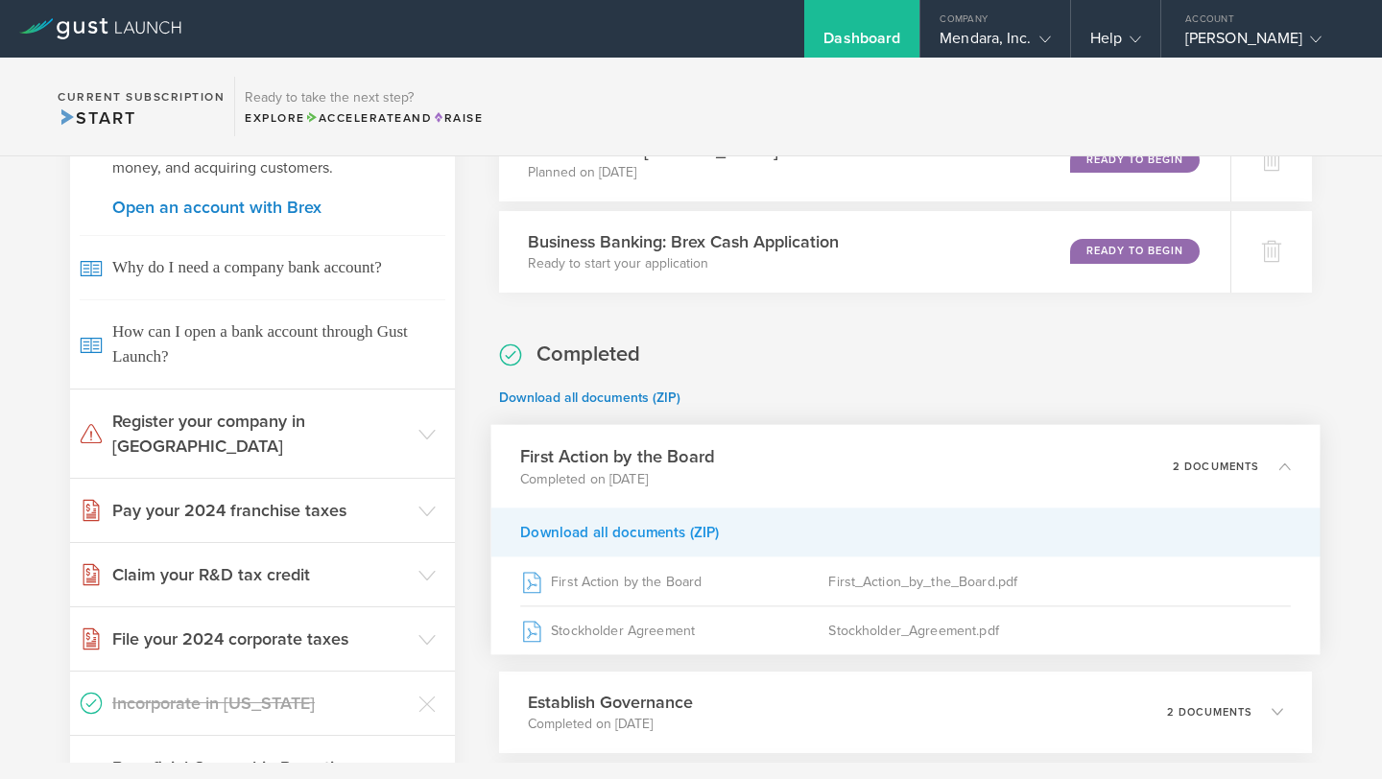
scroll to position [542, 0]
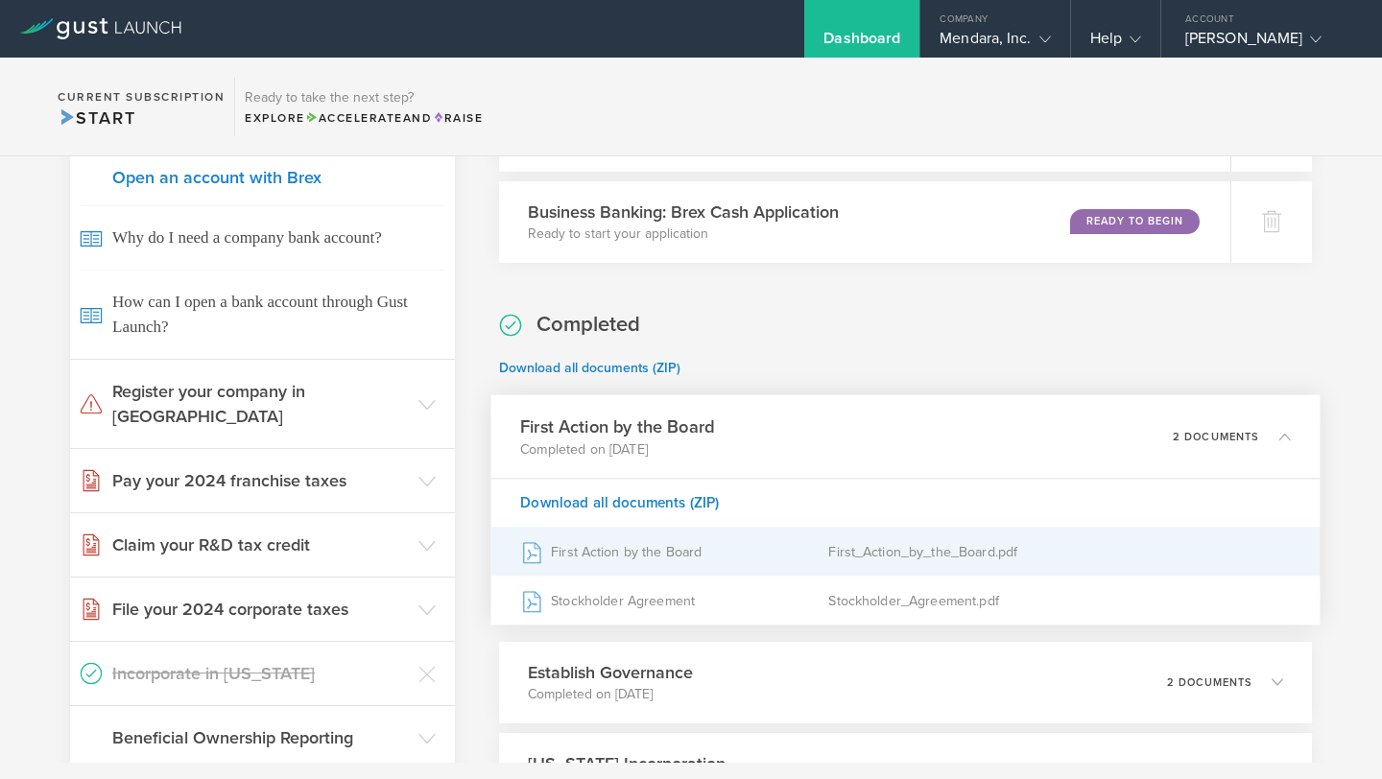
click at [643, 558] on div "First Action by the Board" at bounding box center [674, 552] width 308 height 48
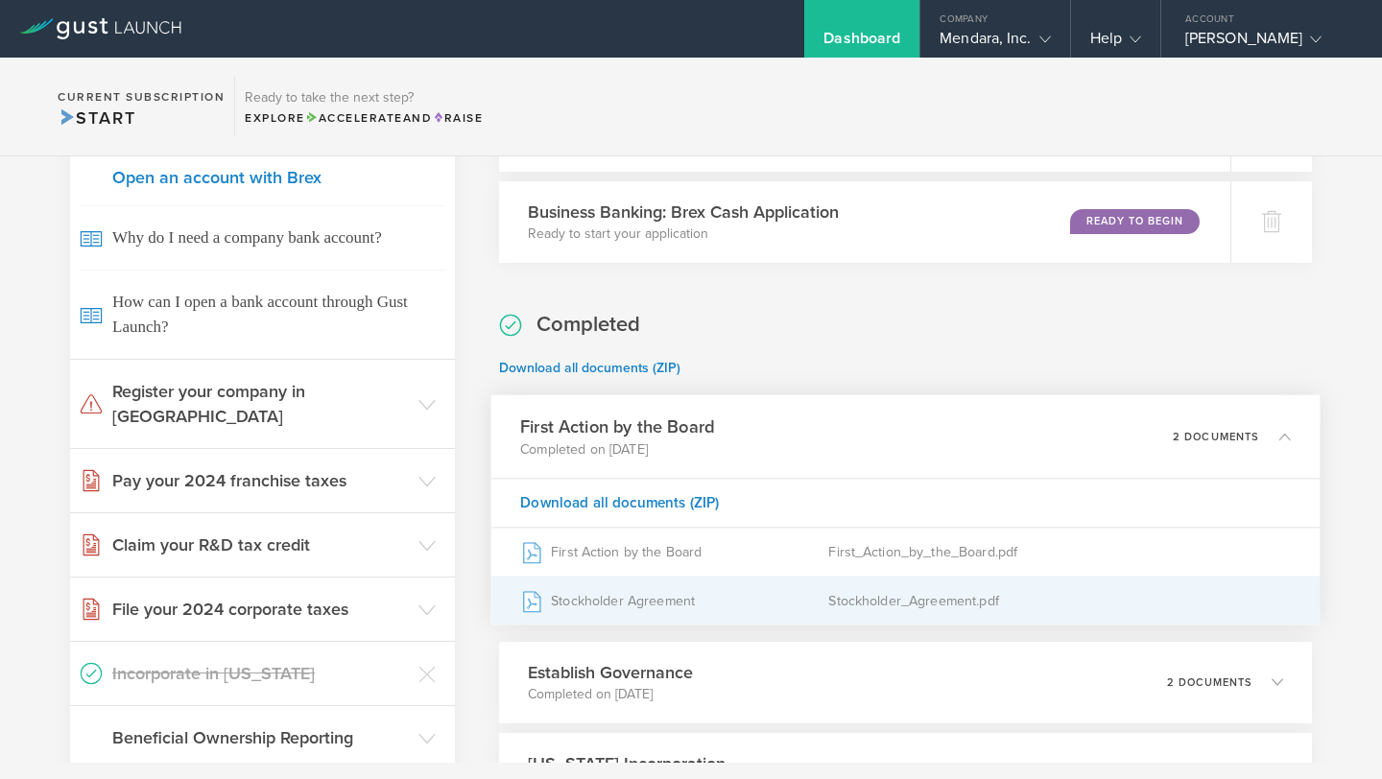
click at [631, 609] on div "Stockholder Agreement" at bounding box center [674, 601] width 308 height 48
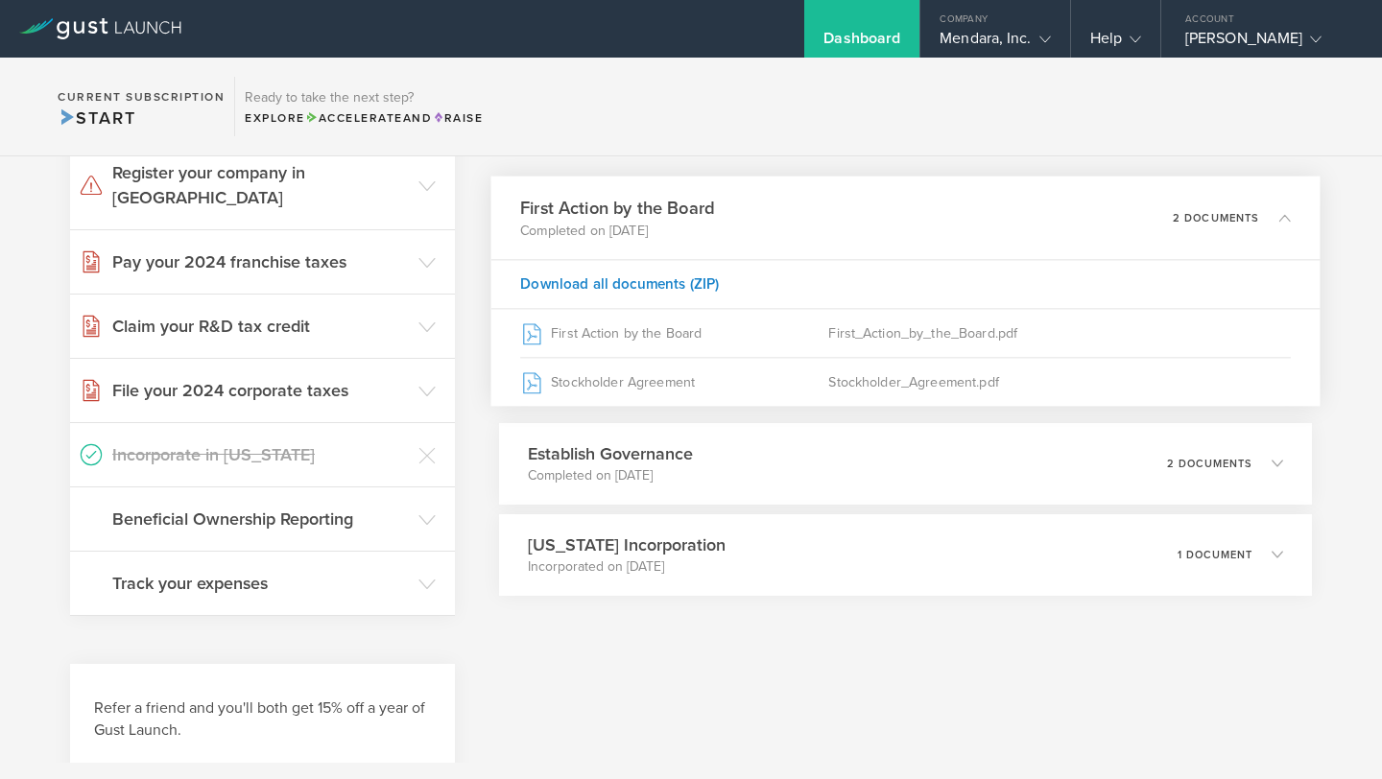
scroll to position [804, 0]
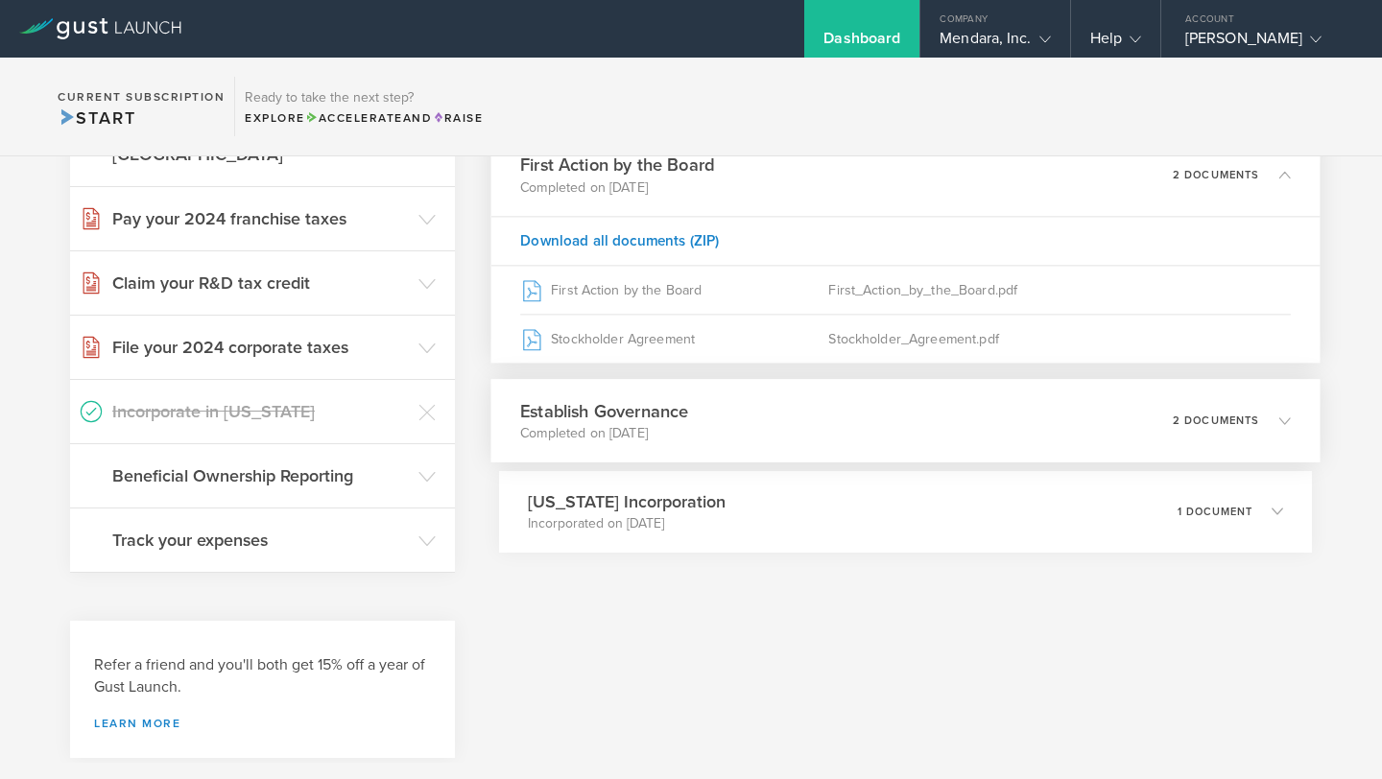
click at [565, 429] on p "Completed on Oct 31, 2024" at bounding box center [604, 432] width 168 height 19
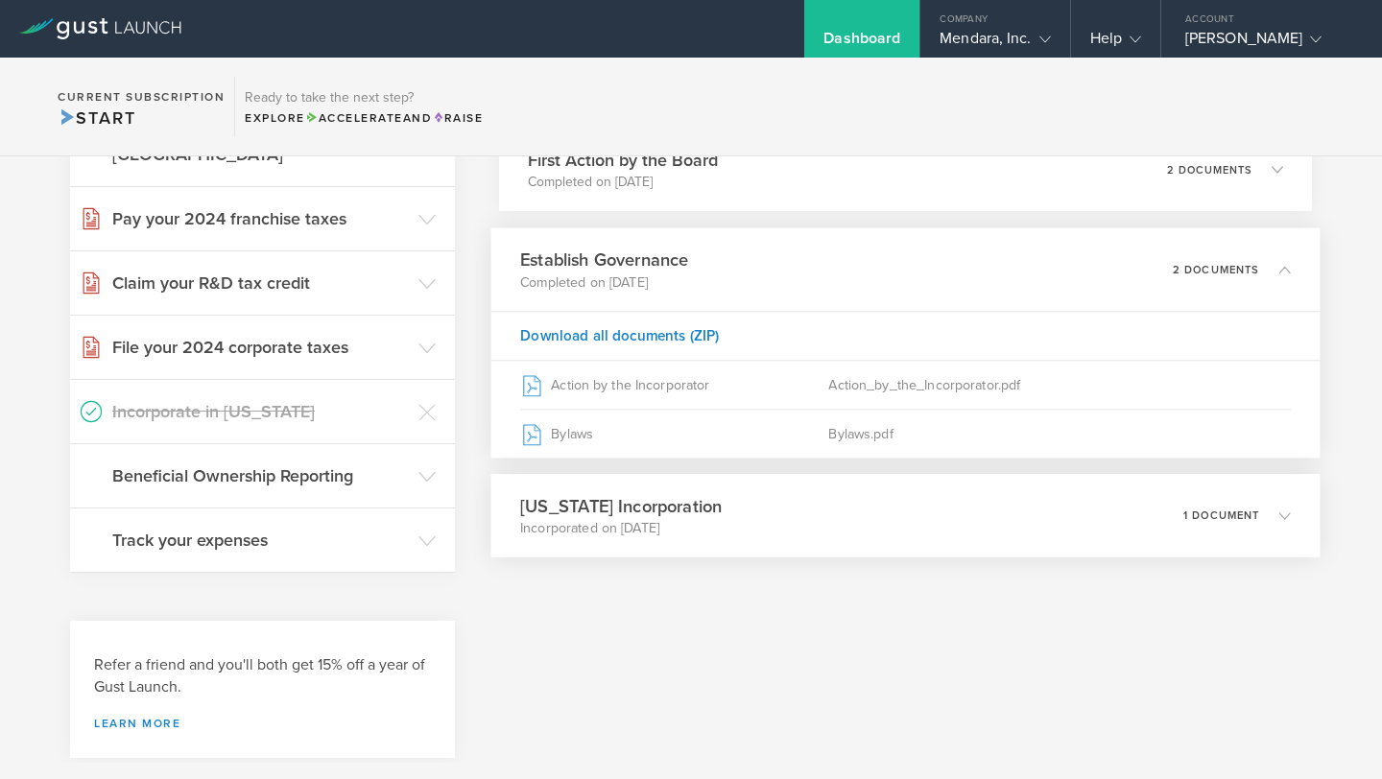
click at [575, 512] on h3 "Delaware Incorporation" at bounding box center [620, 506] width 201 height 26
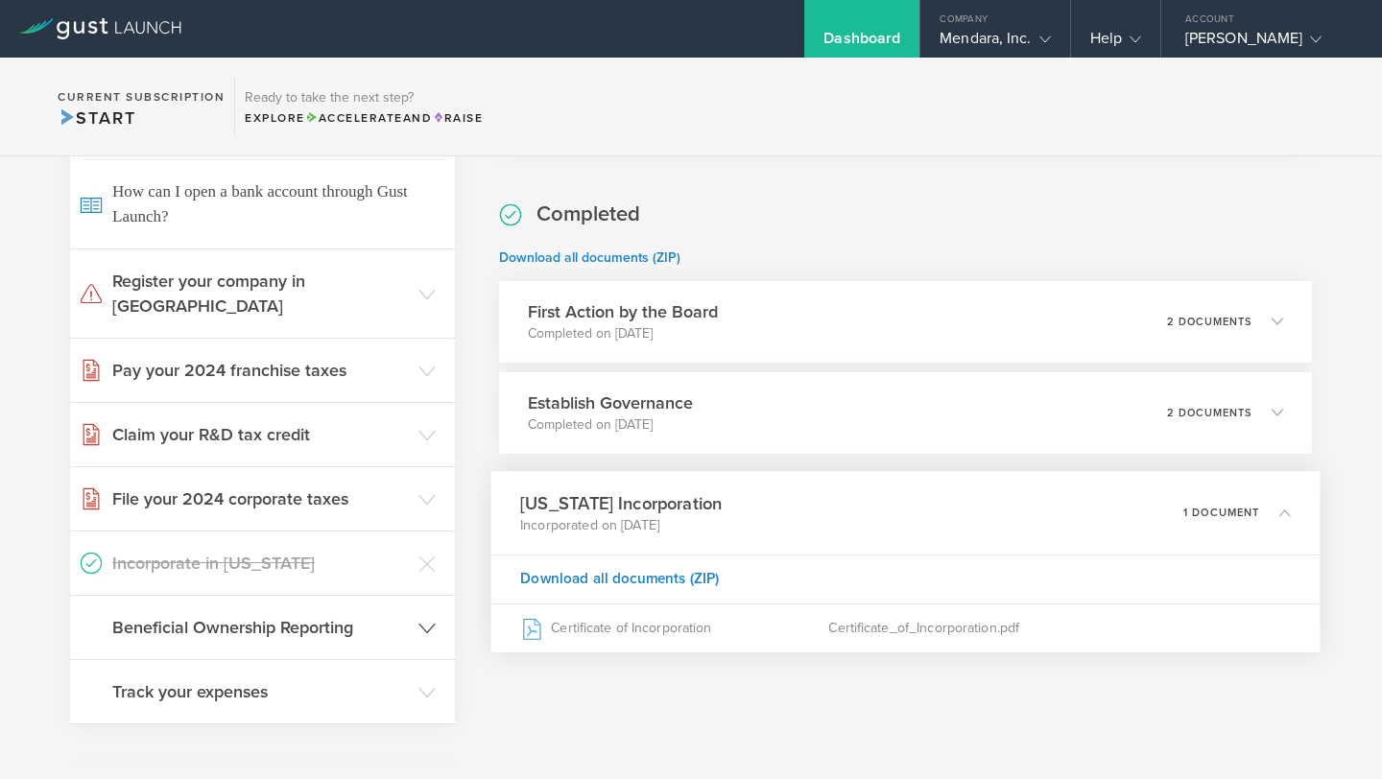
scroll to position [651, 0]
click at [416, 468] on header "File your 2024 corporate taxes" at bounding box center [262, 499] width 385 height 63
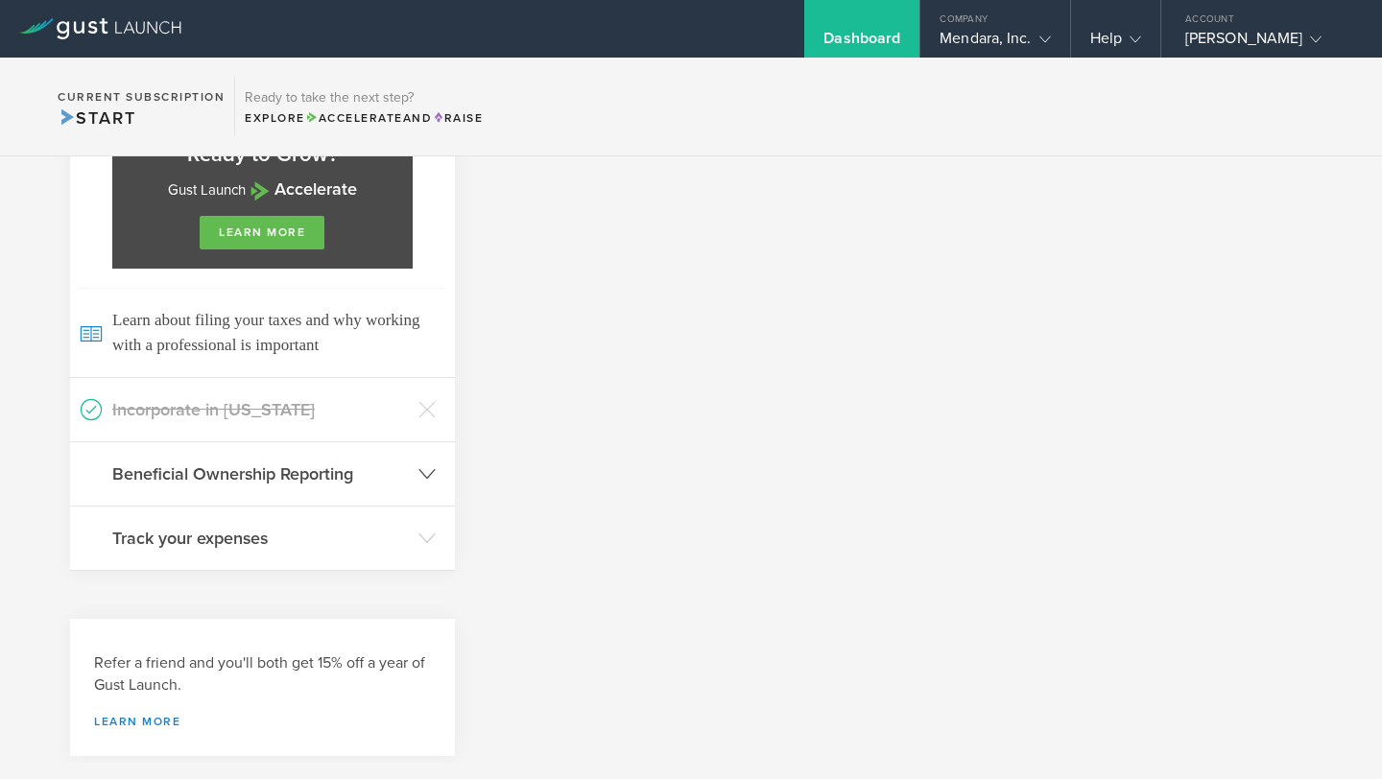
scroll to position [1121, 0]
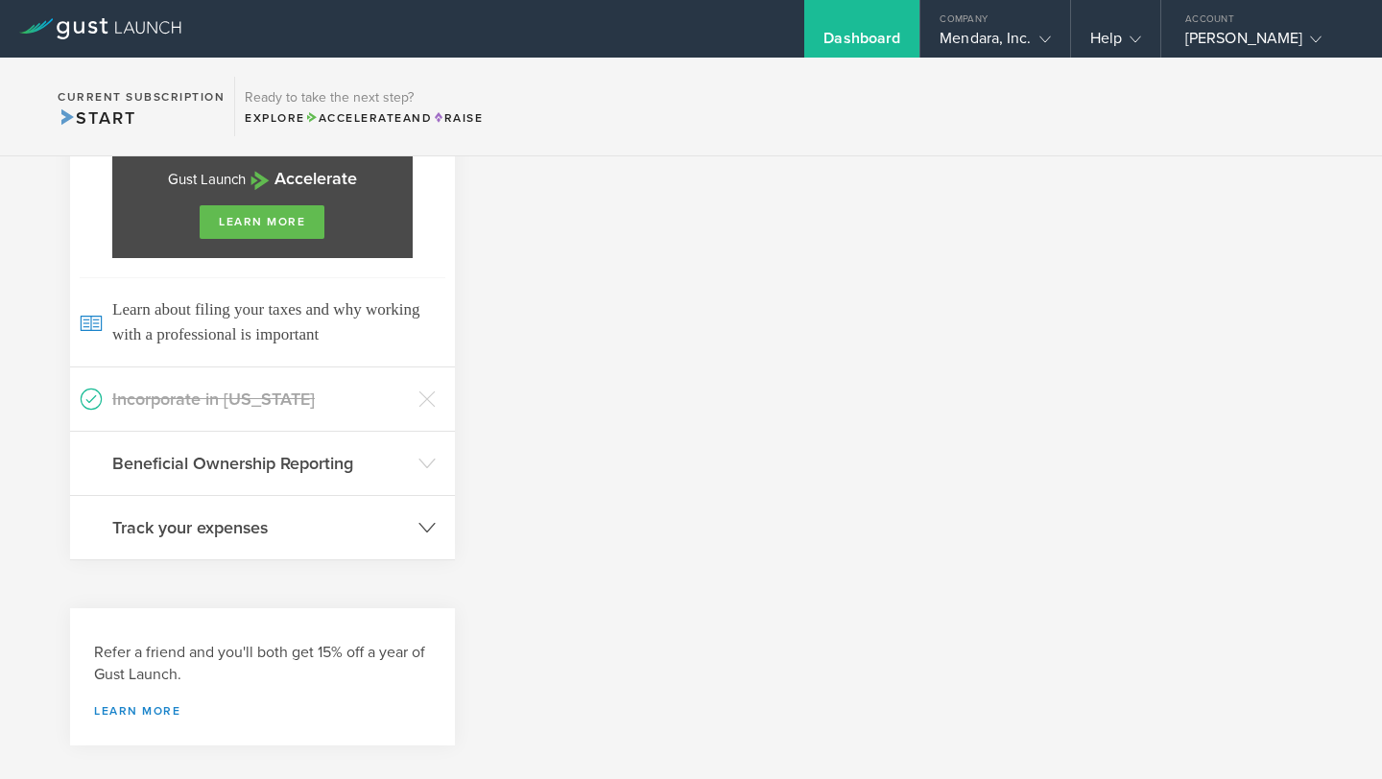
click at [414, 501] on header "Track your expenses" at bounding box center [262, 527] width 385 height 63
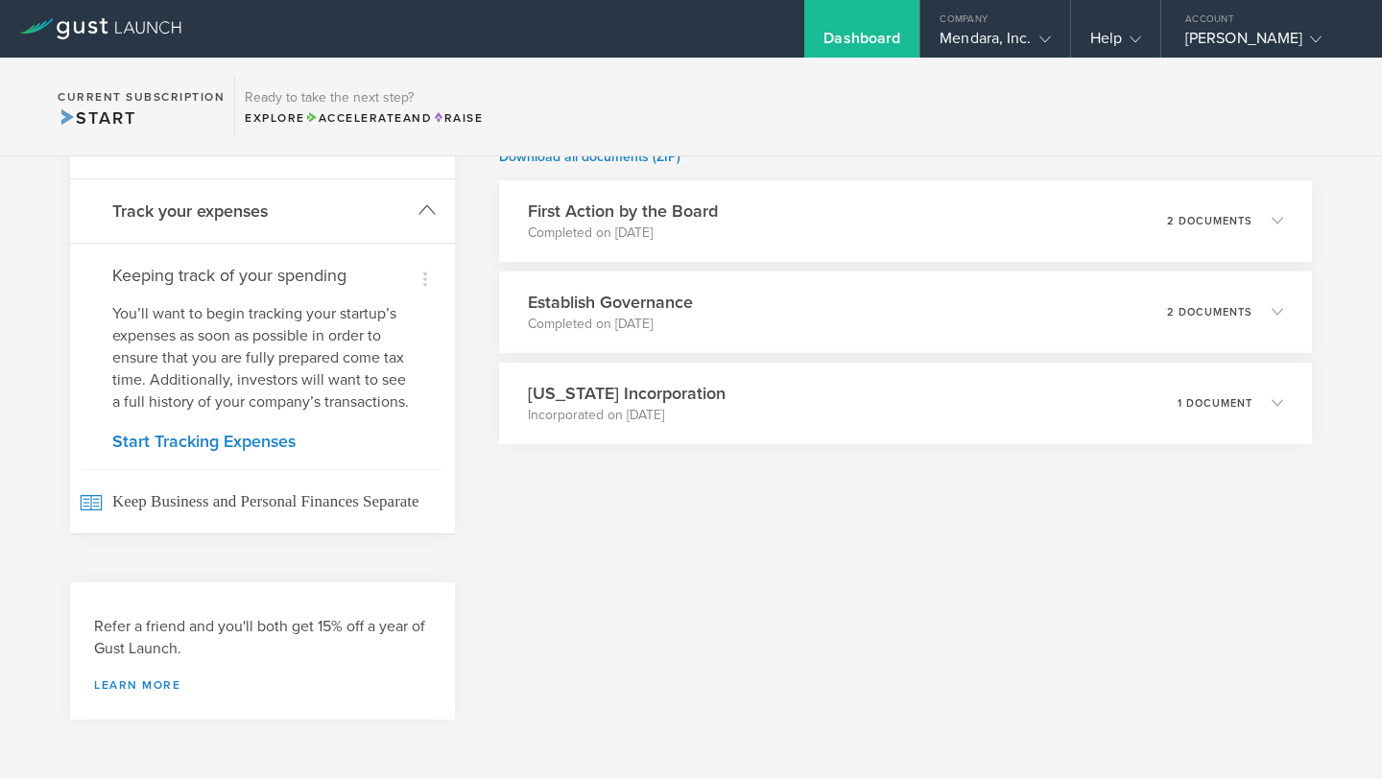
scroll to position [728, 0]
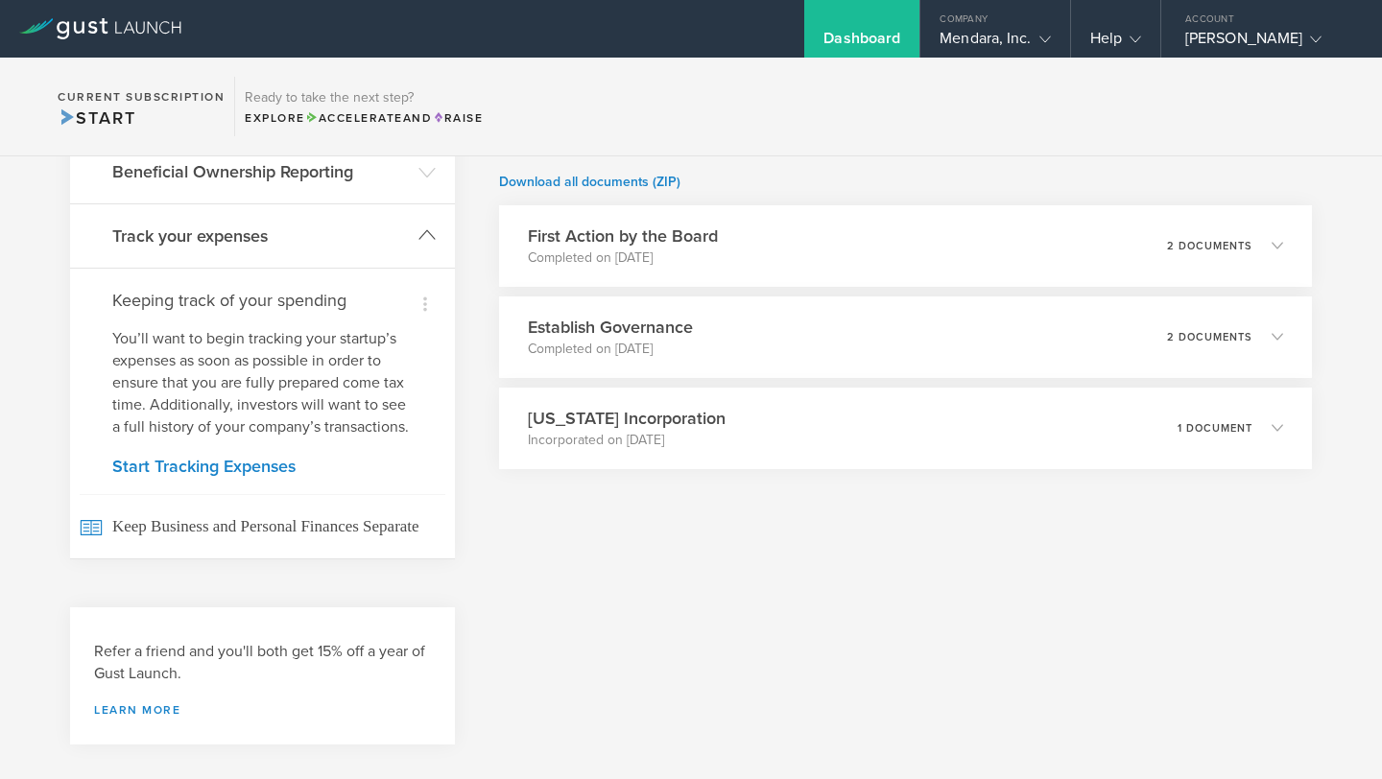
click at [415, 204] on header "Track your expenses" at bounding box center [262, 235] width 385 height 63
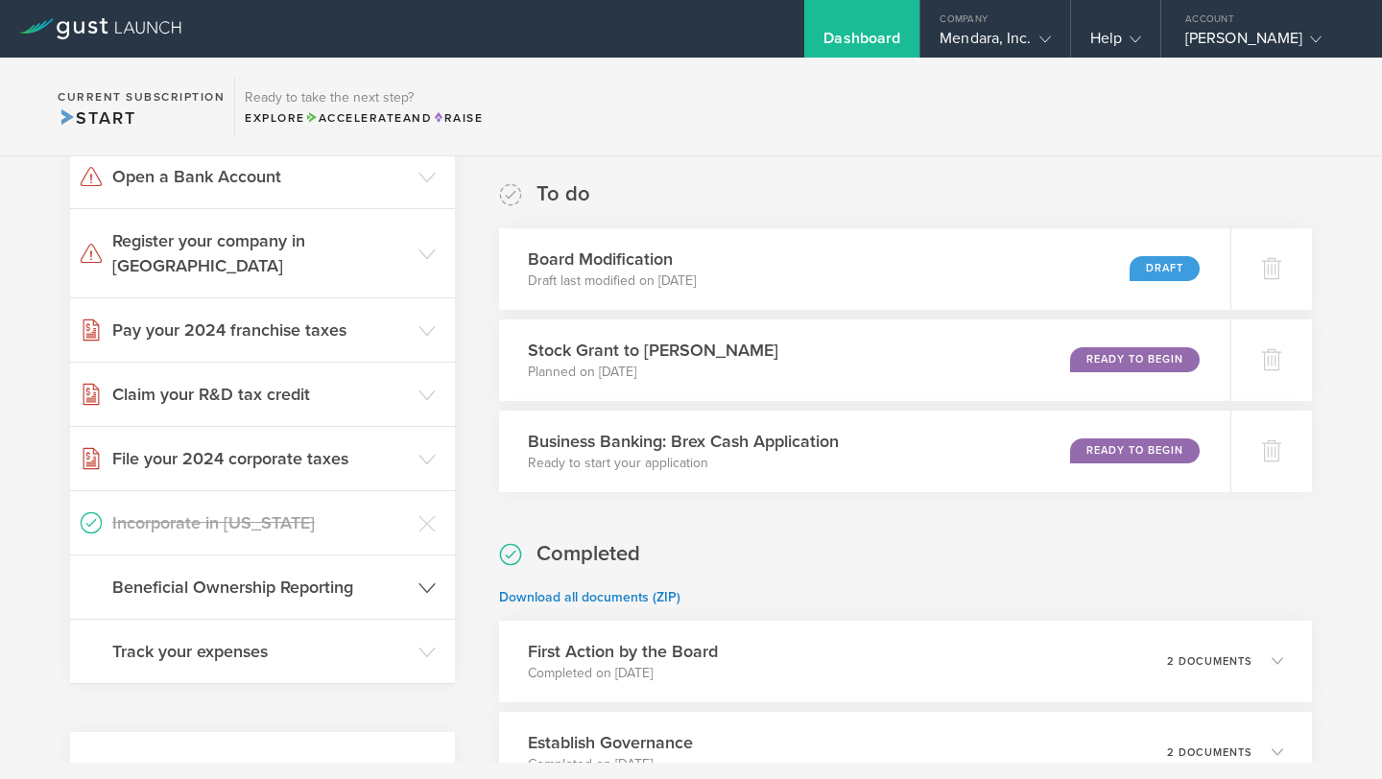
scroll to position [304, 0]
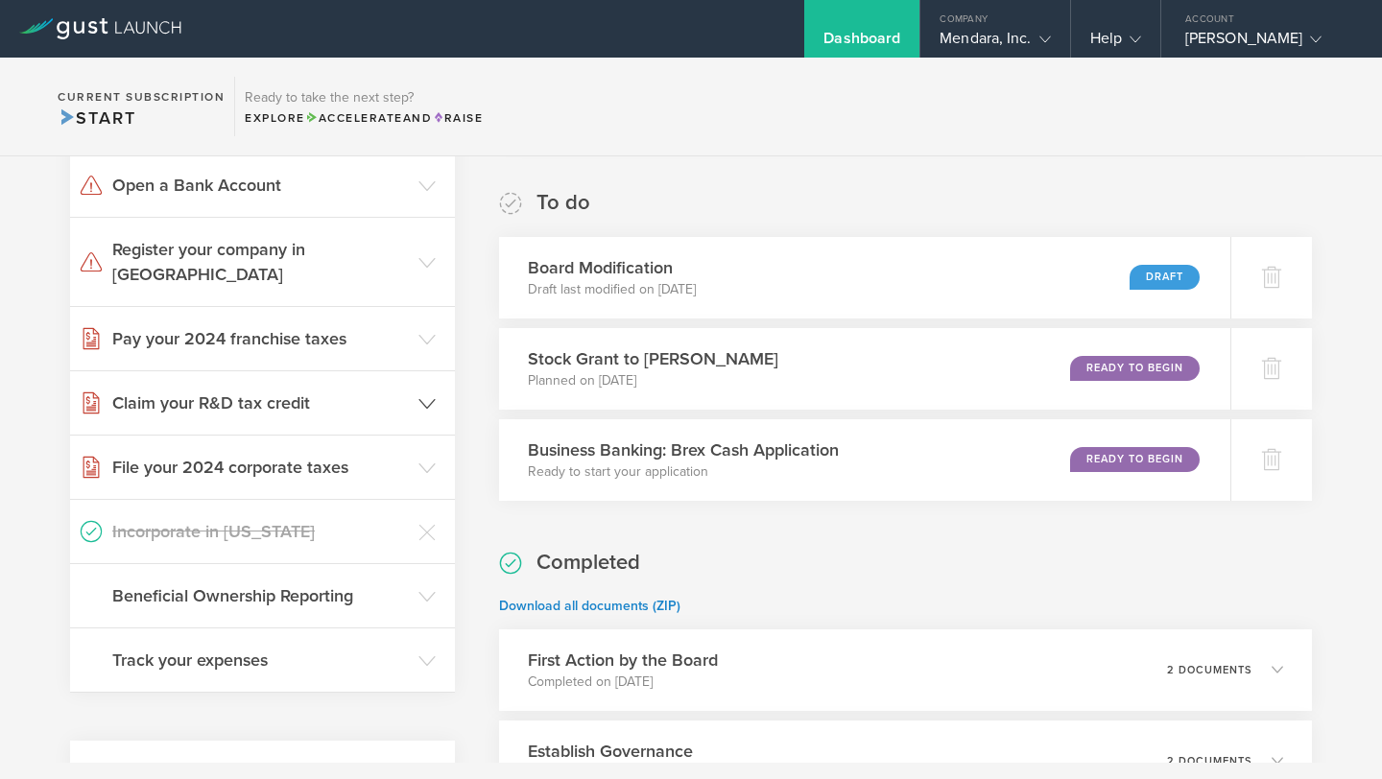
click at [353, 390] on header "Claim your R&D tax credit" at bounding box center [262, 402] width 385 height 63
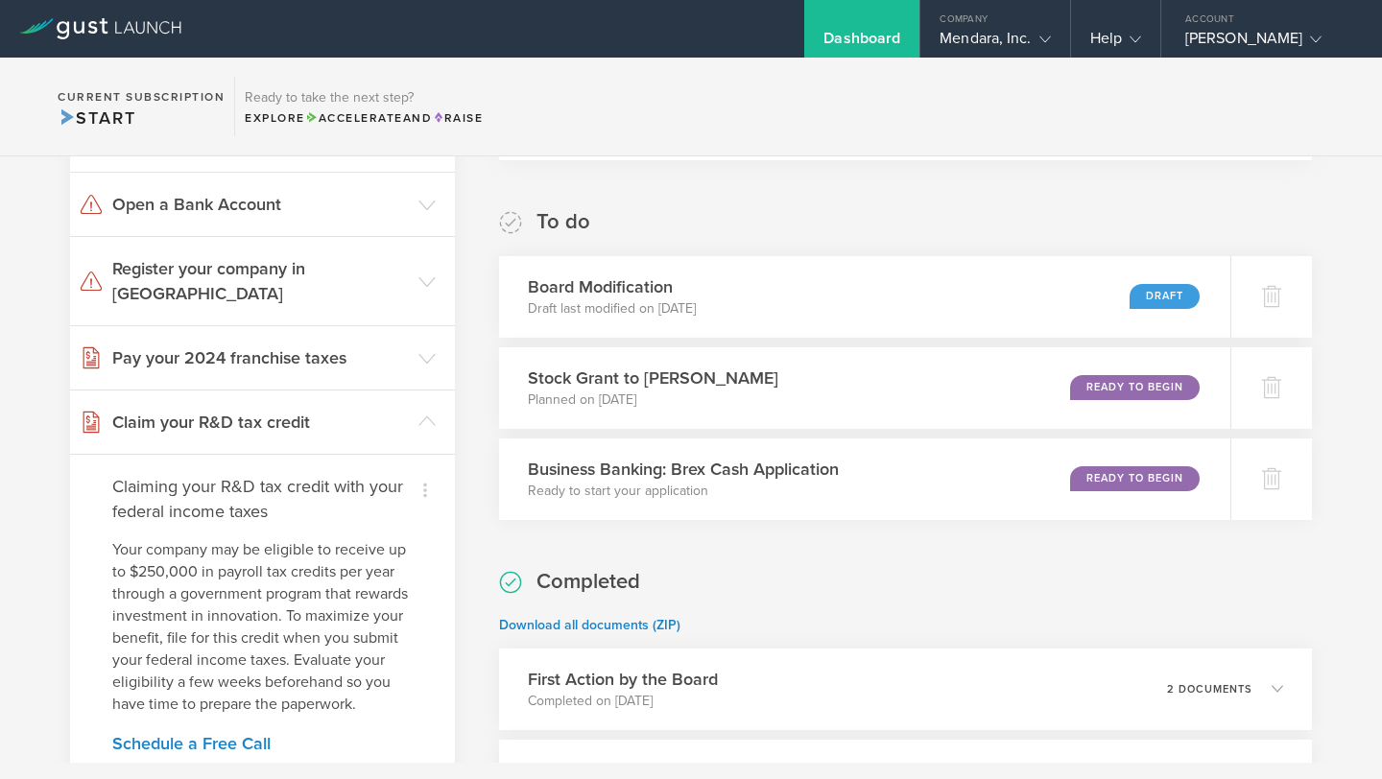
scroll to position [274, 0]
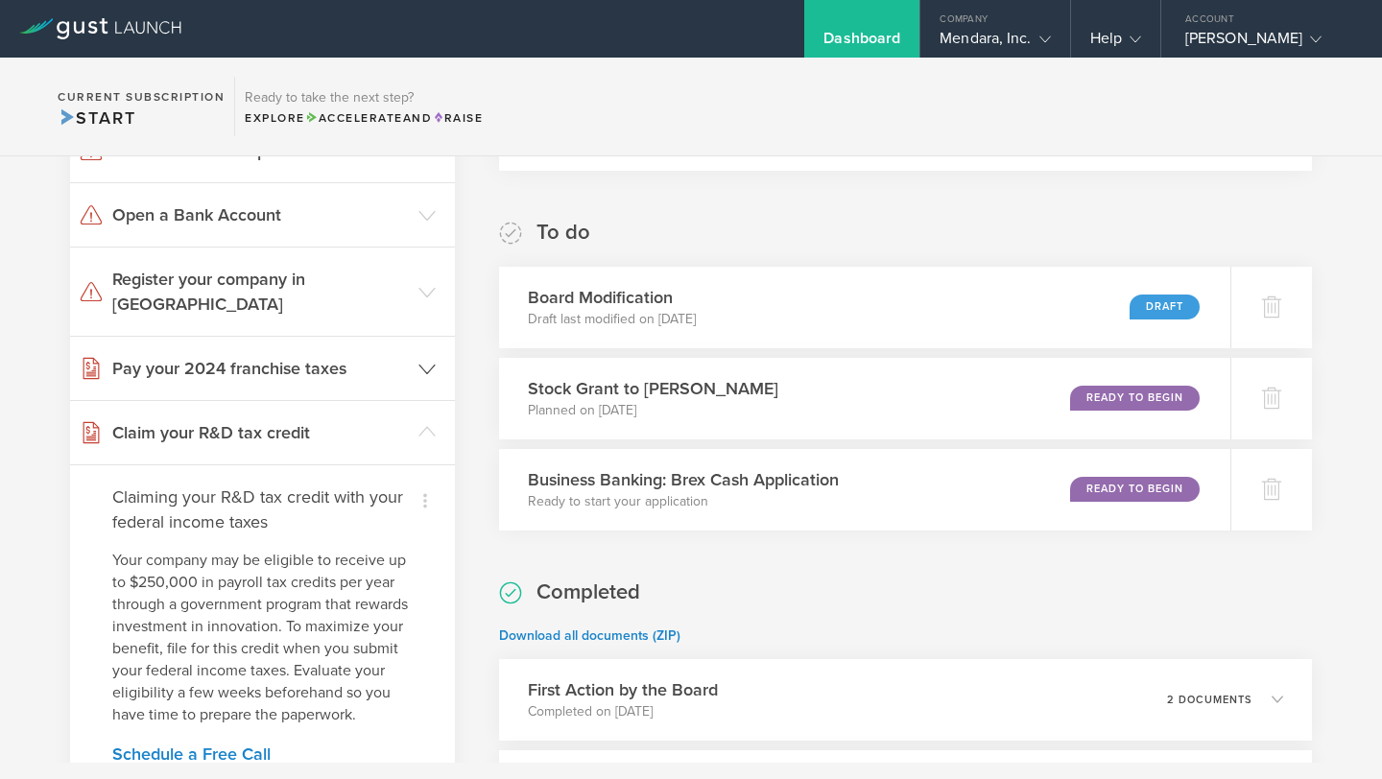
click at [316, 365] on header "Pay your 2024 franchise taxes" at bounding box center [262, 368] width 385 height 63
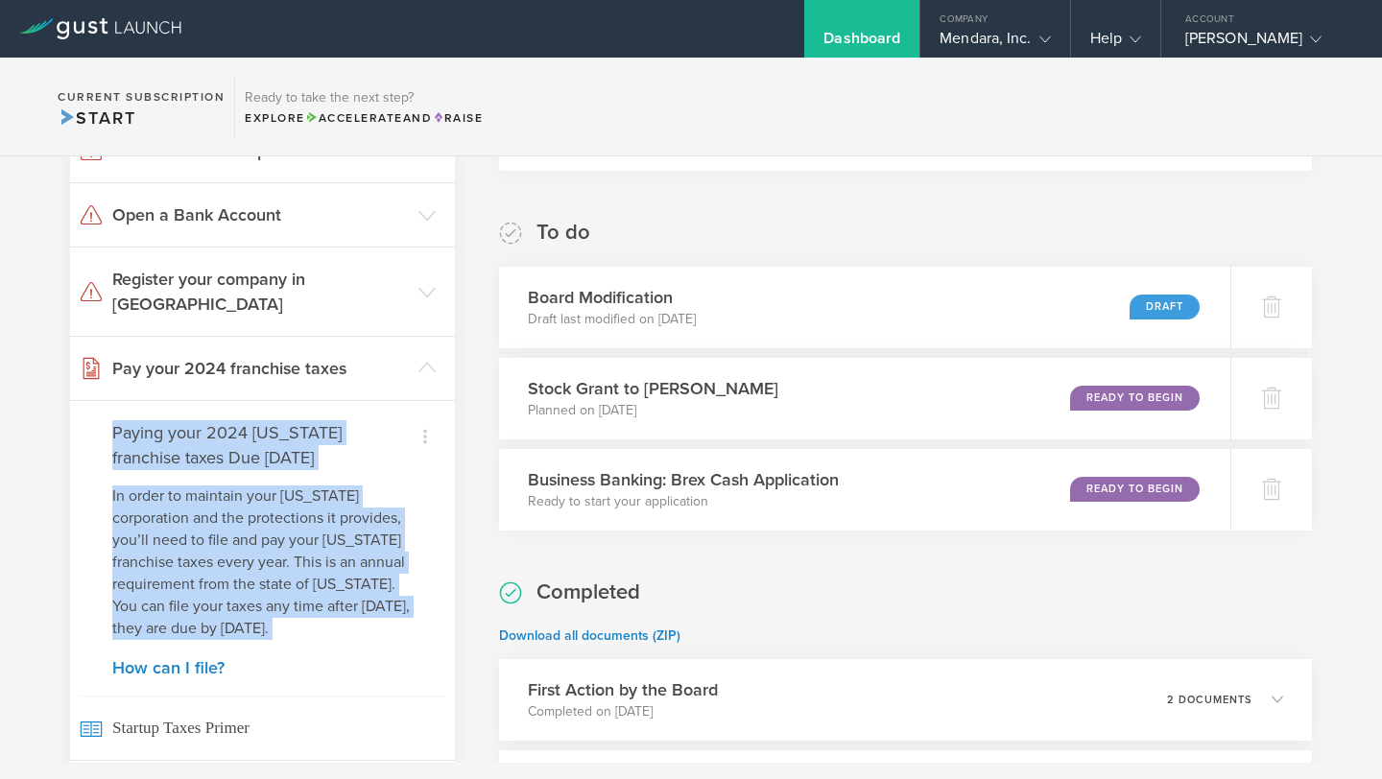
drag, startPoint x: 376, startPoint y: 616, endPoint x: 107, endPoint y: 412, distance: 337.6
click at [107, 412] on div "Dismiss I've already paid Paying your 2024 Delaware franchise taxes Due March 1…" at bounding box center [262, 580] width 385 height 360
copy div "Paying your 2024 Delaware franchise taxes Due March 1, 2025 In order to maintai…"
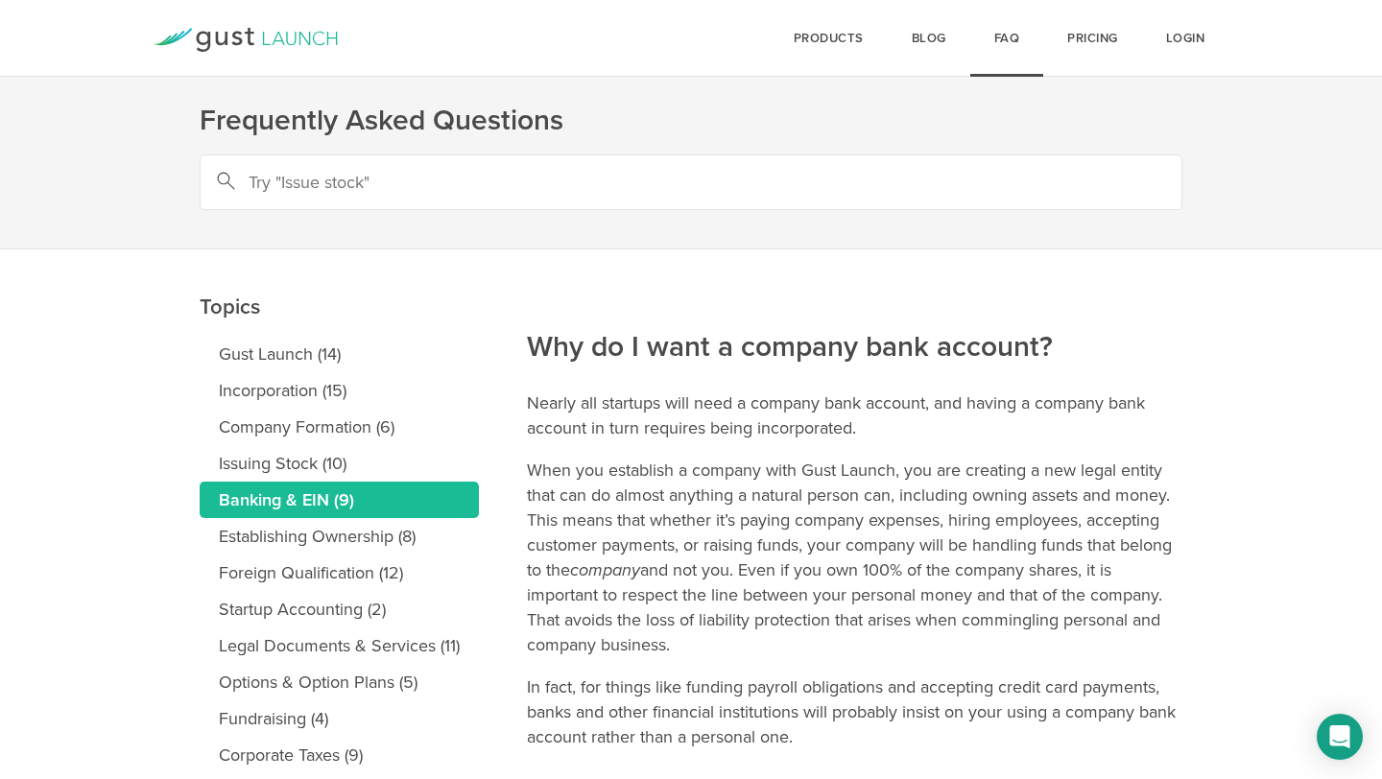
scroll to position [157, 0]
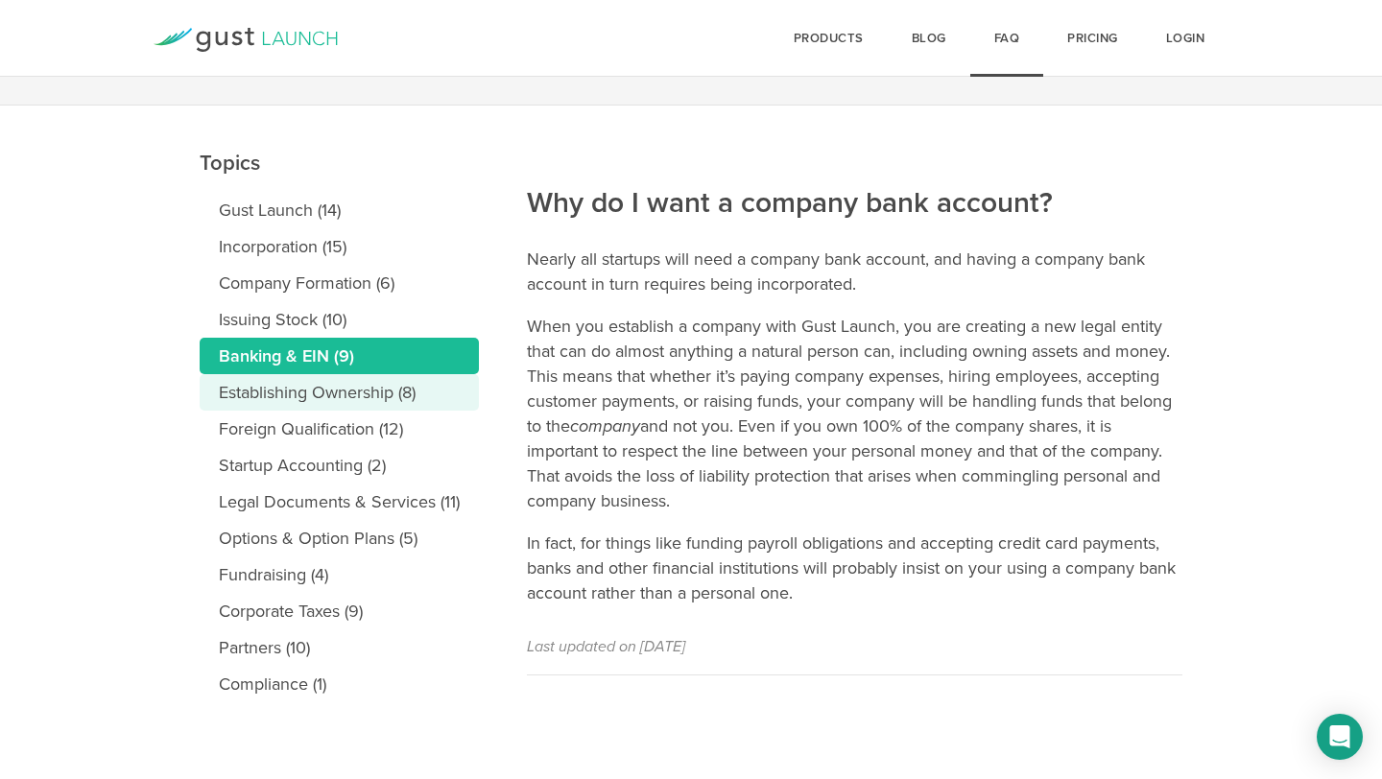
click at [364, 396] on link "Establishing Ownership (8)" at bounding box center [339, 392] width 279 height 36
